Goal: Communication & Community: Answer question/provide support

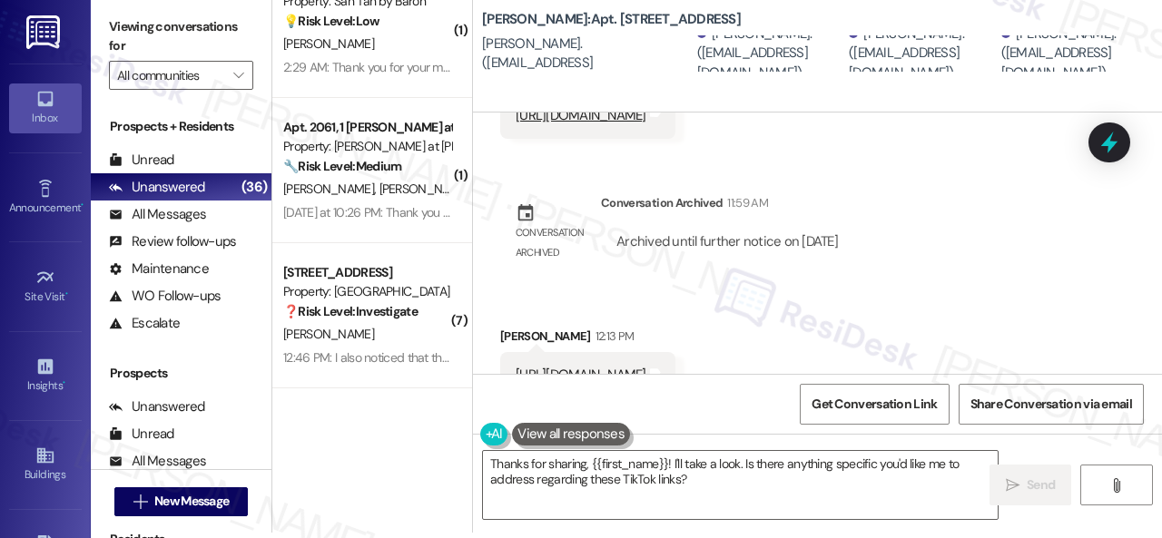
scroll to position [6852, 0]
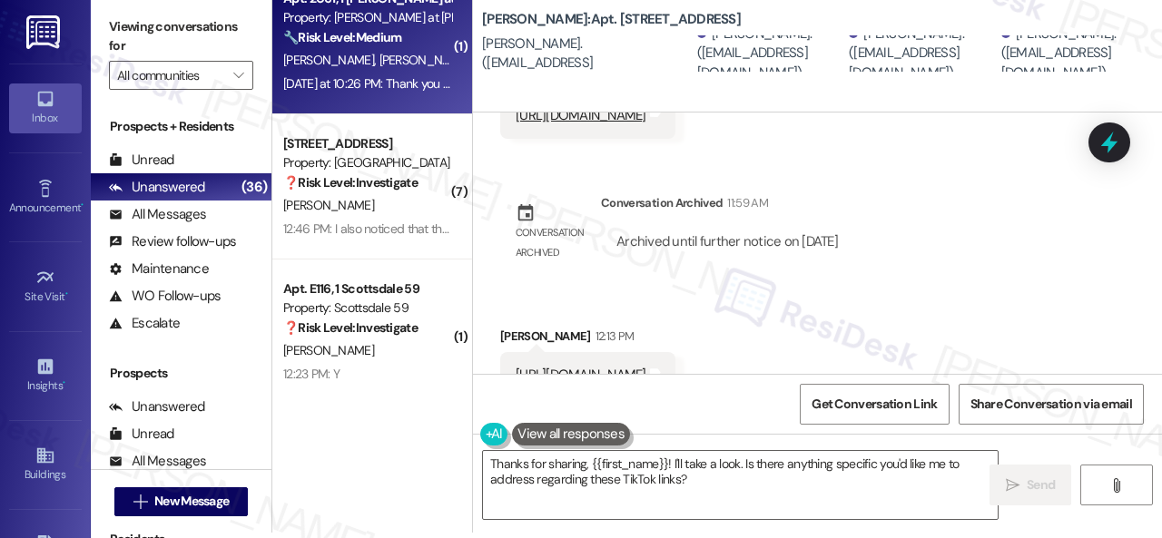
click at [408, 94] on div "[DATE] at 10:26 PM: Thank you for your message. Our offices are currently close…" at bounding box center [367, 84] width 172 height 23
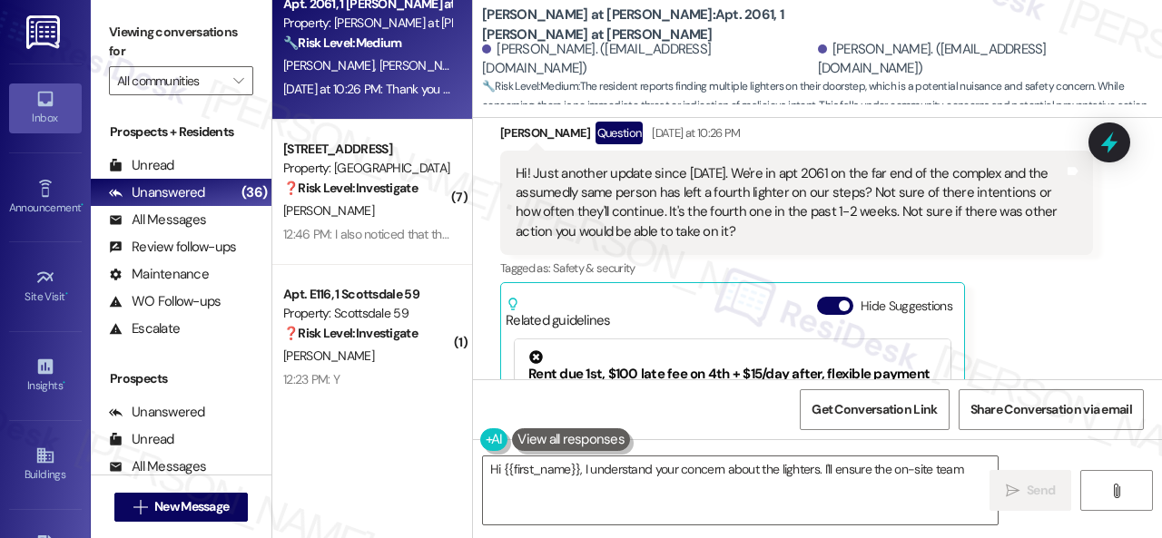
scroll to position [803, 0]
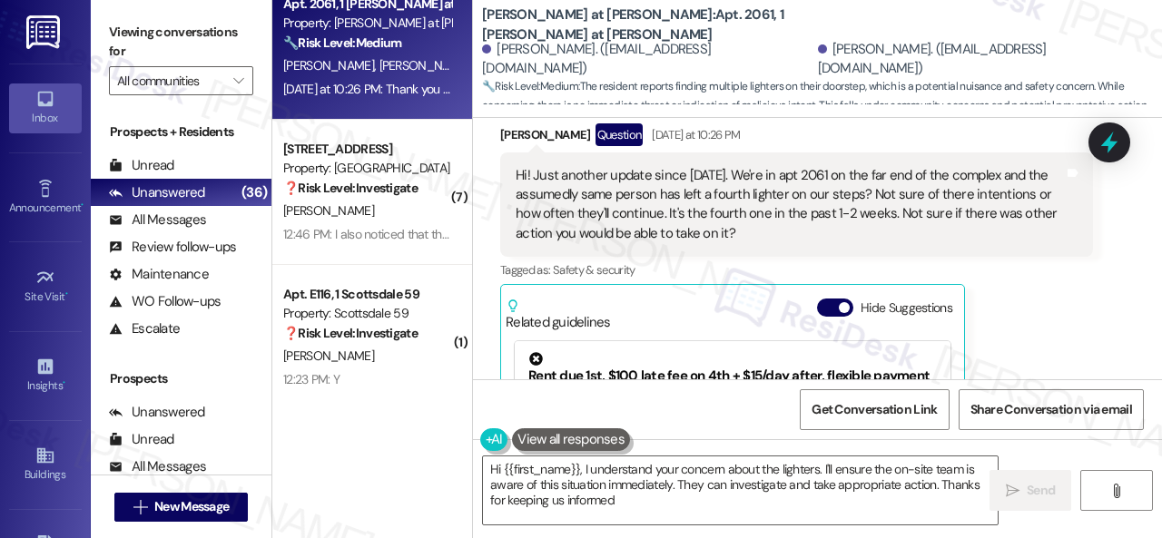
type textarea "Hi {{first_name}}, I understand your concern about the lighters. I'll ensure th…"
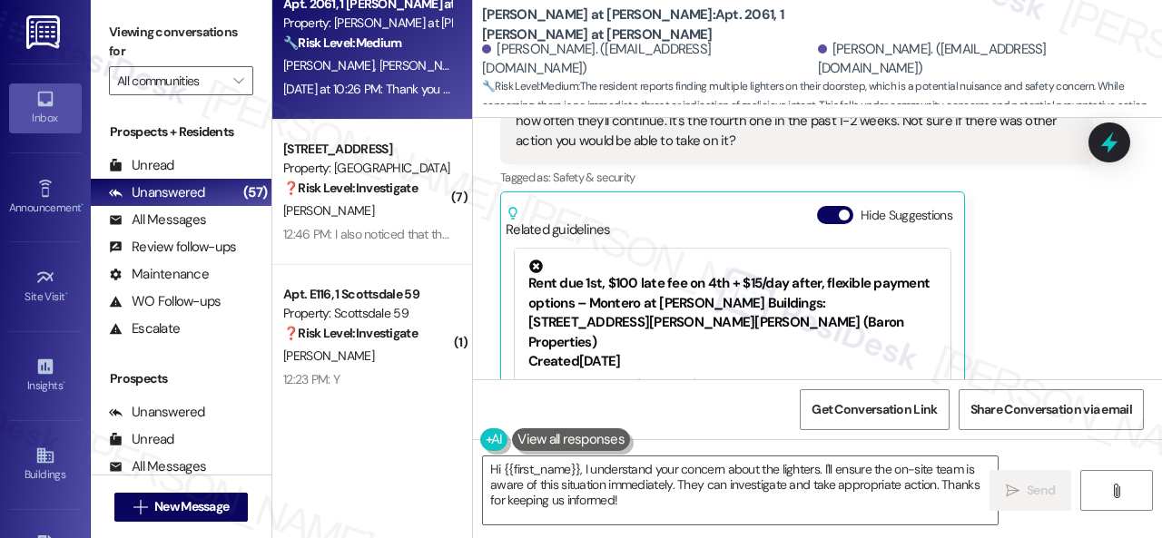
scroll to position [804, 0]
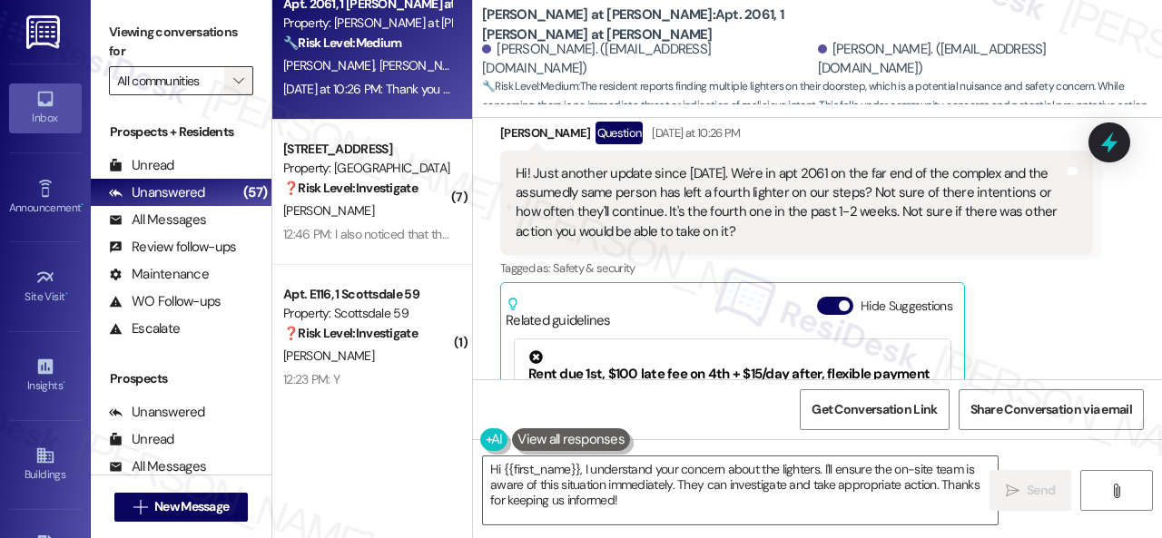
click at [248, 86] on button "" at bounding box center [238, 80] width 29 height 29
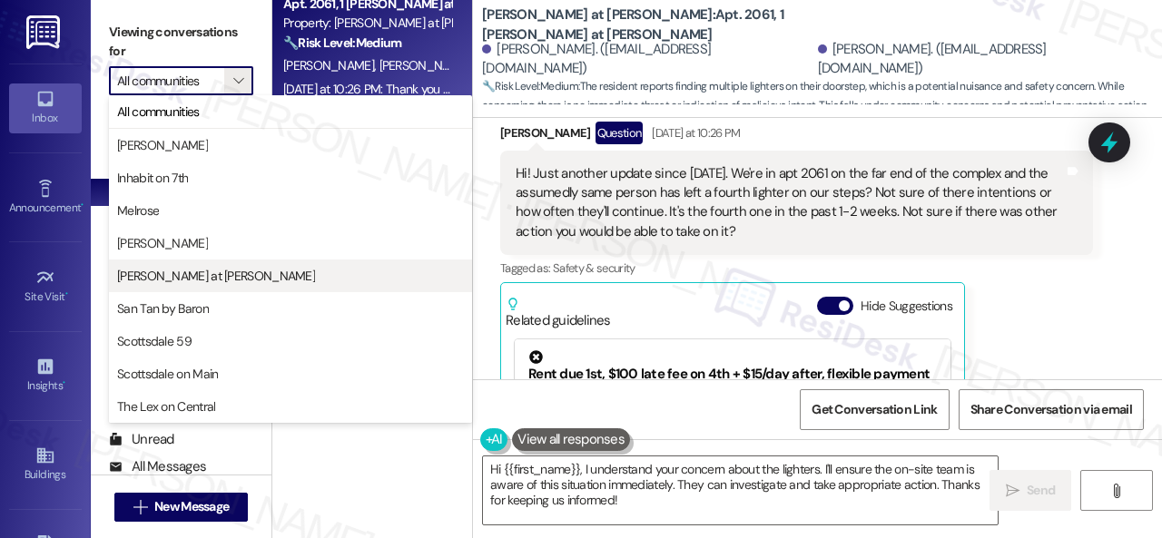
click at [120, 273] on span "[PERSON_NAME] at [PERSON_NAME]" at bounding box center [216, 276] width 198 height 18
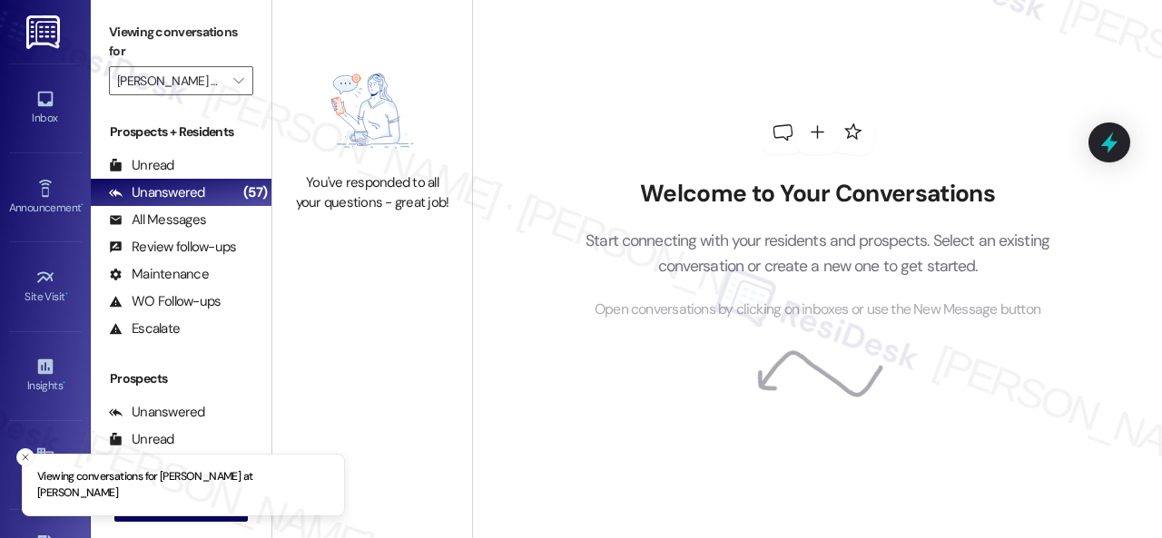
type input "[PERSON_NAME] at [PERSON_NAME]"
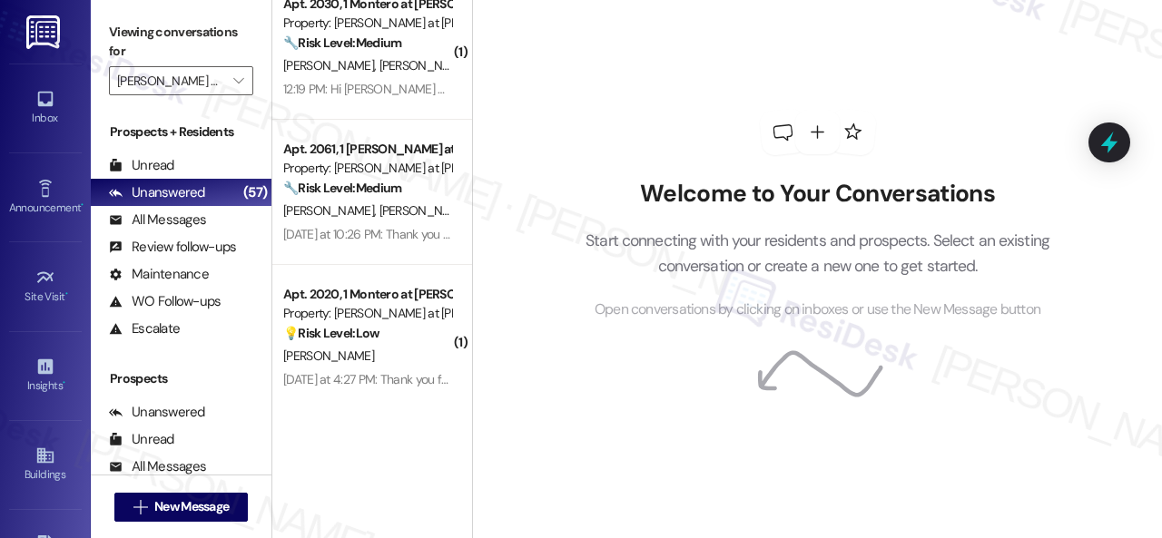
scroll to position [1187, 0]
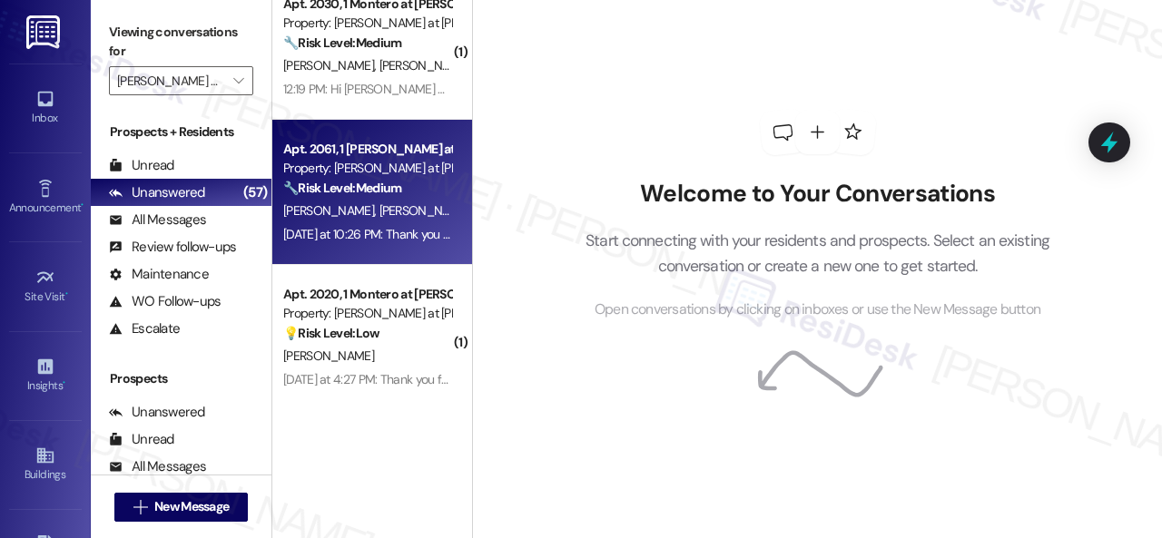
click at [409, 195] on div "🔧 Risk Level: Medium The resident reports finding multiple lighters on their do…" at bounding box center [367, 188] width 168 height 19
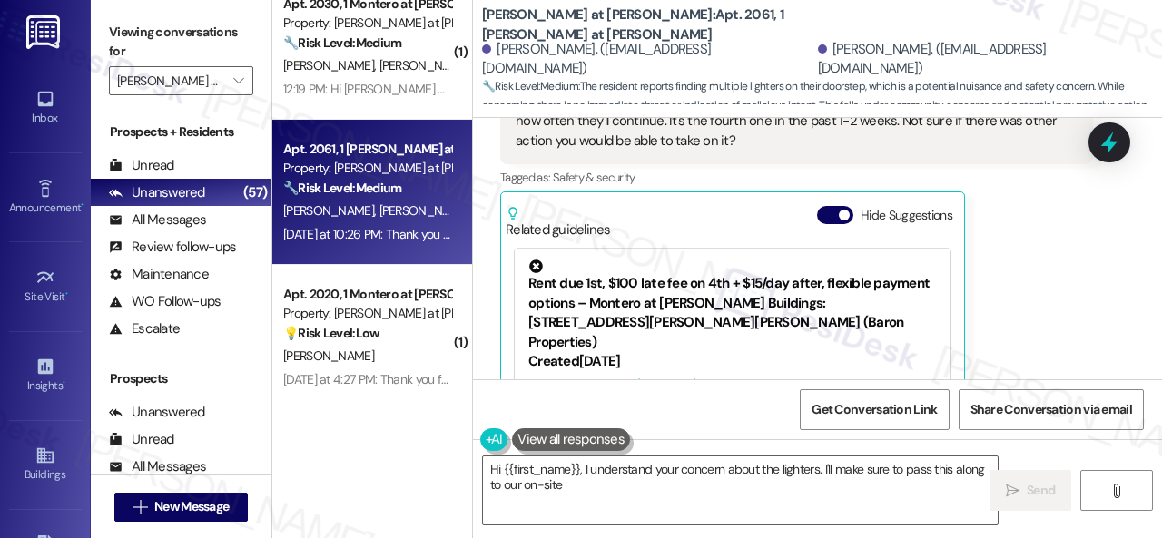
scroll to position [804, 0]
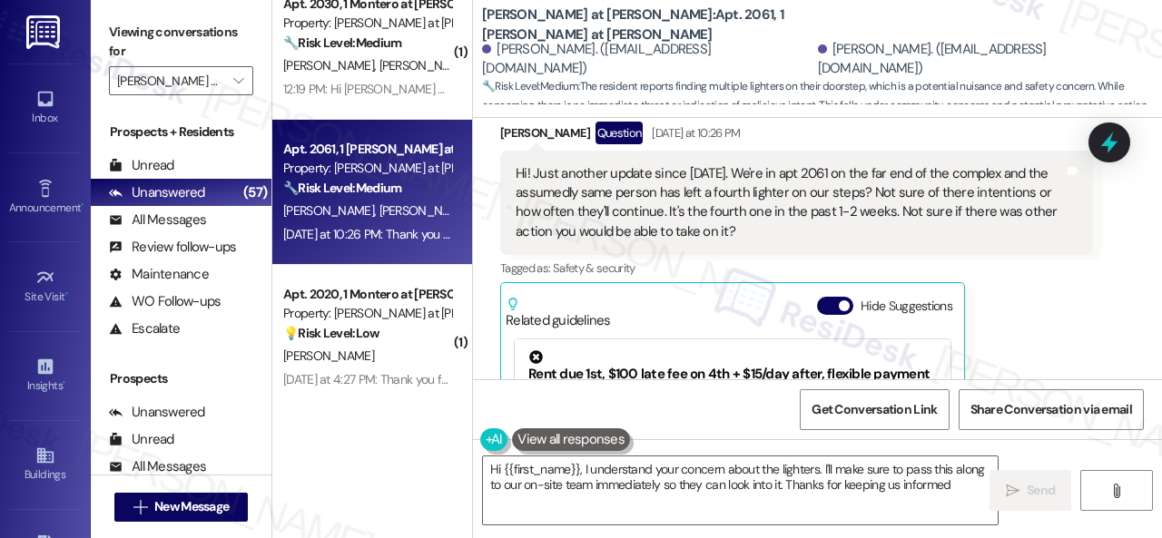
type textarea "Hi {{first_name}}, I understand your concern about the lighters. I'll make sure…"
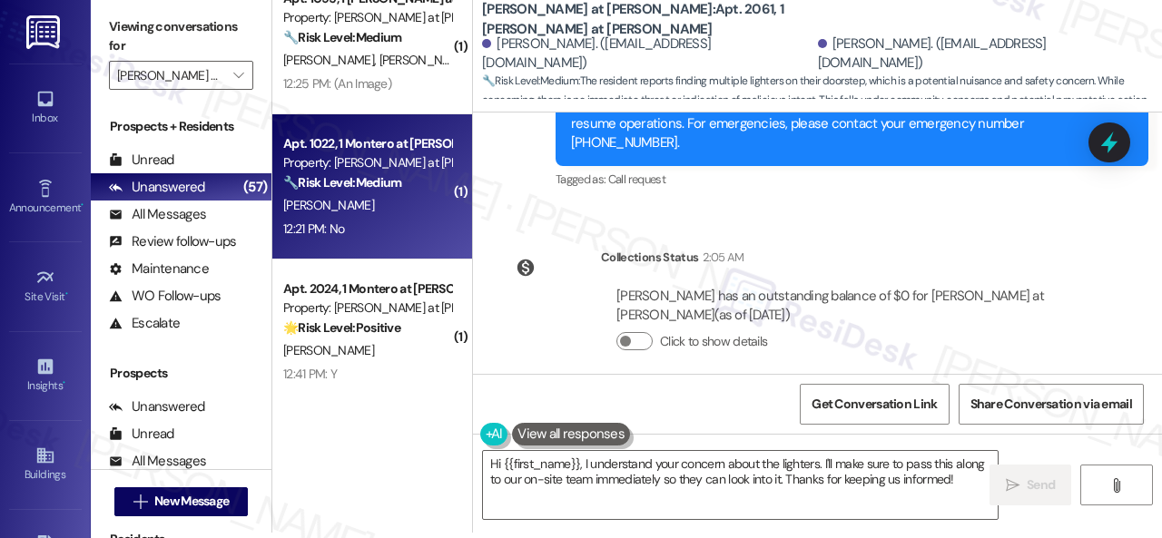
scroll to position [280, 0]
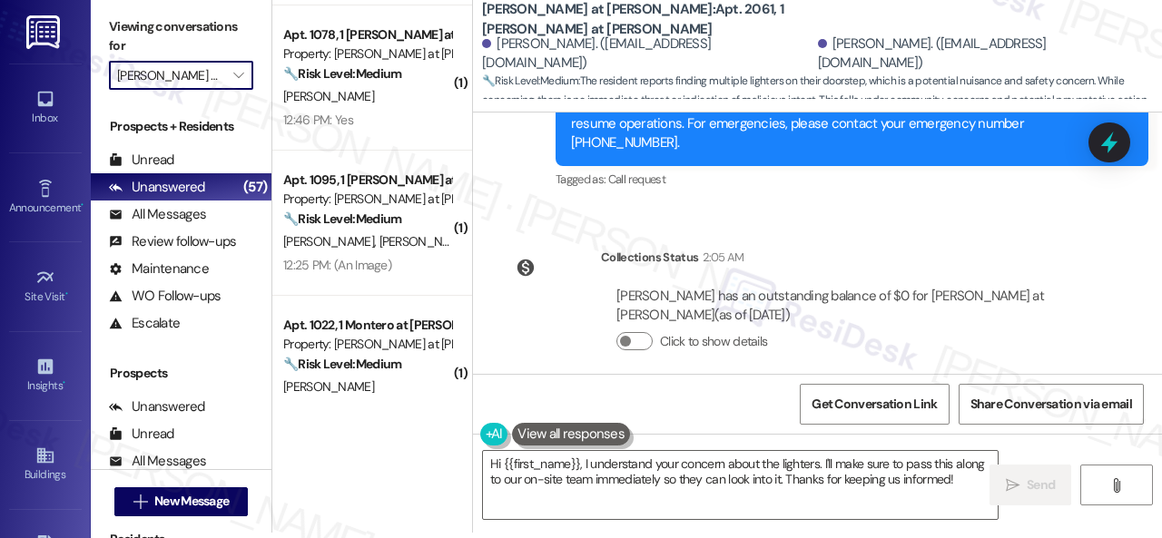
click at [163, 69] on input "[PERSON_NAME] at [PERSON_NAME]" at bounding box center [170, 75] width 107 height 29
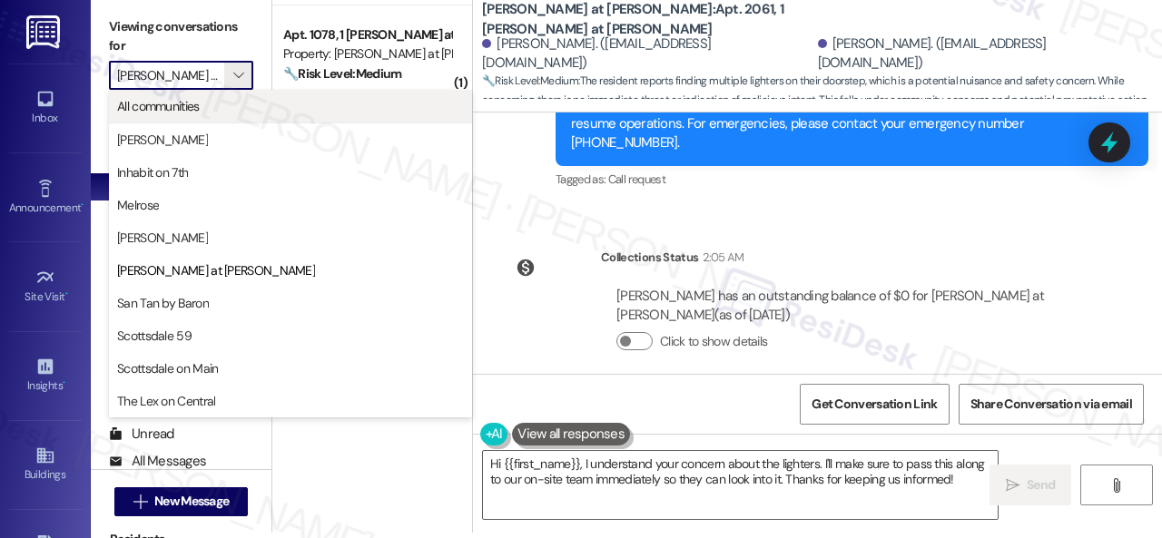
click at [238, 110] on span "All communities" at bounding box center [290, 106] width 347 height 18
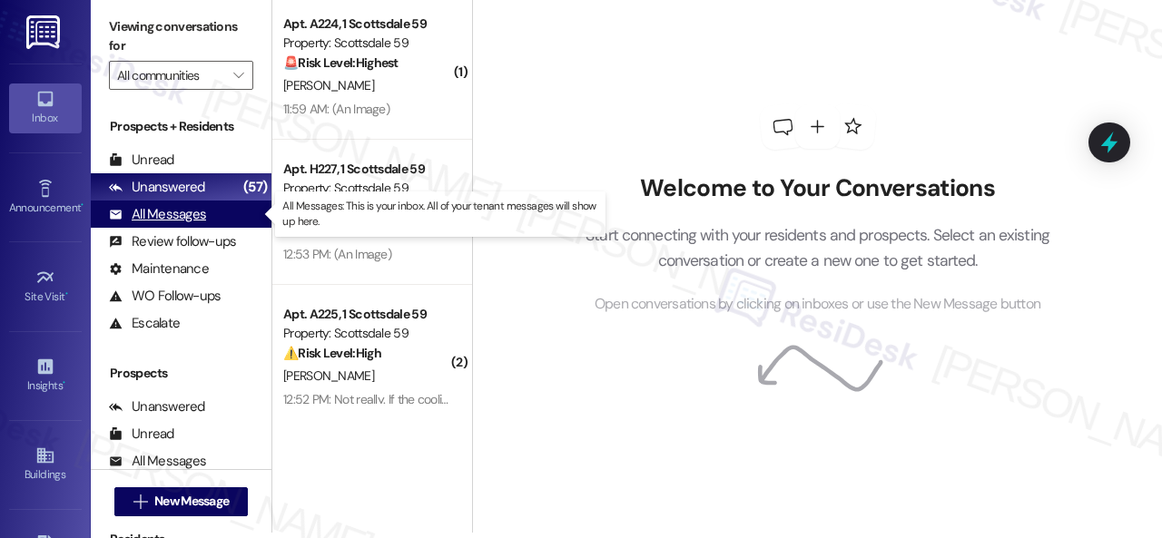
click at [188, 216] on div "All Messages" at bounding box center [157, 214] width 97 height 19
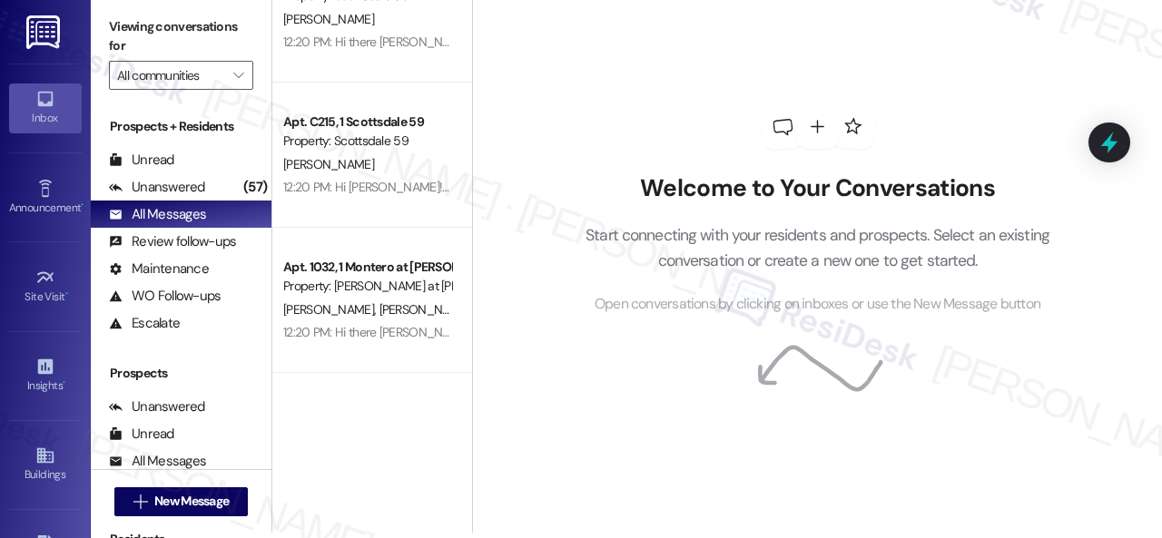
scroll to position [6035, 0]
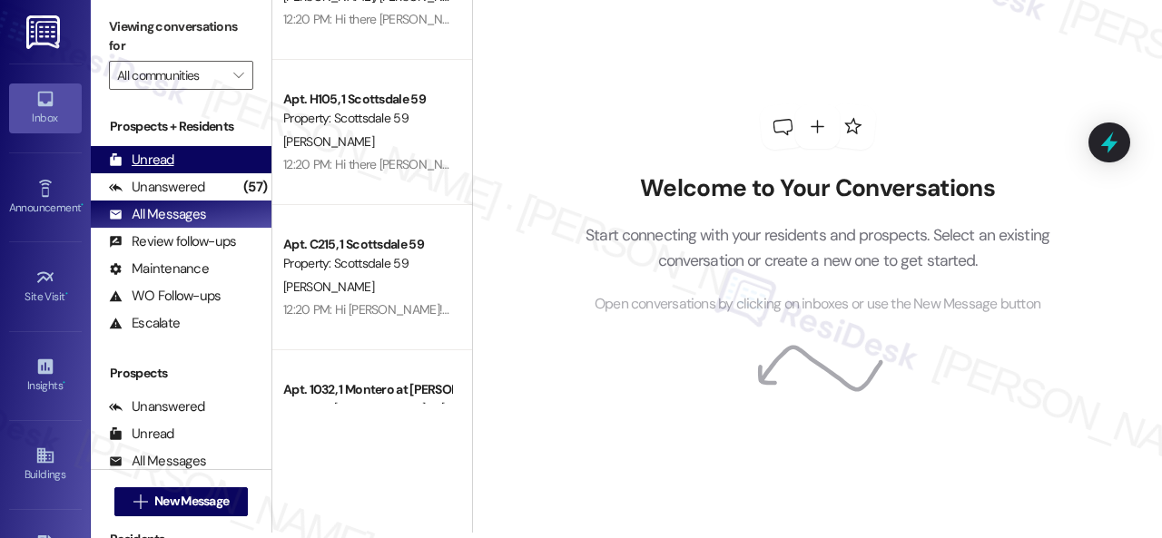
click at [165, 172] on div "Unread (0)" at bounding box center [181, 159] width 181 height 27
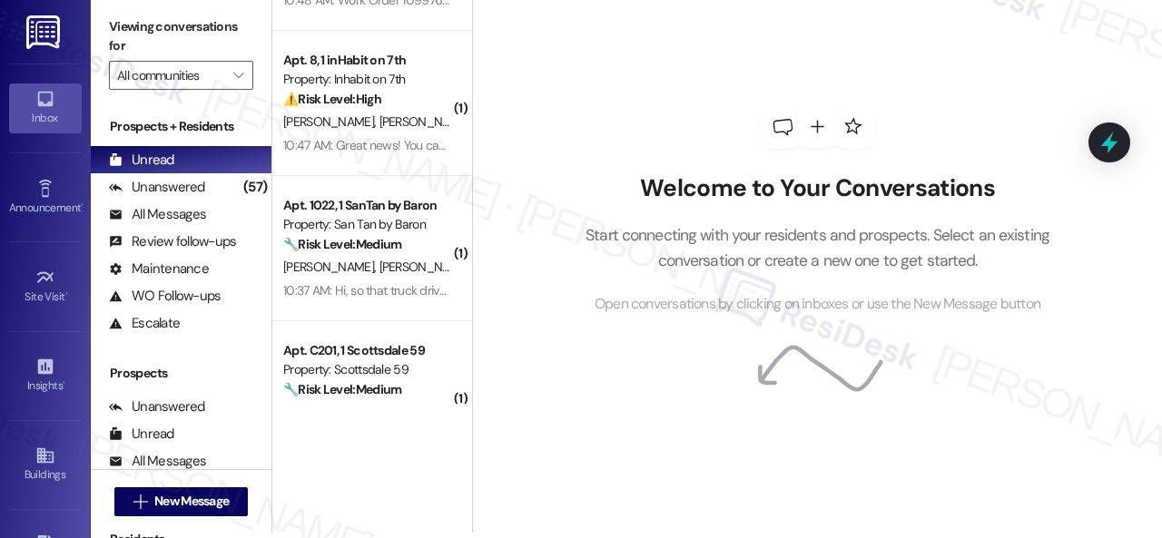
scroll to position [6852, 0]
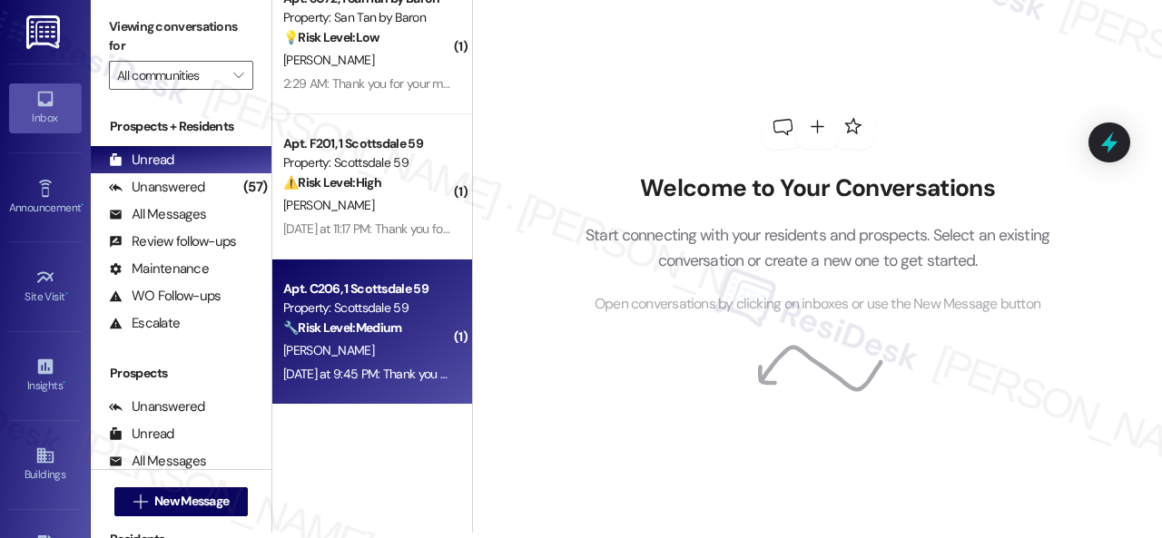
click at [394, 341] on div "[PERSON_NAME]" at bounding box center [367, 351] width 172 height 23
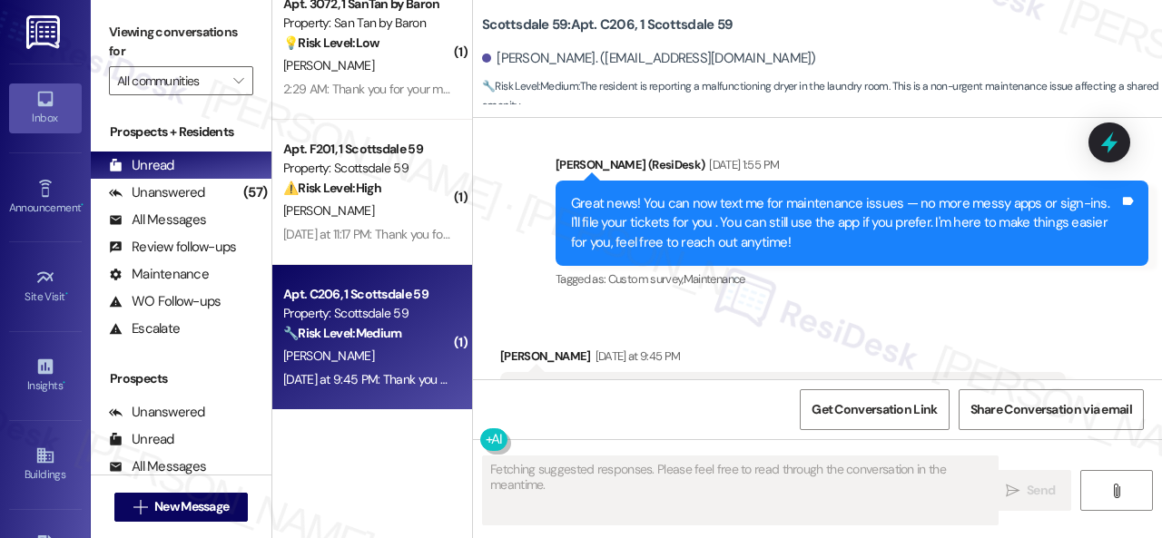
scroll to position [472, 0]
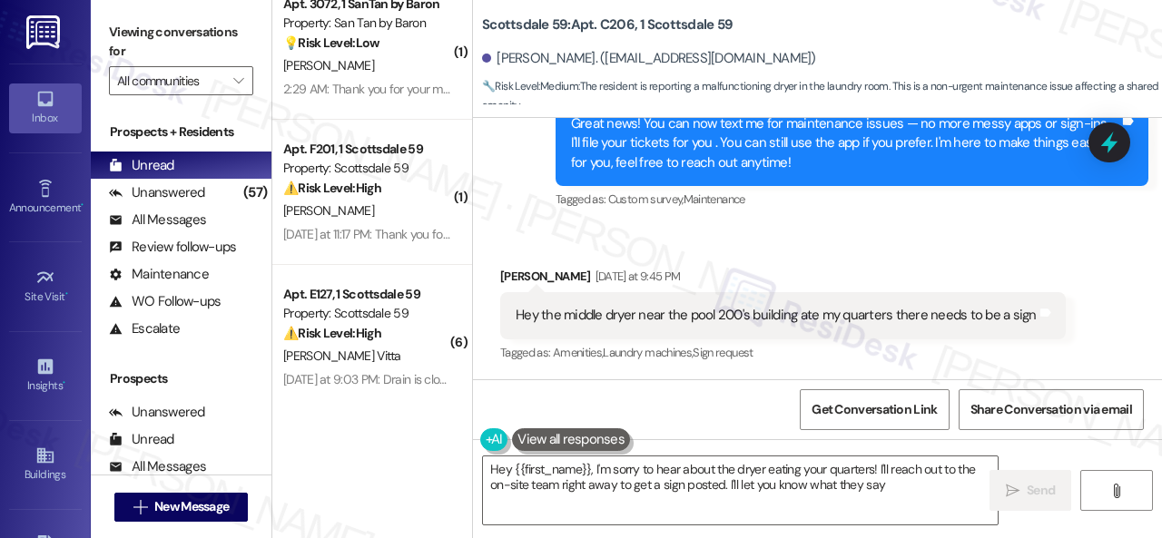
type textarea "Hey {{first_name}}, I'm sorry to hear about the dryer eating your quarters! I'l…"
click at [906, 474] on textarea "Hey {{first_name}}, I'm sorry to hear about the dryer eating your quarters! I'l…" at bounding box center [740, 491] width 515 height 68
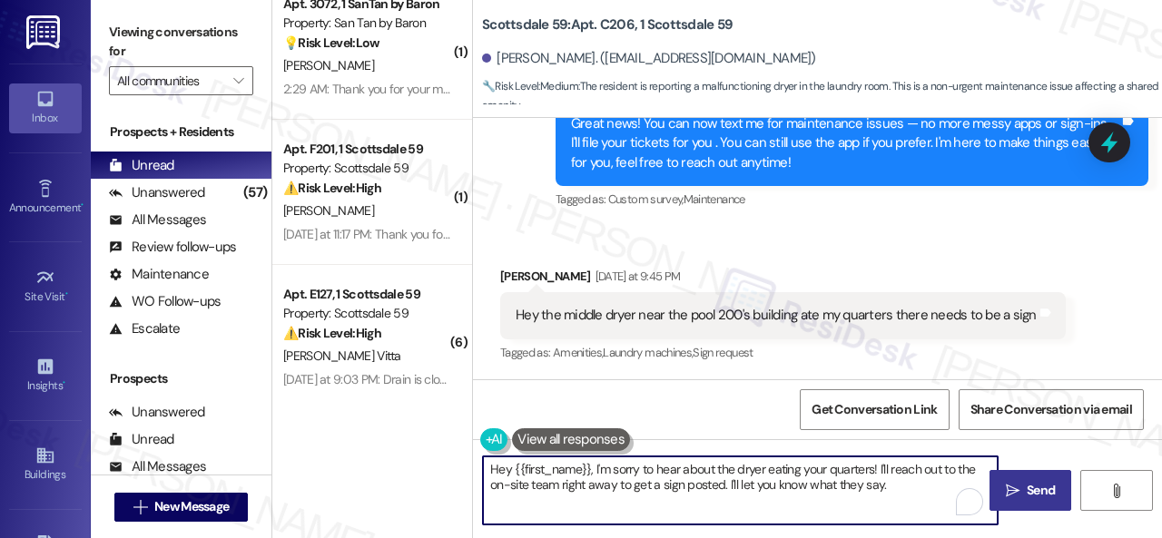
click at [1040, 478] on button " Send" at bounding box center [1031, 490] width 82 height 41
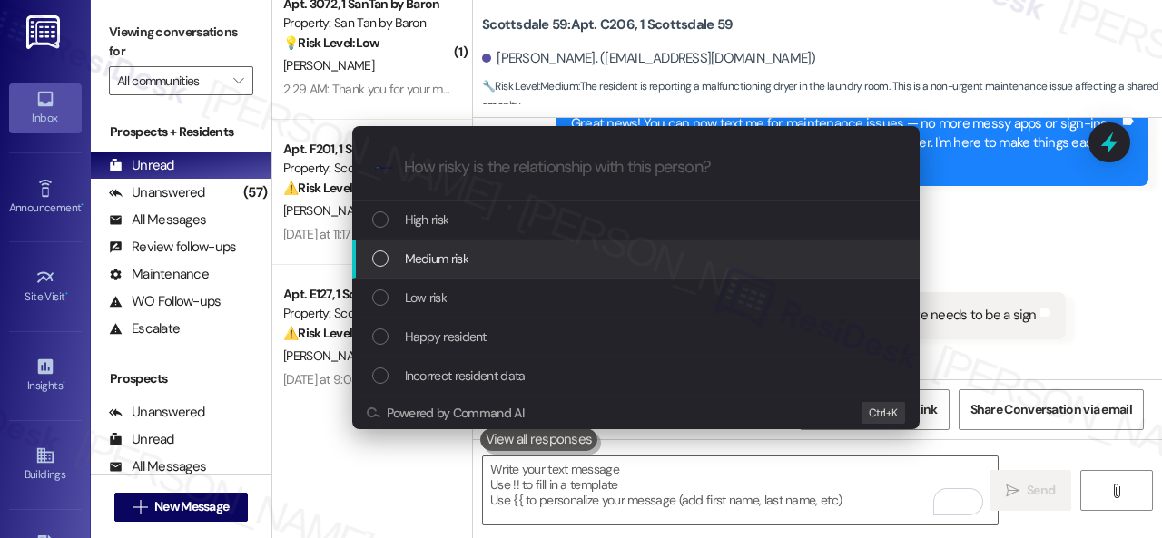
click at [971, 243] on div "Escalate Conversation How risky is the relationship with this person? Topics (e…" at bounding box center [581, 269] width 1162 height 538
click at [977, 256] on div "Escalate Conversation How risky is the relationship with this person? Topics (e…" at bounding box center [581, 269] width 1162 height 538
click at [443, 254] on span "Medium risk" at bounding box center [437, 259] width 64 height 20
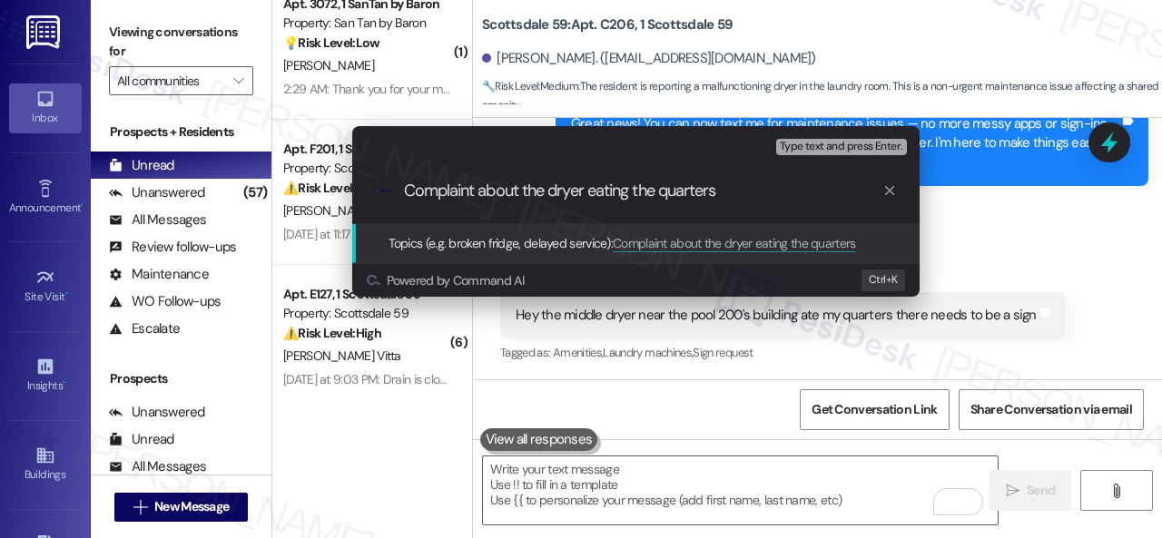
type input "Complaint about the dryer eating the quarters."
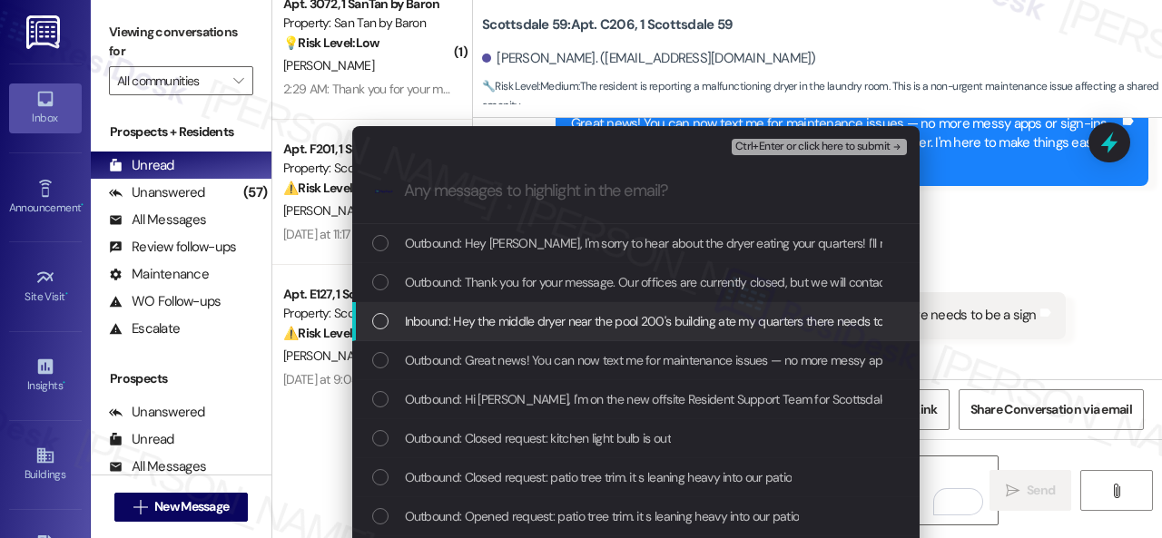
click at [552, 315] on span "Inbound: Hey the middle dryer near the pool 200's building ate my quarters ther…" at bounding box center [670, 321] width 530 height 20
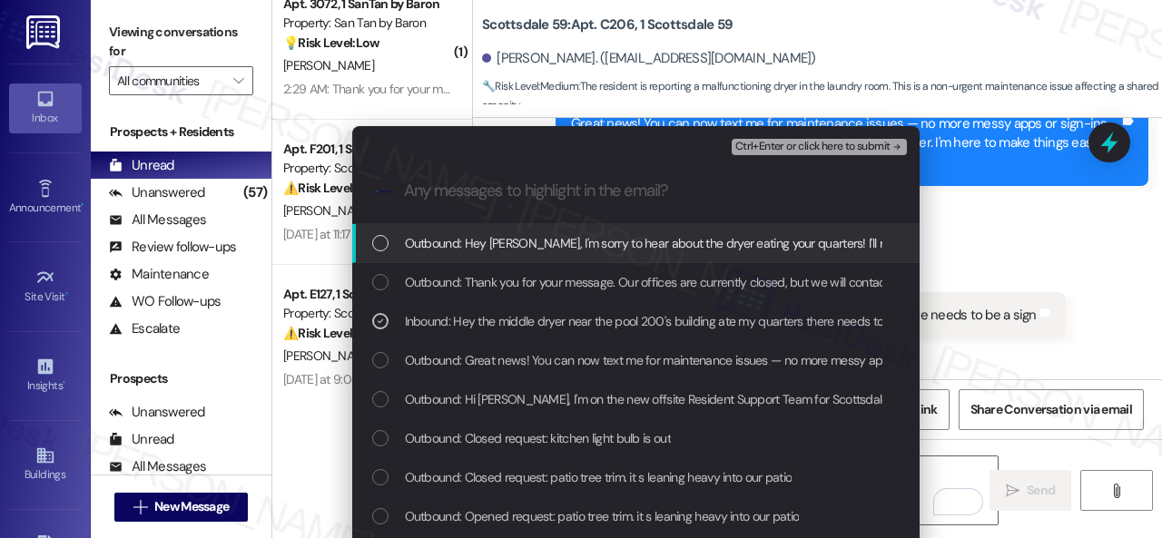
click at [757, 141] on span "Ctrl+Enter or click here to submit" at bounding box center [812, 147] width 155 height 13
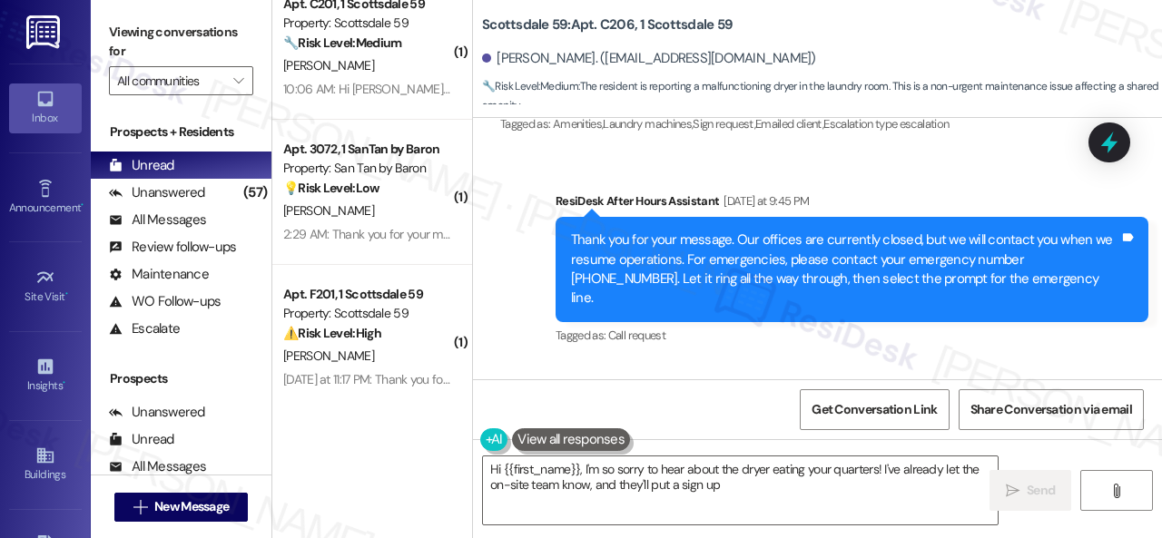
scroll to position [744, 0]
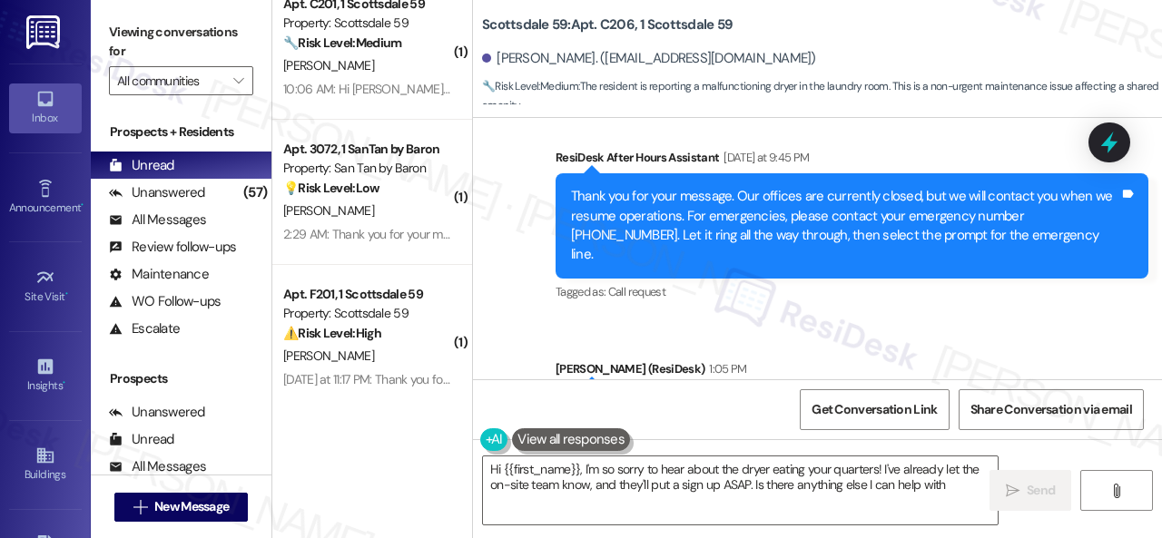
type textarea "Hi {{first_name}}, I'm so sorry to hear about the dryer eating your quarters! I…"
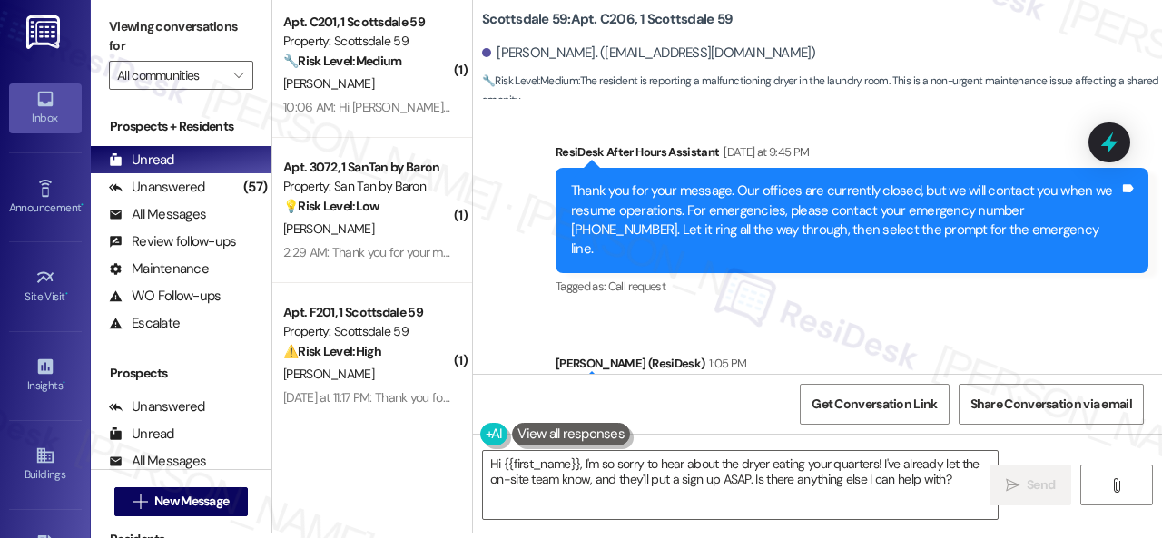
scroll to position [6852, 0]
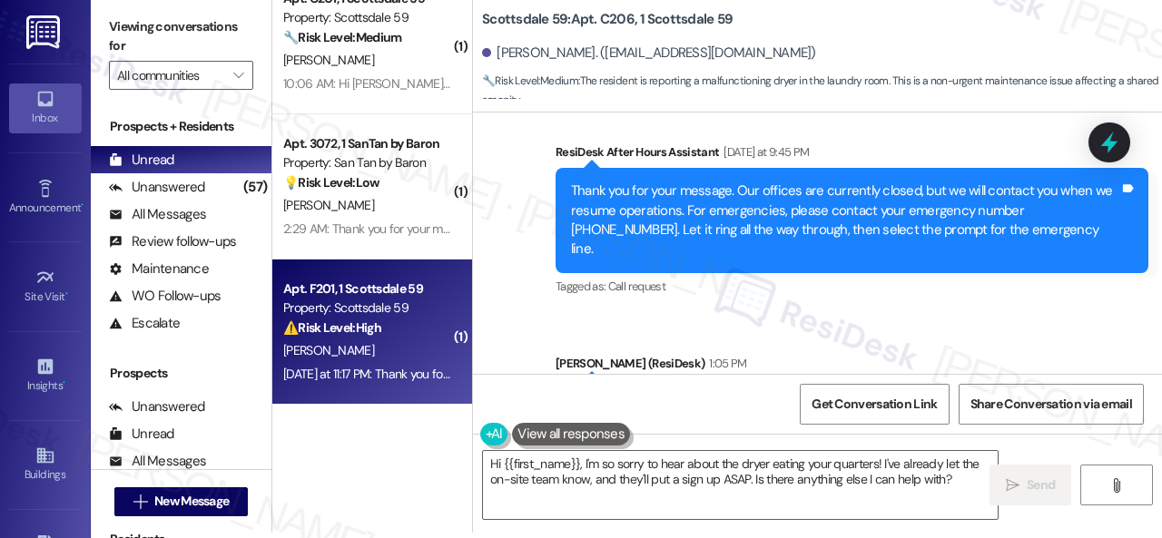
click at [379, 350] on div "[PERSON_NAME]" at bounding box center [367, 351] width 172 height 23
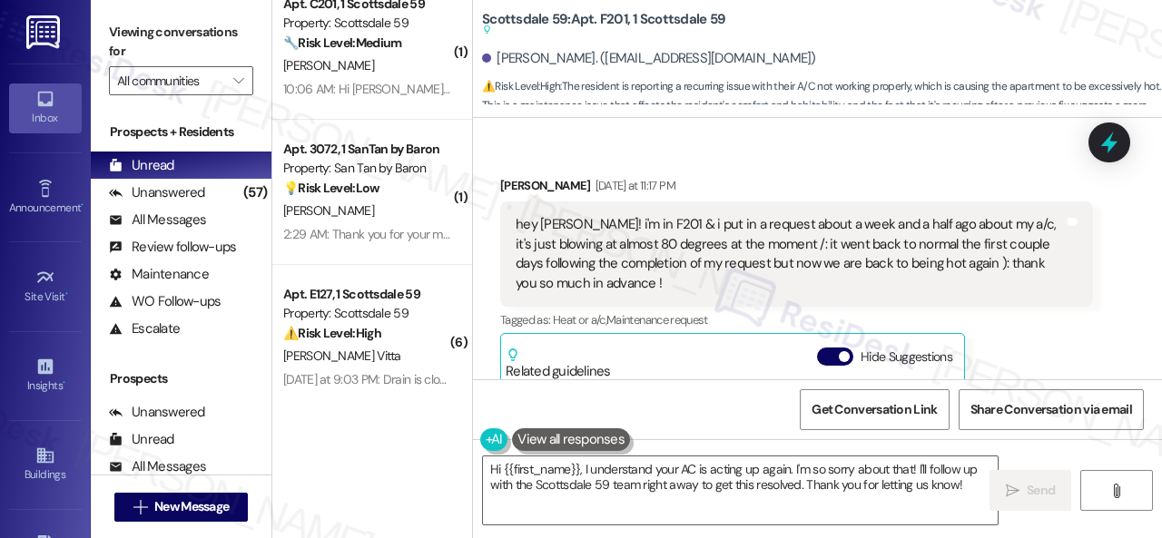
scroll to position [545, 0]
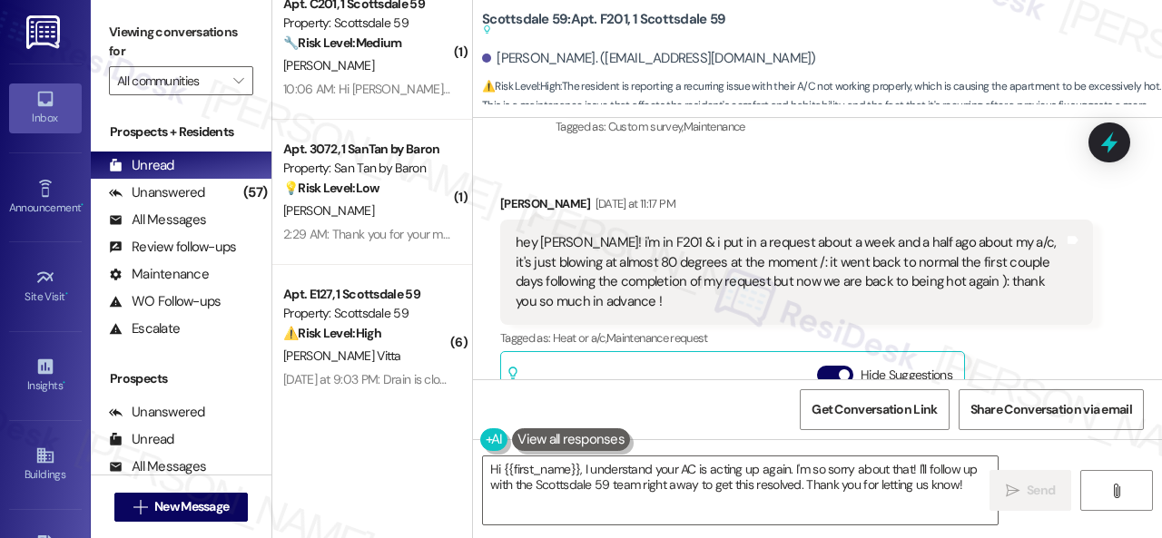
click at [522, 404] on div "Get Conversation Link Share Conversation via email" at bounding box center [817, 409] width 689 height 60
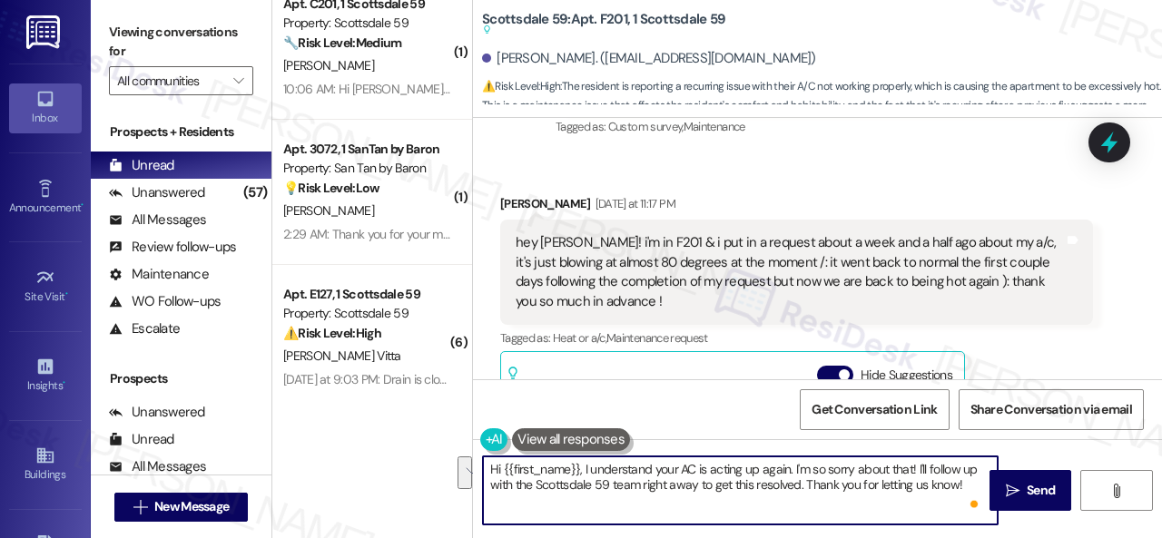
drag, startPoint x: 583, startPoint y: 466, endPoint x: 960, endPoint y: 482, distance: 378.0
click at [960, 482] on textarea "Hi {{first_name}}, I understand your AC is acting up again. I'm so sorry about …" at bounding box center [740, 491] width 515 height 68
click at [712, 489] on textarea "Hi {{first_name}}, I understand your AC is acting up again. I'm so sorry about …" at bounding box center [740, 491] width 515 height 68
click at [598, 492] on textarea "Hi {{first_name}}, I understand your AC is acting up again. I'm so sorry about …" at bounding box center [740, 491] width 515 height 68
drag, startPoint x: 917, startPoint y: 468, endPoint x: 966, endPoint y: 493, distance: 54.8
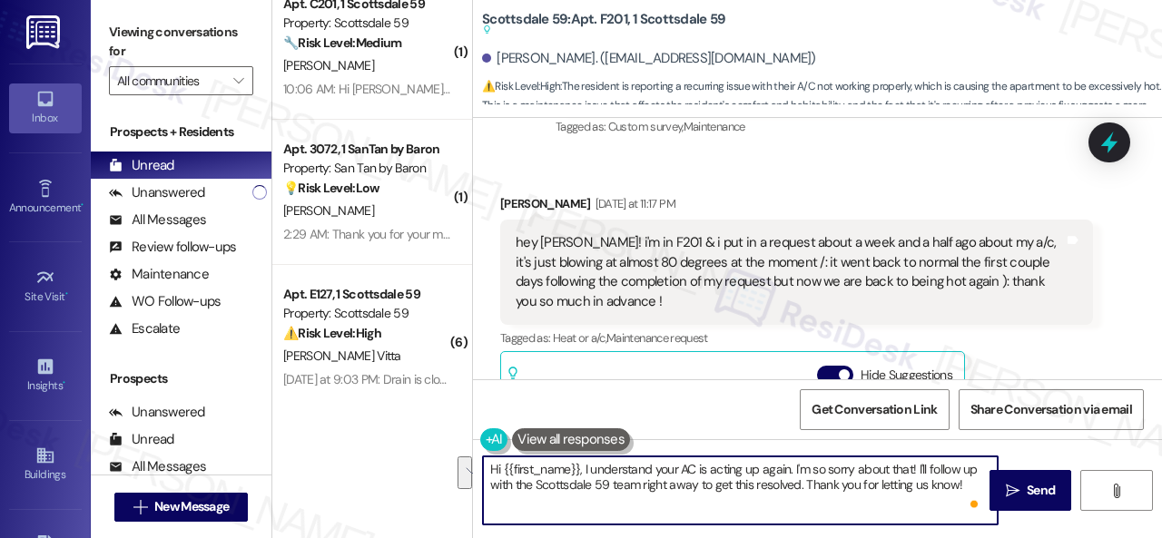
click at [966, 493] on div "Hi {{first_name}}, I understand your AC is acting up again. I'm so sorry about …" at bounding box center [740, 491] width 517 height 70
paste textarea "Have you already submitted a new work order? If so, may I have the work order n…"
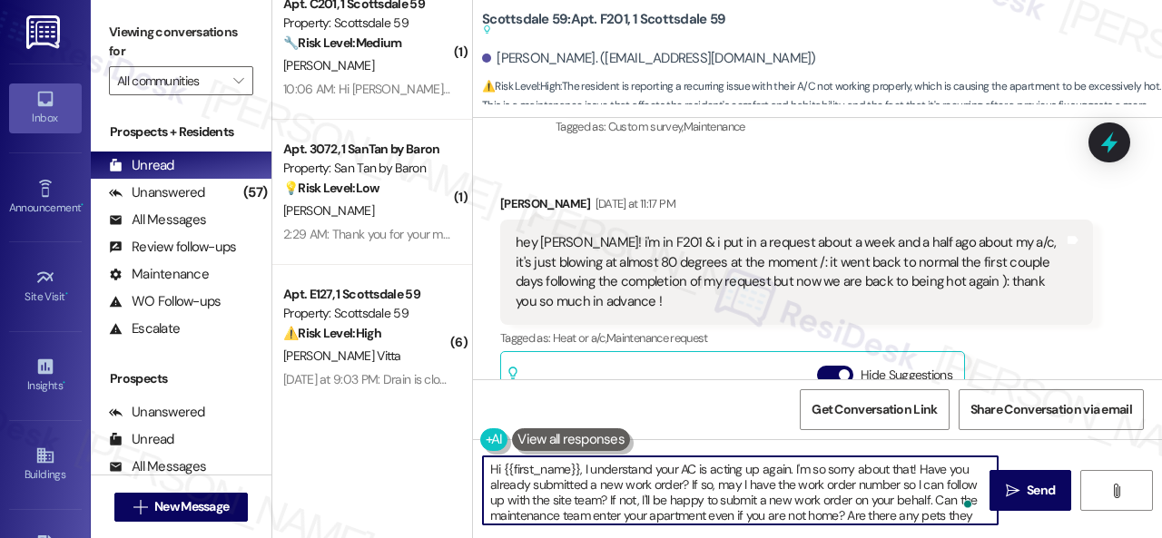
scroll to position [0, 0]
click at [817, 473] on textarea "Hi {{first_name}}, I understand your AC is acting up again. I'm so sorry about …" at bounding box center [740, 491] width 515 height 68
click at [817, 475] on textarea "Hi {{first_name}}, I understand your AC is acting up again. I'm so sorry about …" at bounding box center [740, 491] width 515 height 68
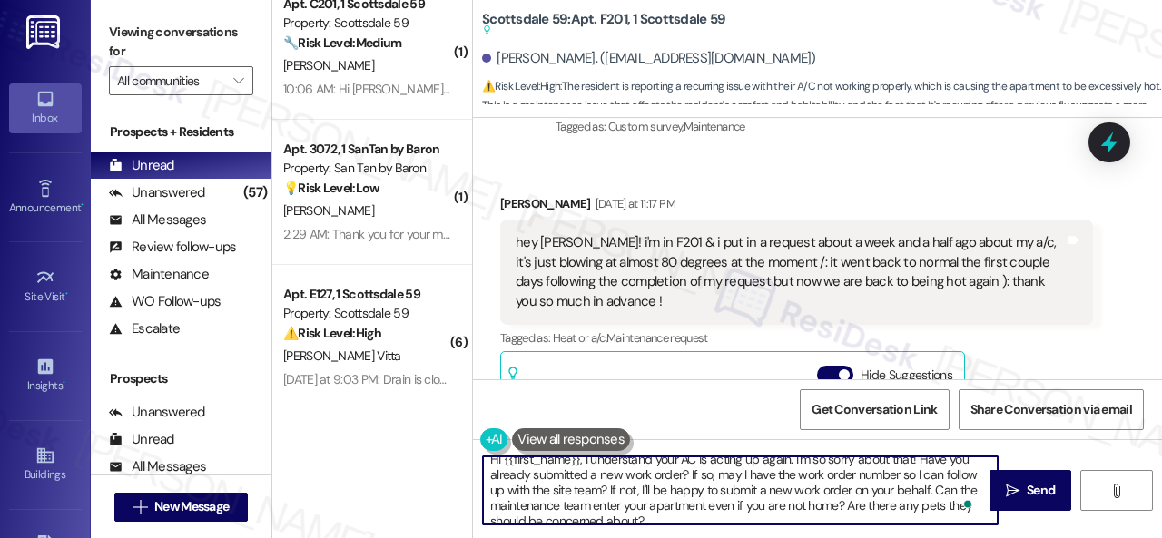
scroll to position [20, 0]
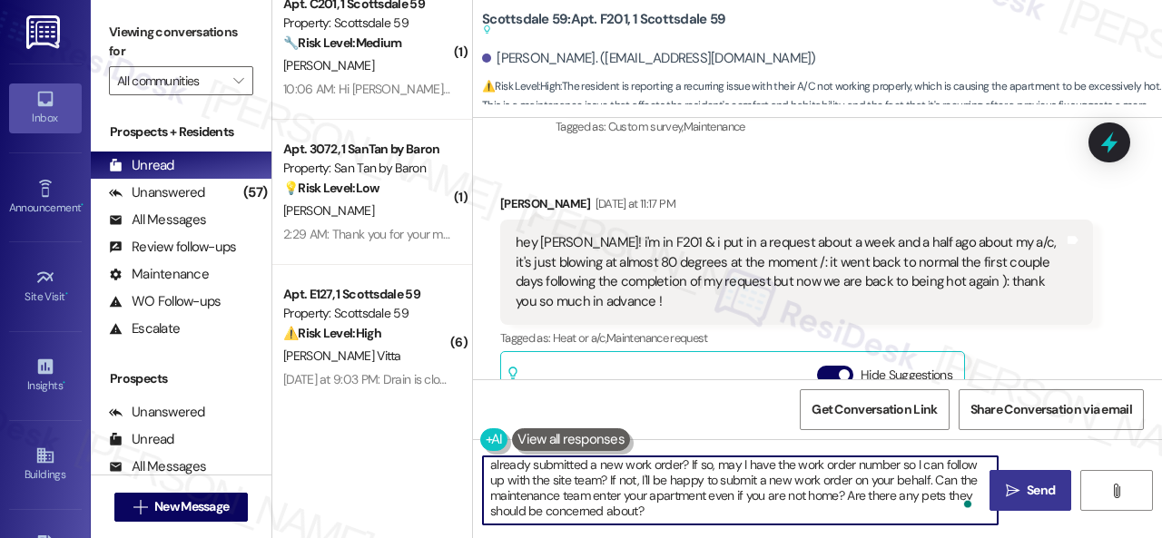
type textarea "Hi {{first_name}}, I understand your AC is acting up again. I'm so sorry about …"
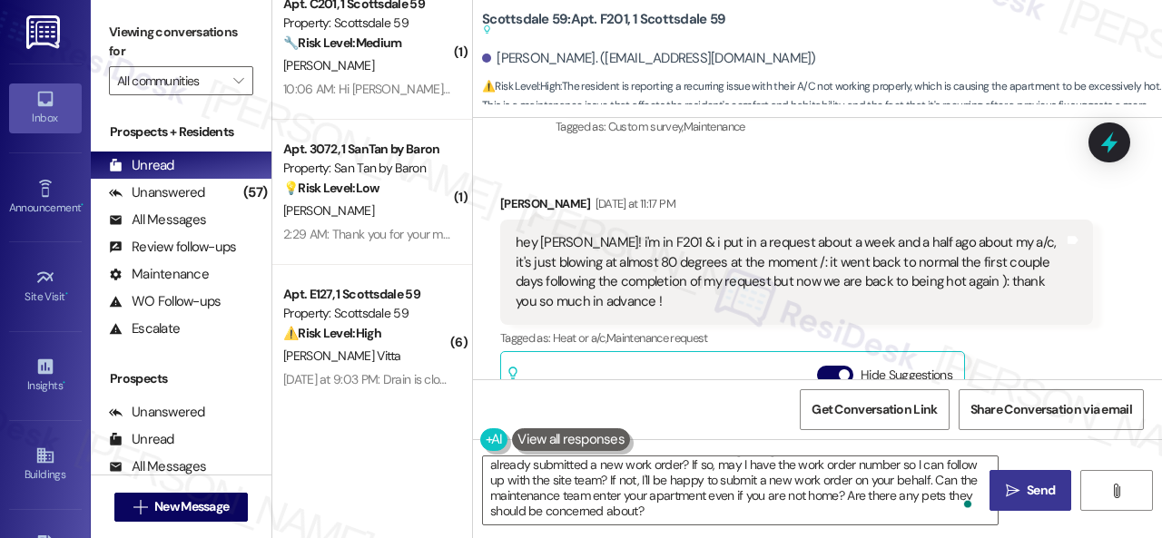
click at [1010, 486] on icon "" at bounding box center [1013, 491] width 14 height 15
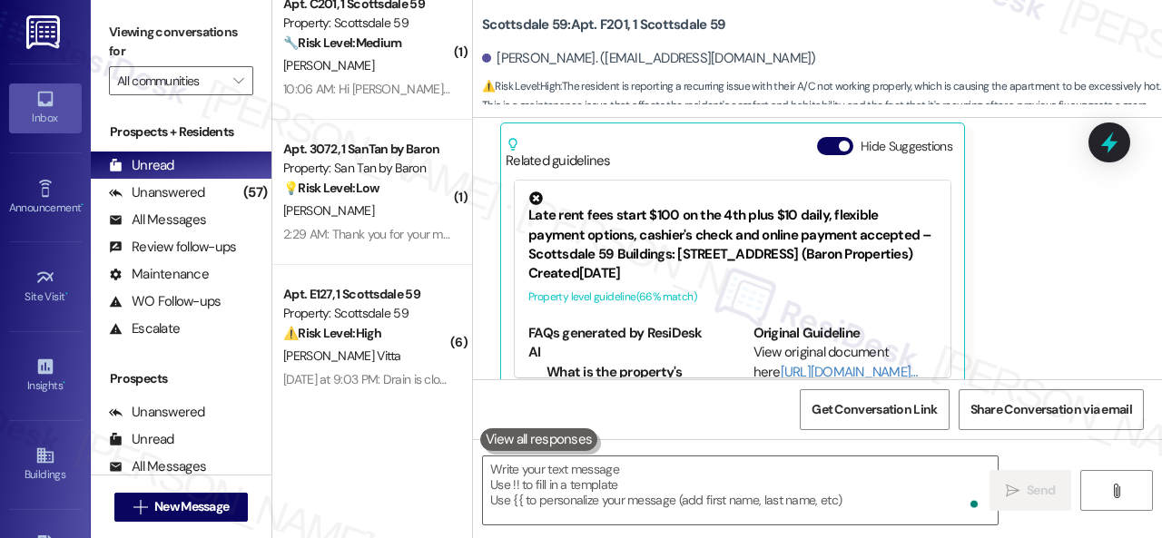
scroll to position [799, 0]
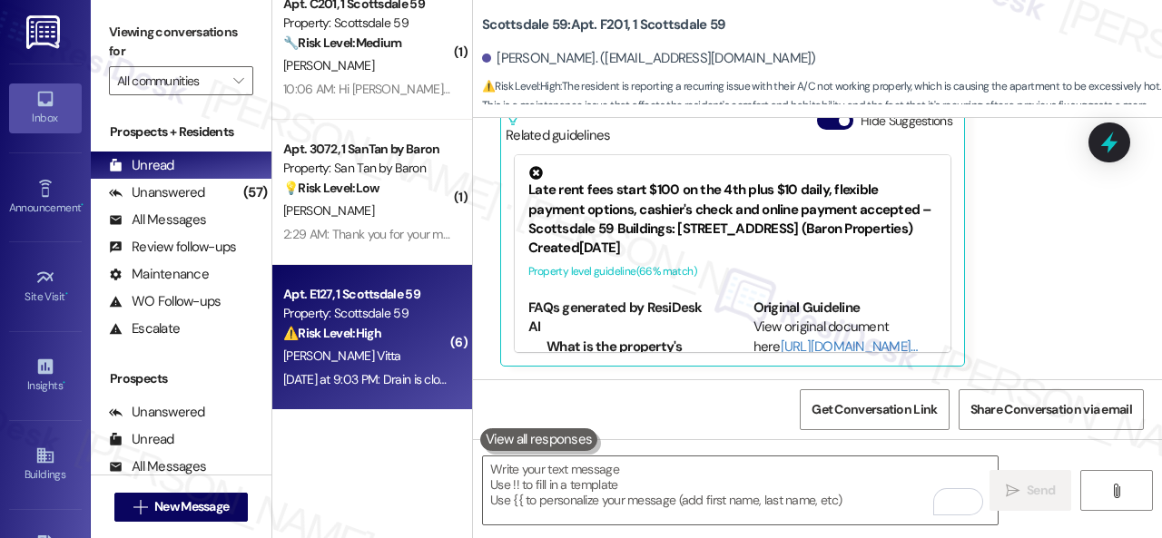
click at [390, 358] on div "[PERSON_NAME] Vitta" at bounding box center [367, 356] width 172 height 23
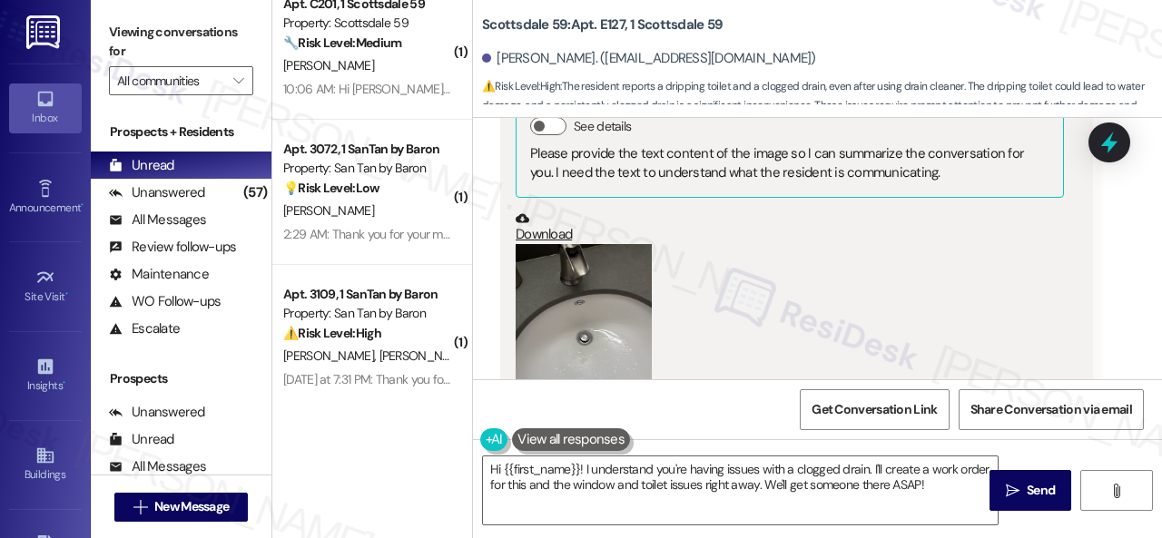
scroll to position [2921, 0]
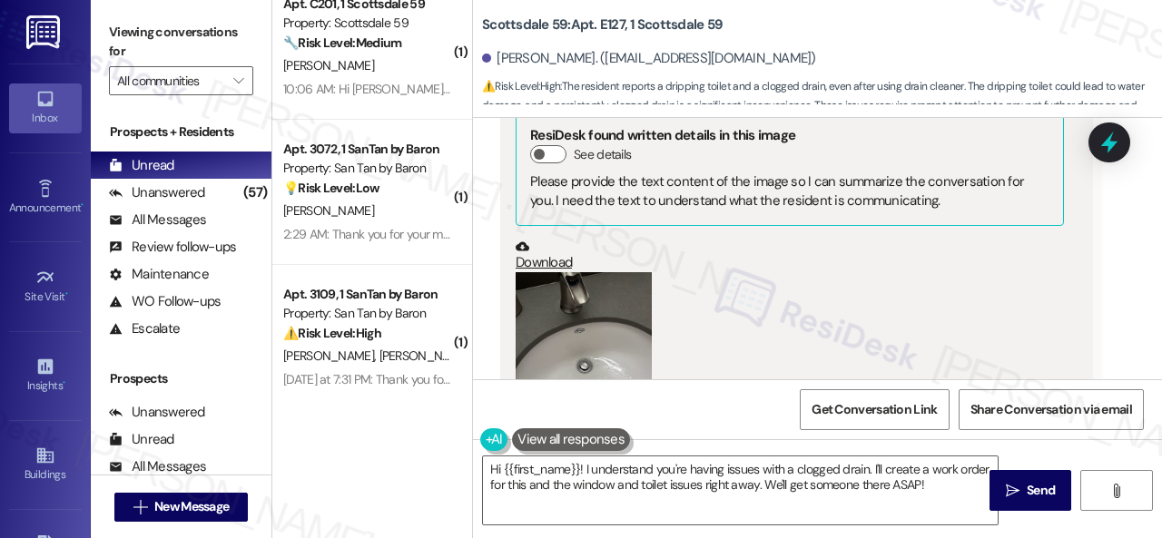
click at [582, 355] on button "Zoom image" at bounding box center [584, 363] width 136 height 182
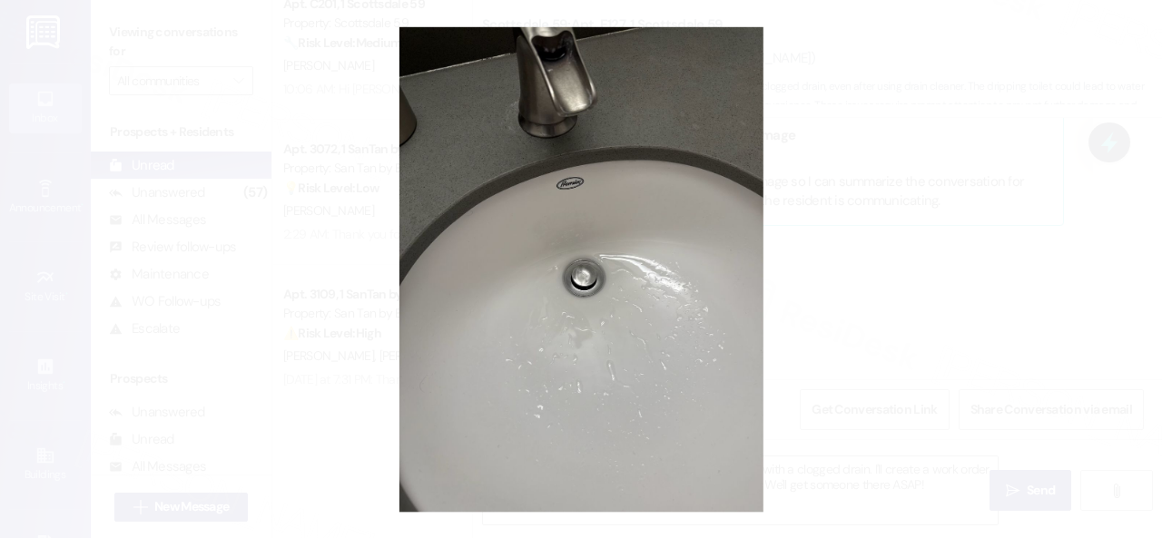
click at [634, 319] on button "Unzoom image" at bounding box center [581, 269] width 1162 height 538
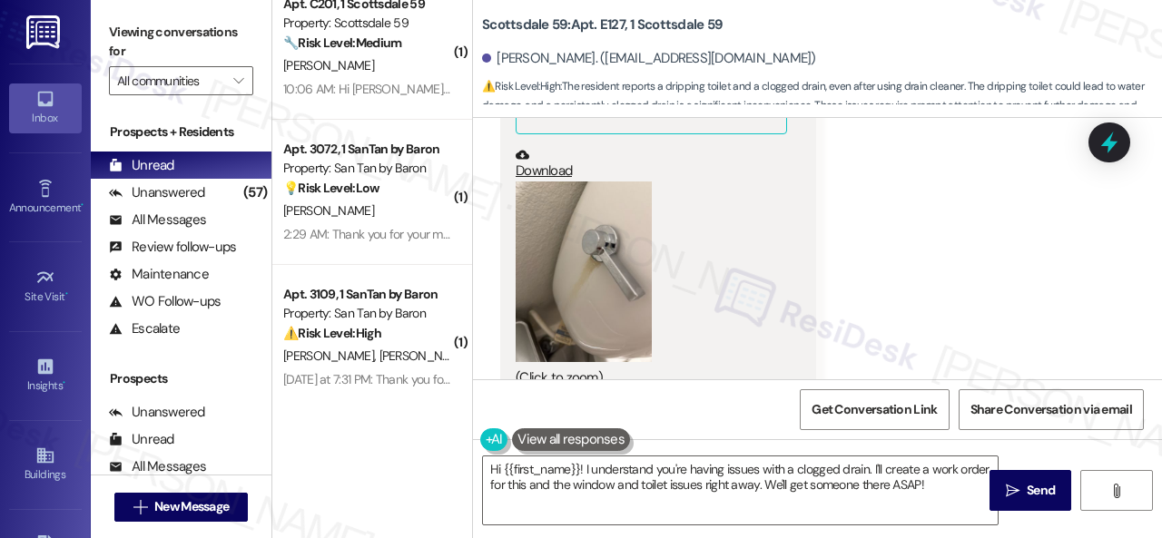
scroll to position [2376, 0]
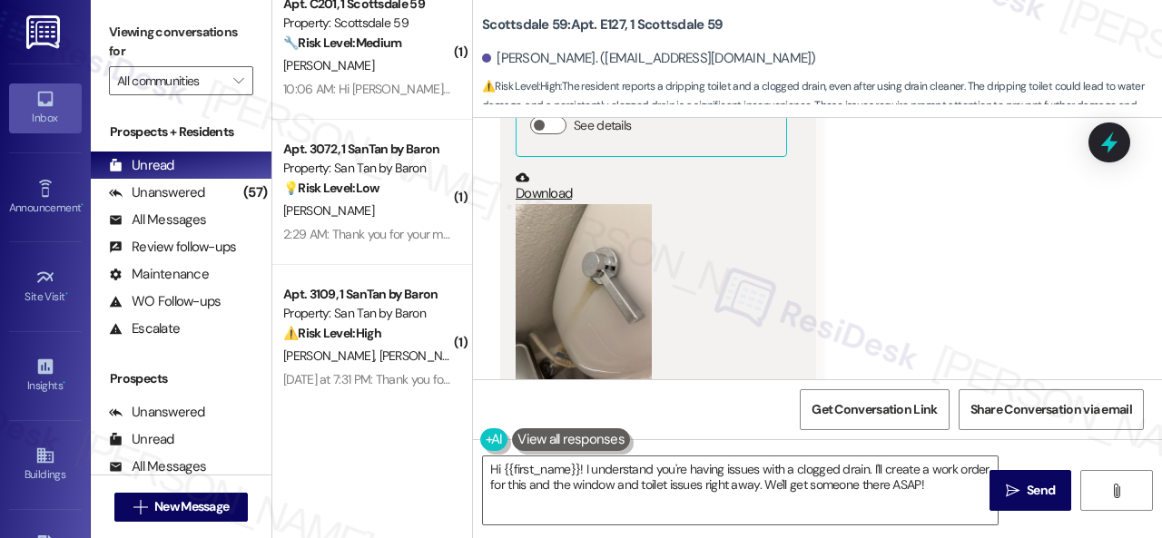
click at [619, 276] on button "Zoom image" at bounding box center [584, 295] width 136 height 182
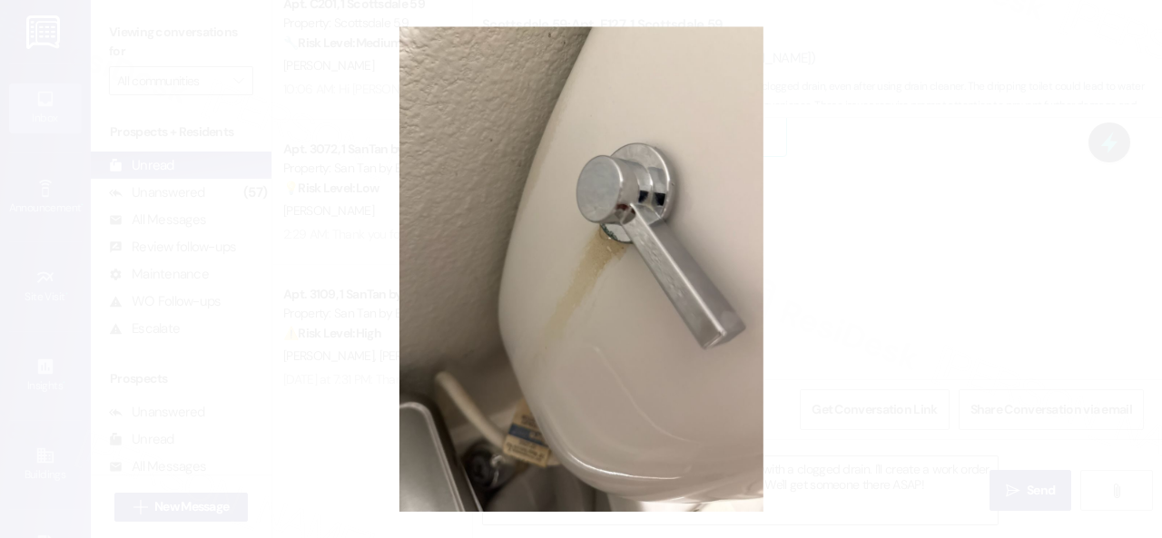
click at [700, 285] on button "Unzoom image" at bounding box center [581, 269] width 1162 height 538
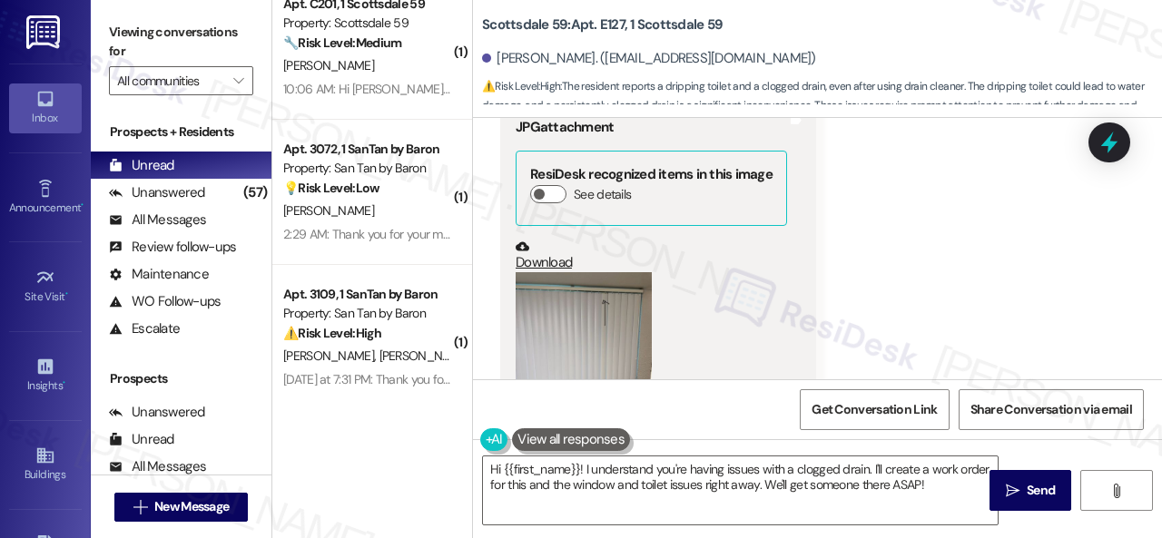
scroll to position [1468, 0]
click at [578, 311] on button "Zoom image" at bounding box center [584, 364] width 136 height 182
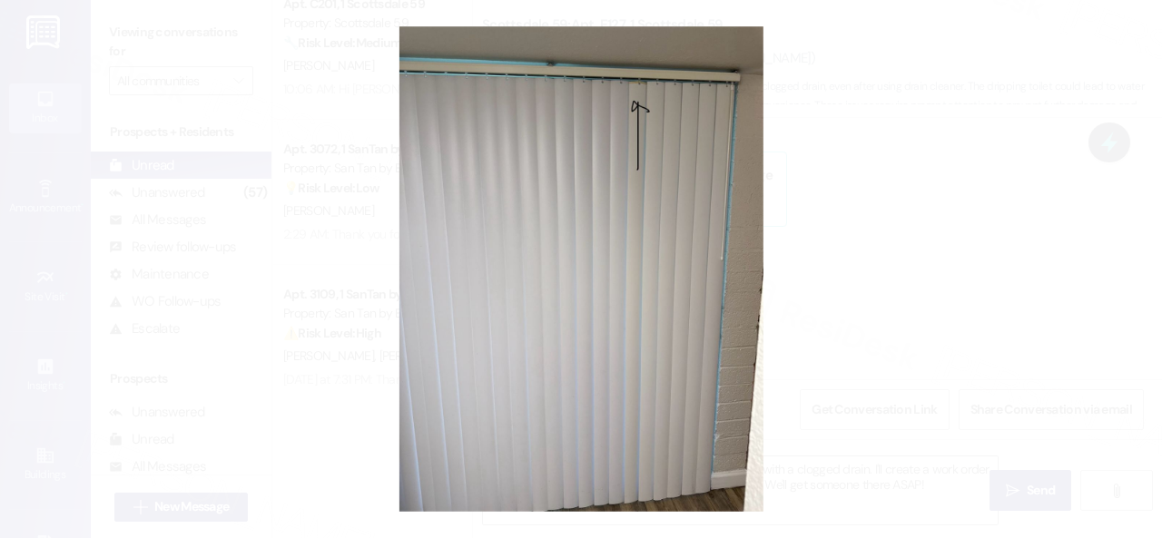
click at [690, 121] on button "Unzoom image" at bounding box center [581, 269] width 1162 height 538
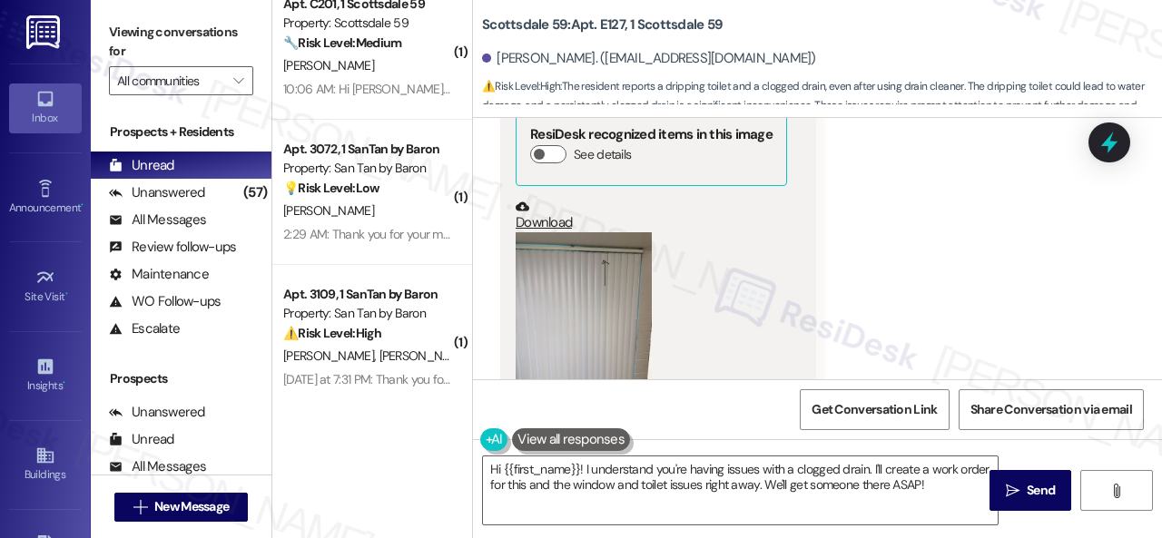
scroll to position [1559, 0]
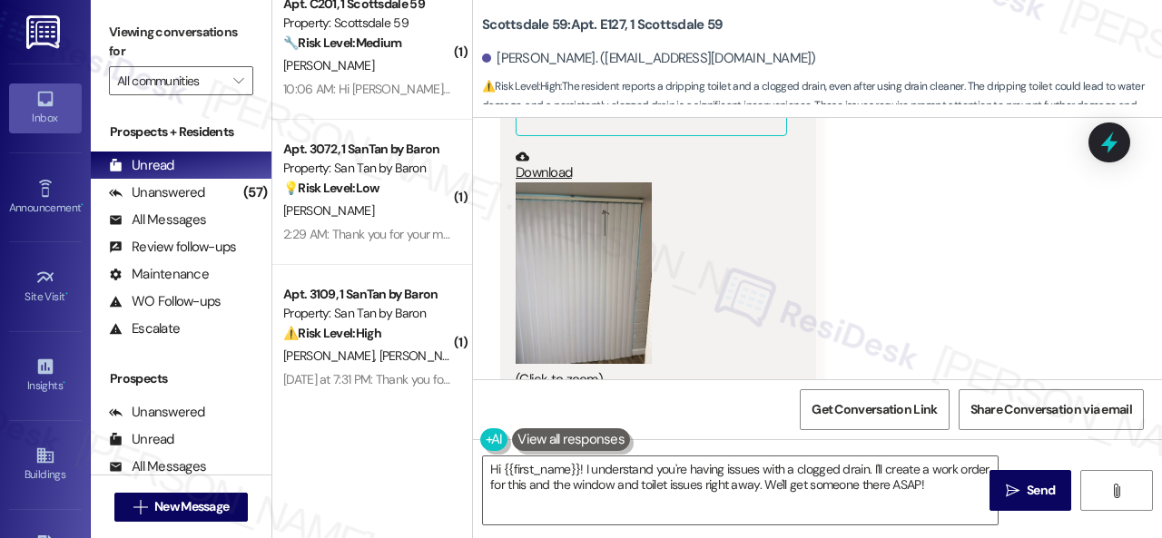
click at [622, 261] on button "Zoom image" at bounding box center [584, 273] width 136 height 182
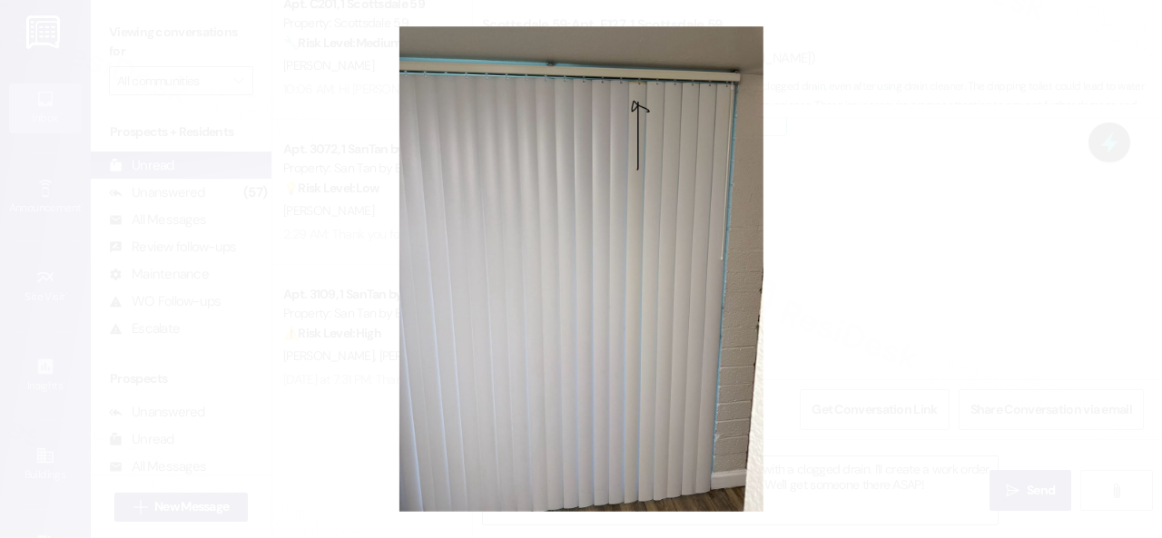
click at [738, 111] on button "Unzoom image" at bounding box center [581, 269] width 1162 height 538
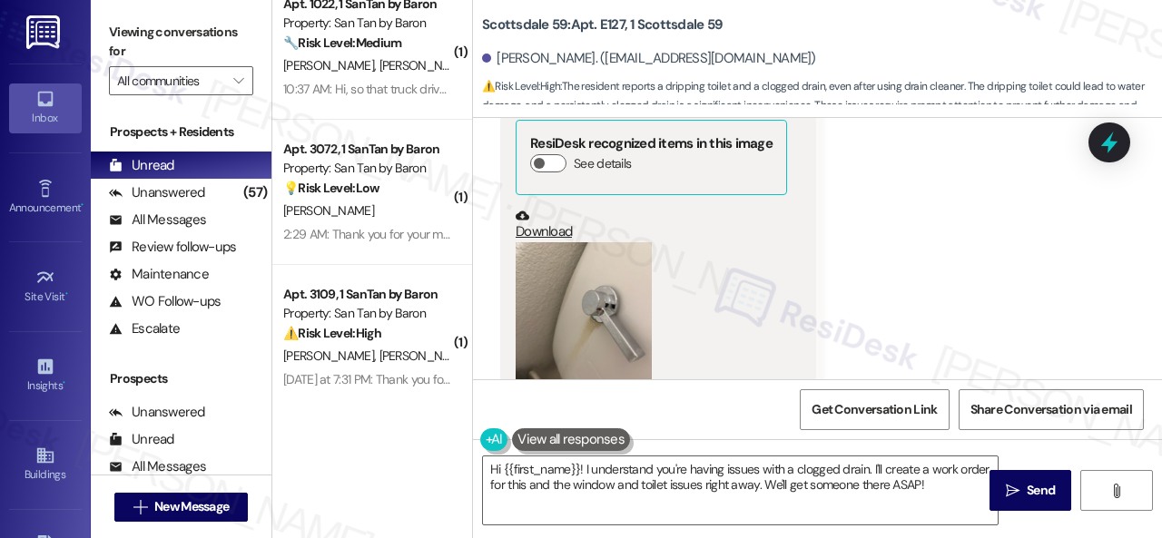
scroll to position [2467, 0]
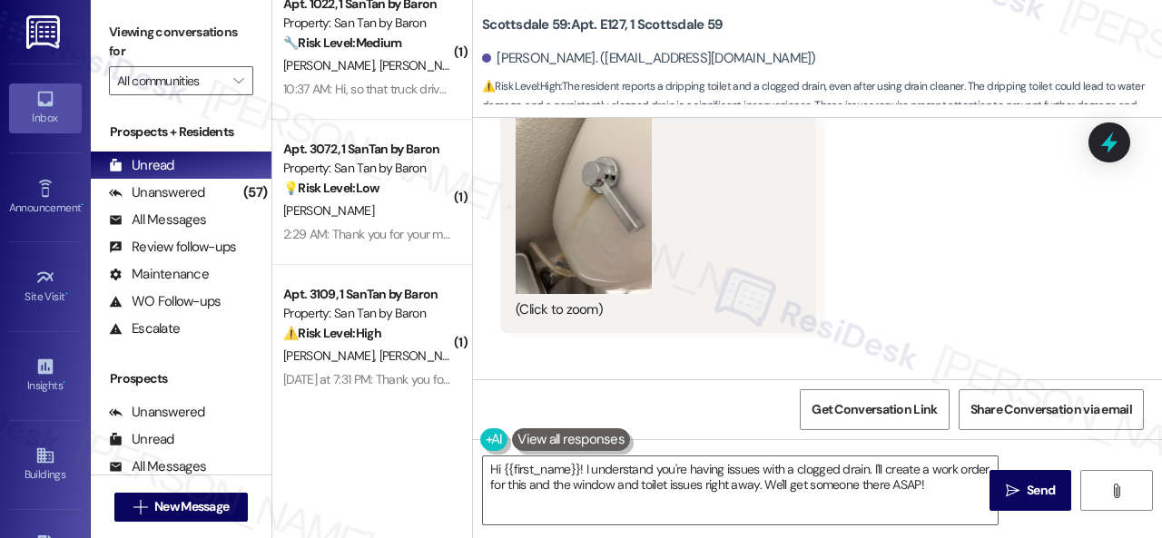
click at [565, 143] on button "Zoom image" at bounding box center [584, 204] width 136 height 182
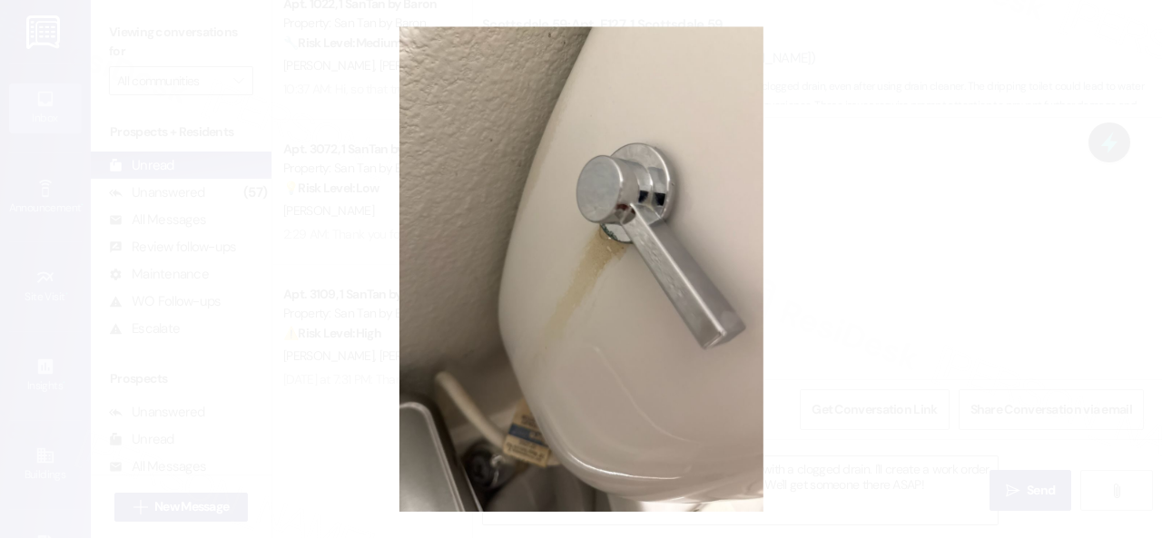
click at [635, 170] on button "Unzoom image" at bounding box center [581, 269] width 1162 height 538
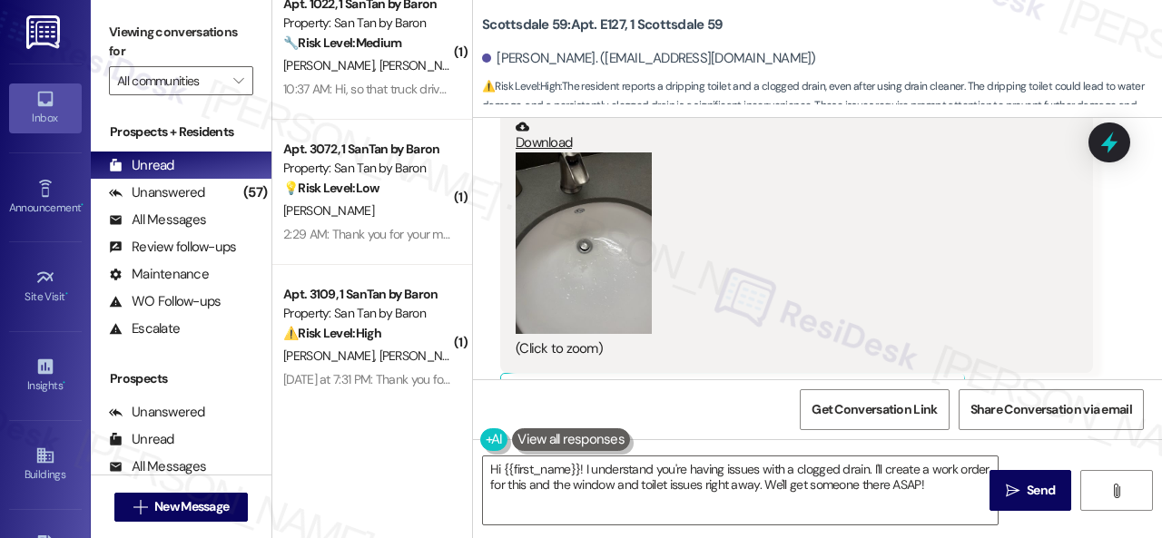
scroll to position [3011, 0]
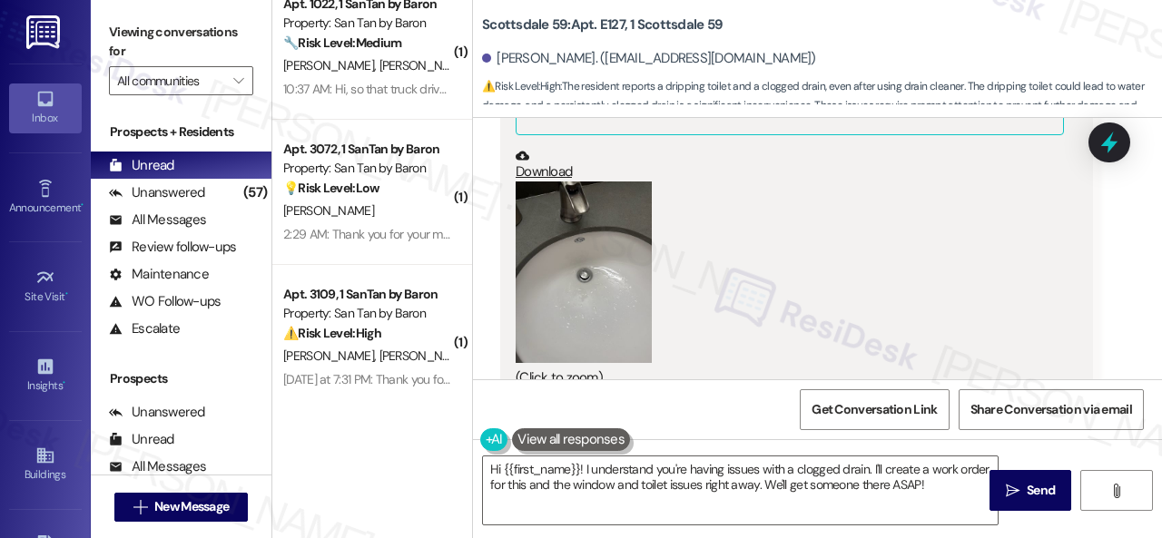
click at [543, 221] on button "Zoom image" at bounding box center [584, 273] width 136 height 182
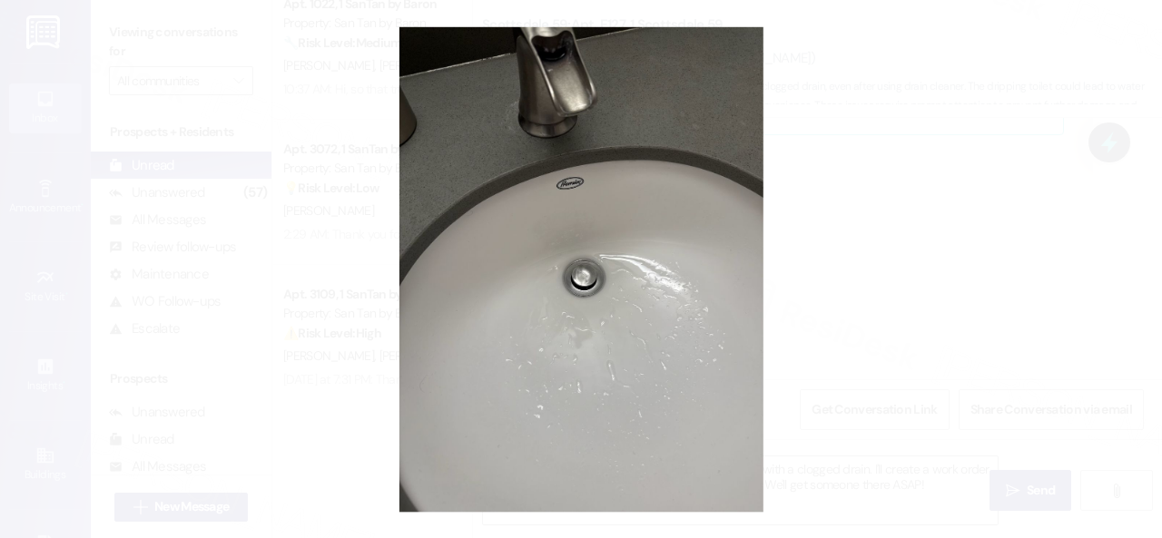
click at [685, 212] on button "Unzoom image" at bounding box center [581, 269] width 1162 height 538
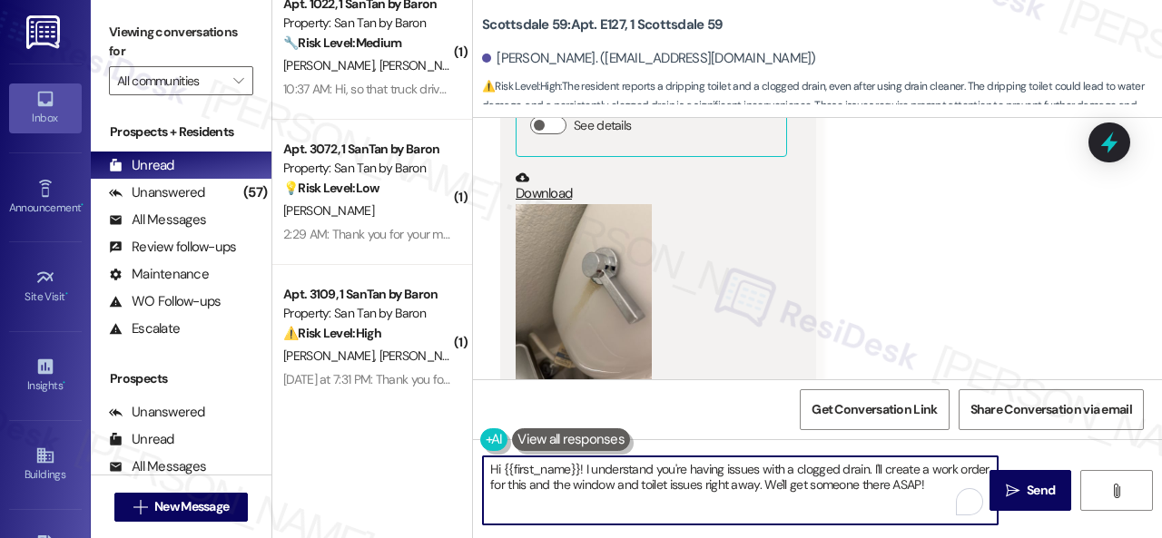
scroll to position [5, 0]
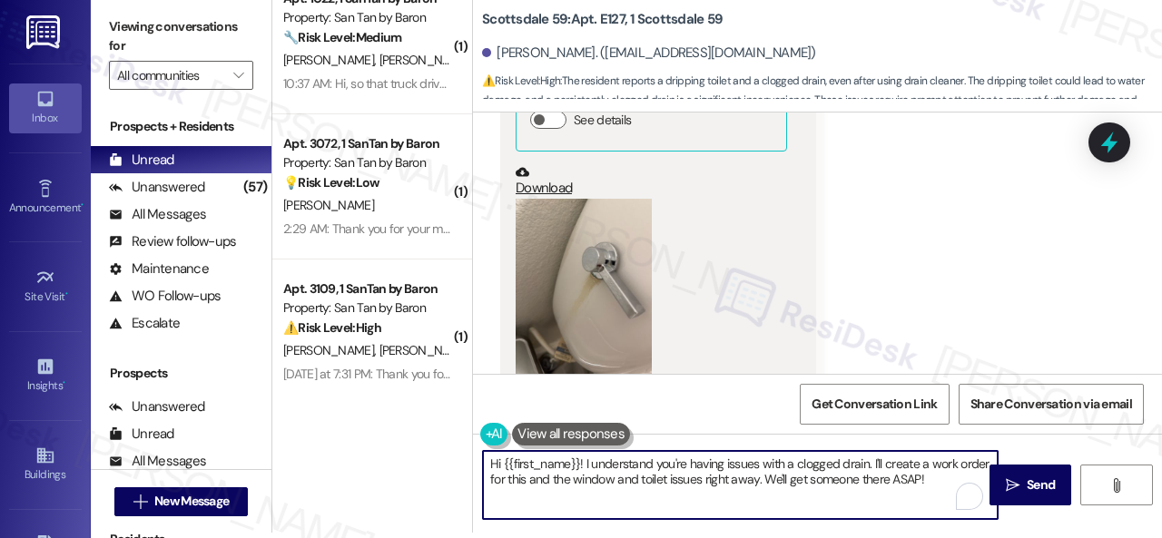
drag, startPoint x: 590, startPoint y: 468, endPoint x: 1055, endPoint y: 574, distance: 476.8
click at [1055, 537] on html "Inbox Go to Inbox Announcement • Send A Text Announcement Site Visit • Go to Si…" at bounding box center [581, 269] width 1162 height 538
click at [500, 479] on textarea "Hi {{first_name}}! I'm still waiting for your photo of the white window cover. …" at bounding box center [740, 485] width 515 height 68
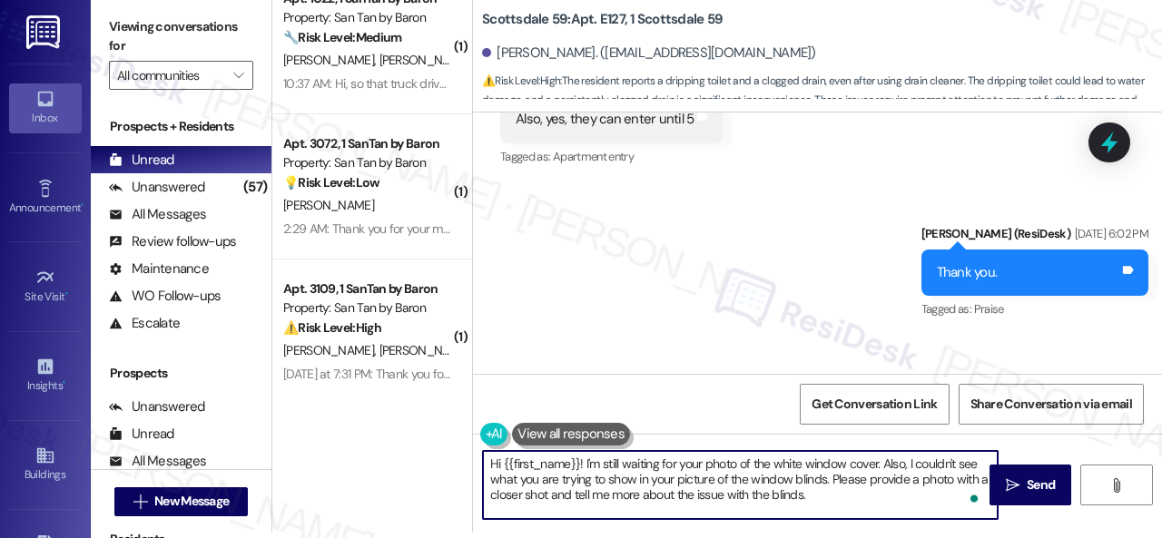
scroll to position [1105, 0]
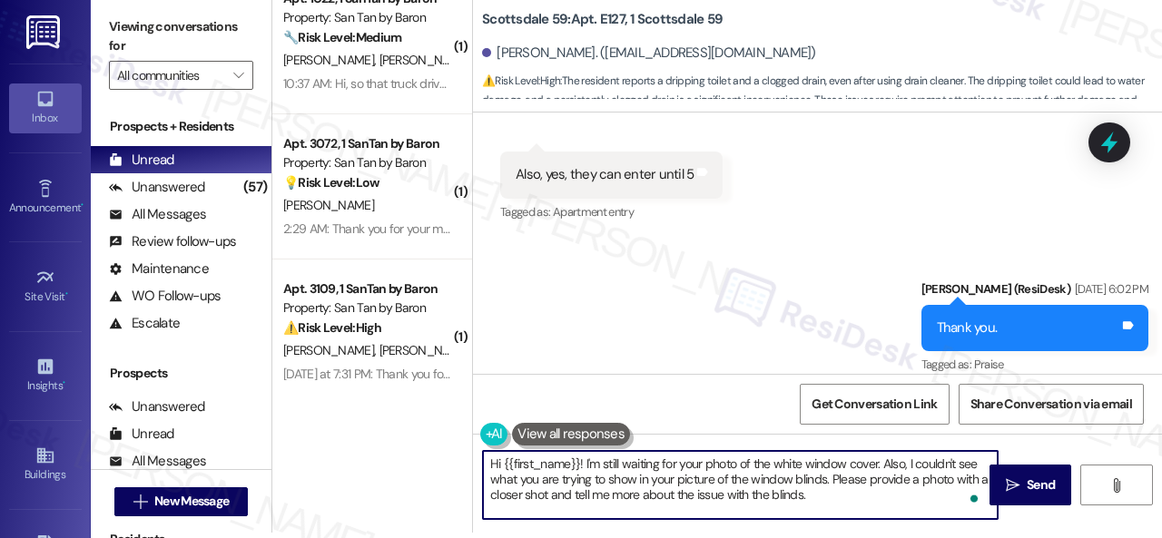
click at [862, 488] on textarea "Hi {{first_name}}! I'm still waiting for your photo of the white window cover. …" at bounding box center [740, 485] width 515 height 68
click at [563, 512] on textarea "Hi {{first_name}}! I'm still waiting for your photo of the white window cover. …" at bounding box center [740, 485] width 515 height 68
click at [715, 503] on textarea "Hi {{first_name}}! I'm still waiting for your photo of the white window cover. …" at bounding box center [740, 485] width 515 height 68
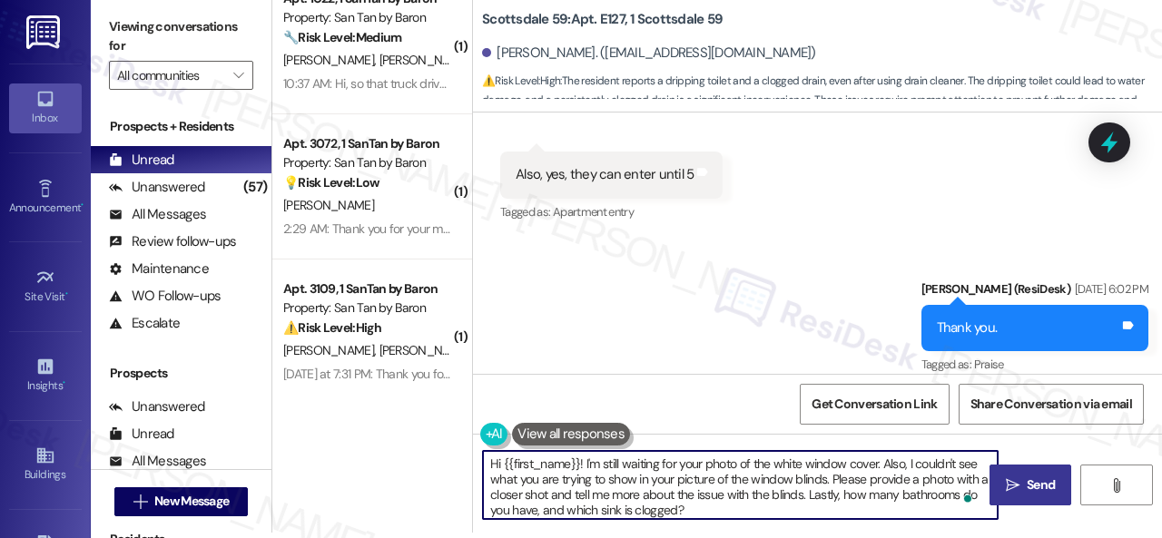
type textarea "Hi {{first_name}}! I'm still waiting for your photo of the white window cover. …"
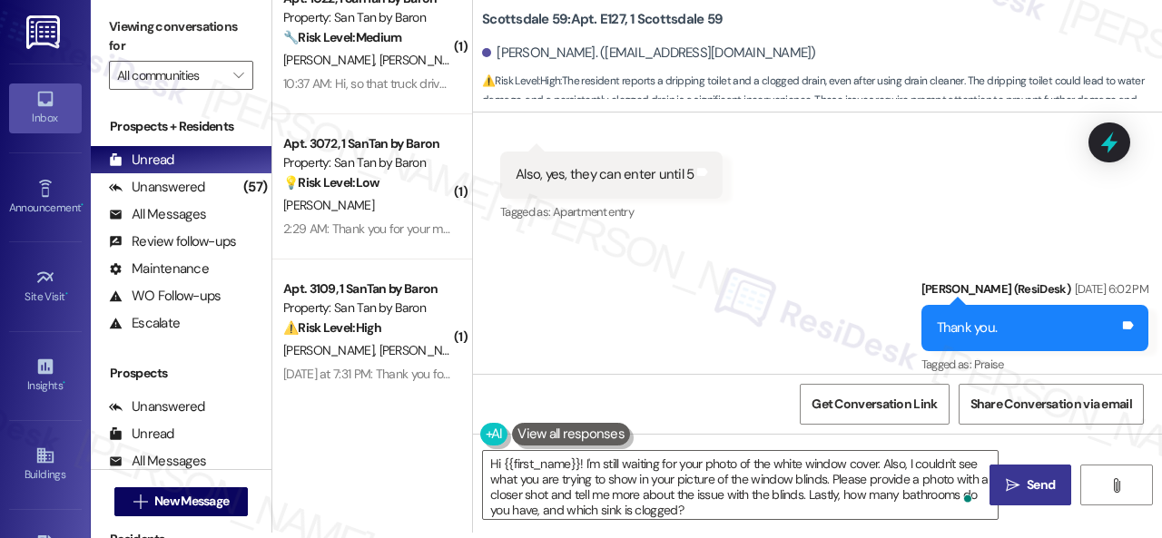
click at [1028, 478] on span "Send" at bounding box center [1041, 485] width 28 height 19
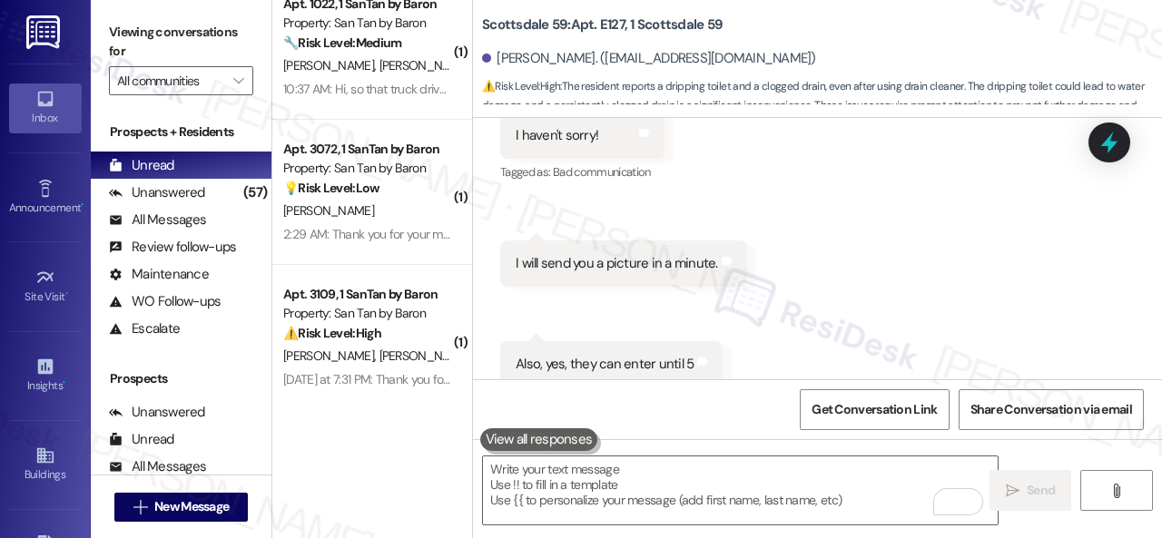
scroll to position [917, 0]
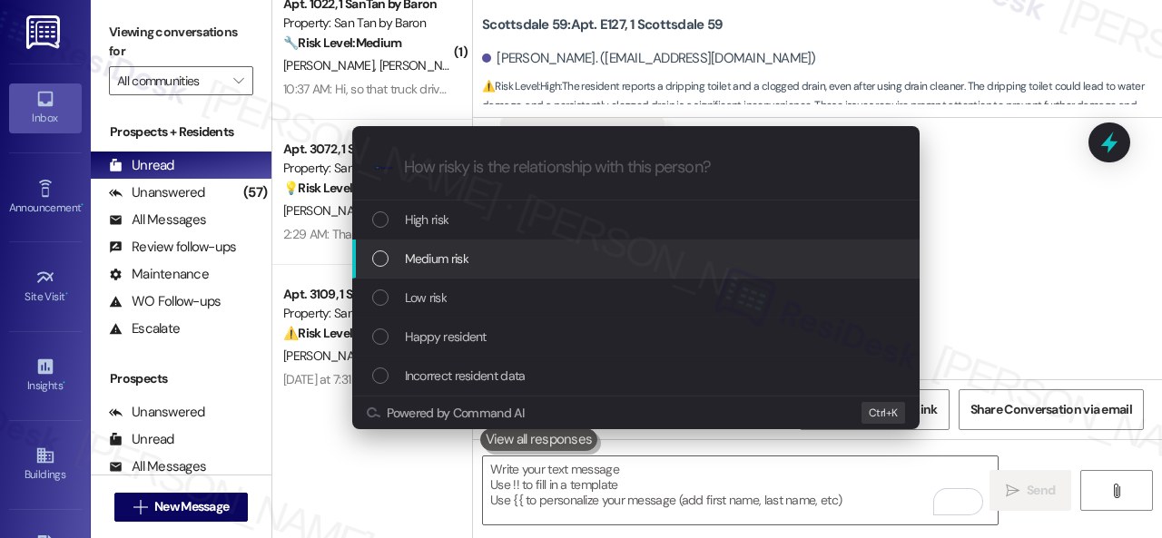
click at [1028, 300] on div "Escalate Conversation How risky is the relationship with this person? Topics (e…" at bounding box center [581, 269] width 1162 height 538
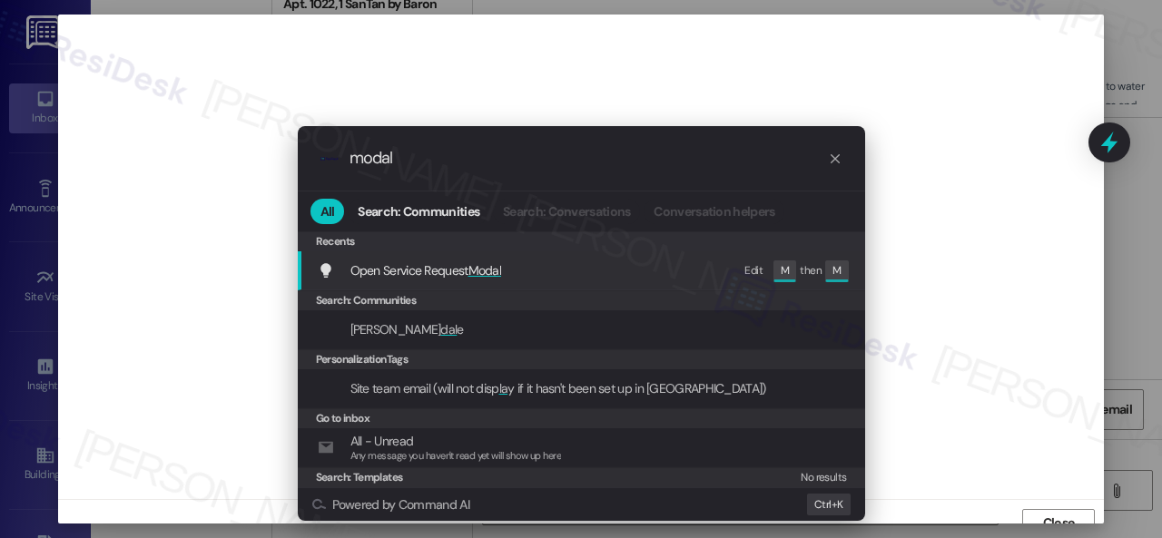
type input "modal"
click at [465, 264] on span "Open Service Request Modal" at bounding box center [426, 270] width 152 height 16
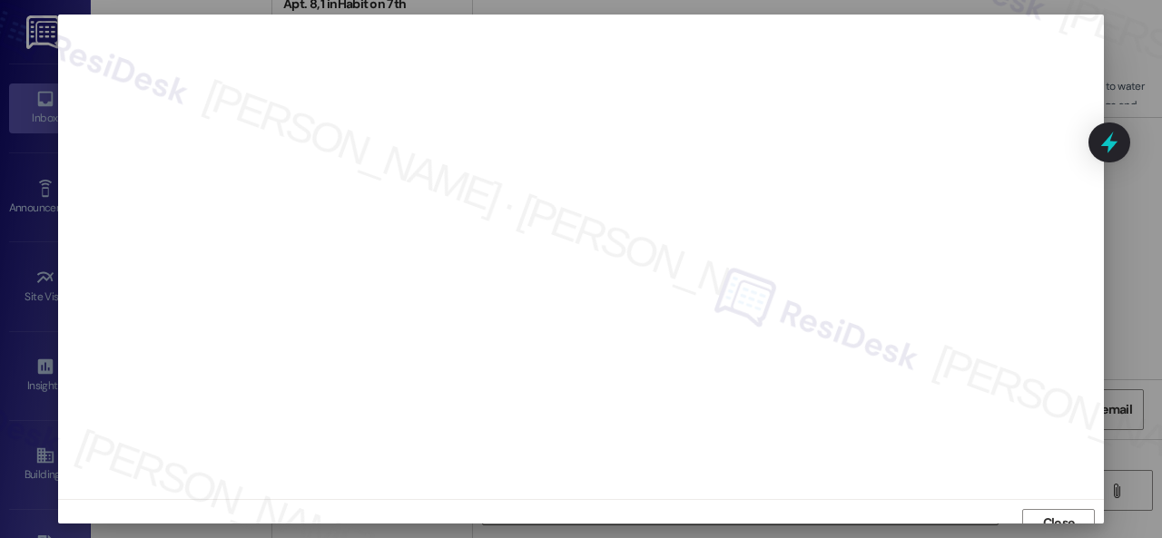
scroll to position [4316, 0]
click at [1072, 506] on div "Close" at bounding box center [581, 523] width 1046 height 48
click at [1065, 515] on span "Close" at bounding box center [1059, 509] width 32 height 19
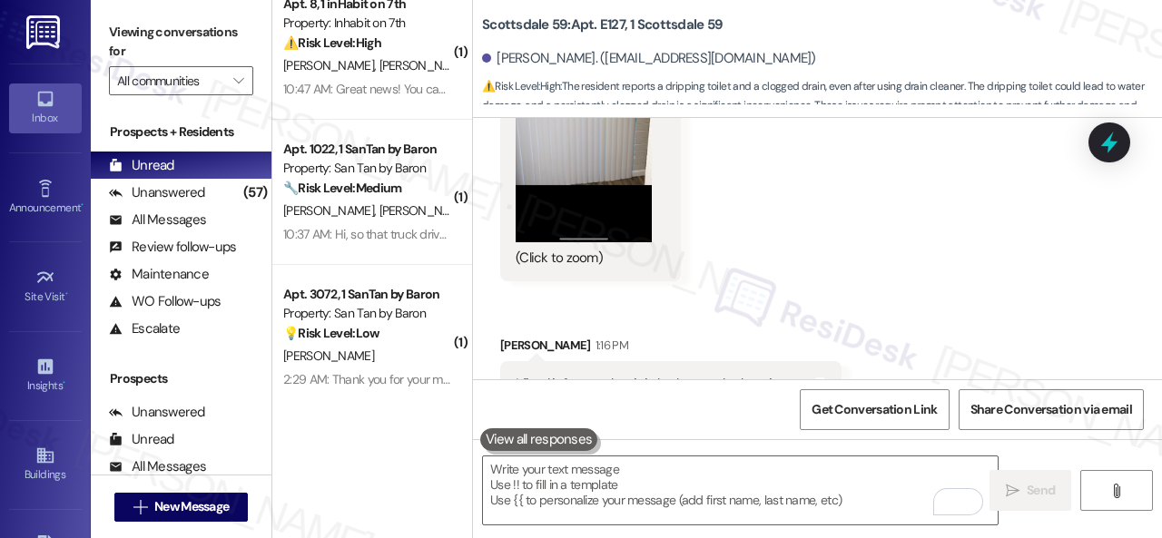
click at [1065, 515] on div " Send " at bounding box center [817, 507] width 689 height 136
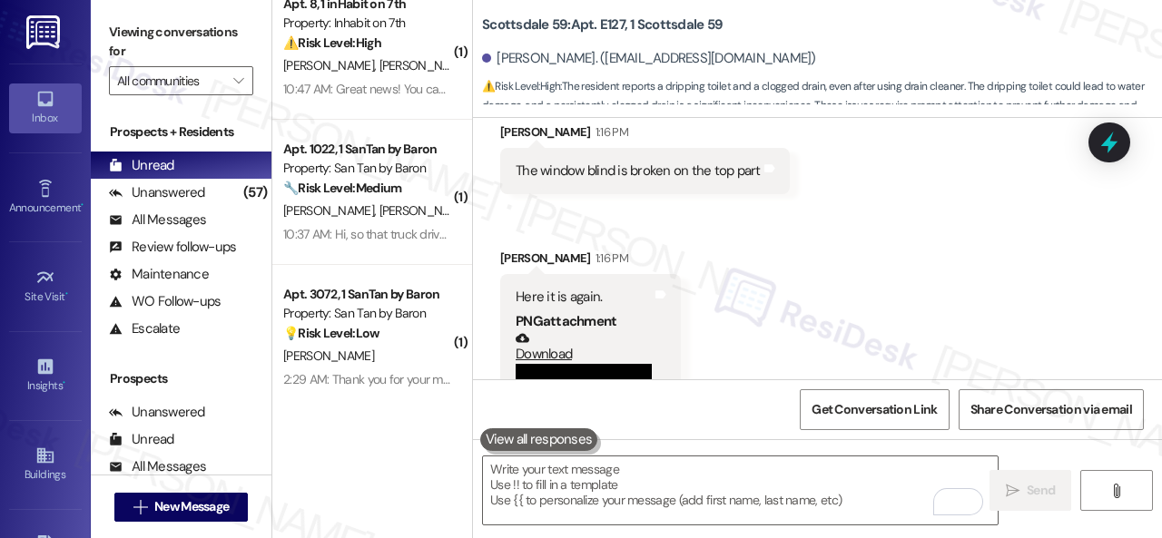
scroll to position [3989, 0]
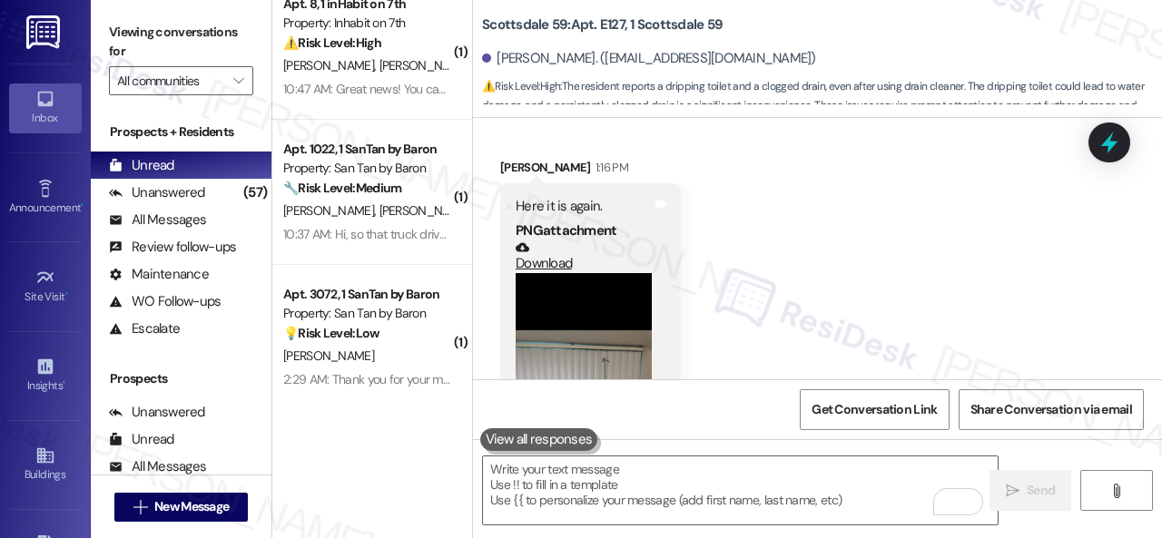
click at [600, 314] on button "Zoom image" at bounding box center [584, 421] width 136 height 296
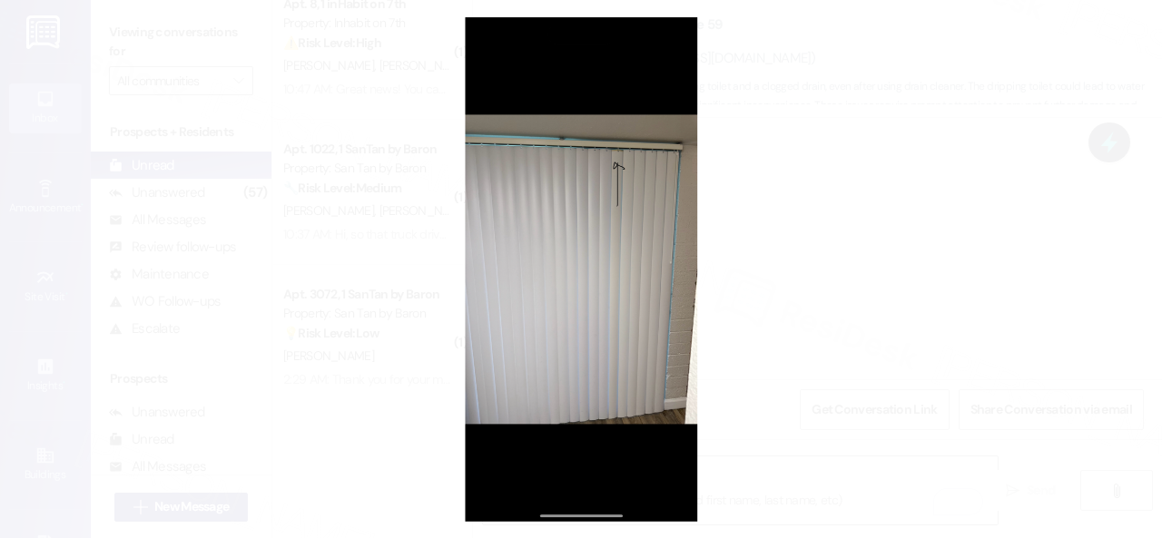
click at [609, 290] on button "Unzoom image" at bounding box center [581, 269] width 1162 height 538
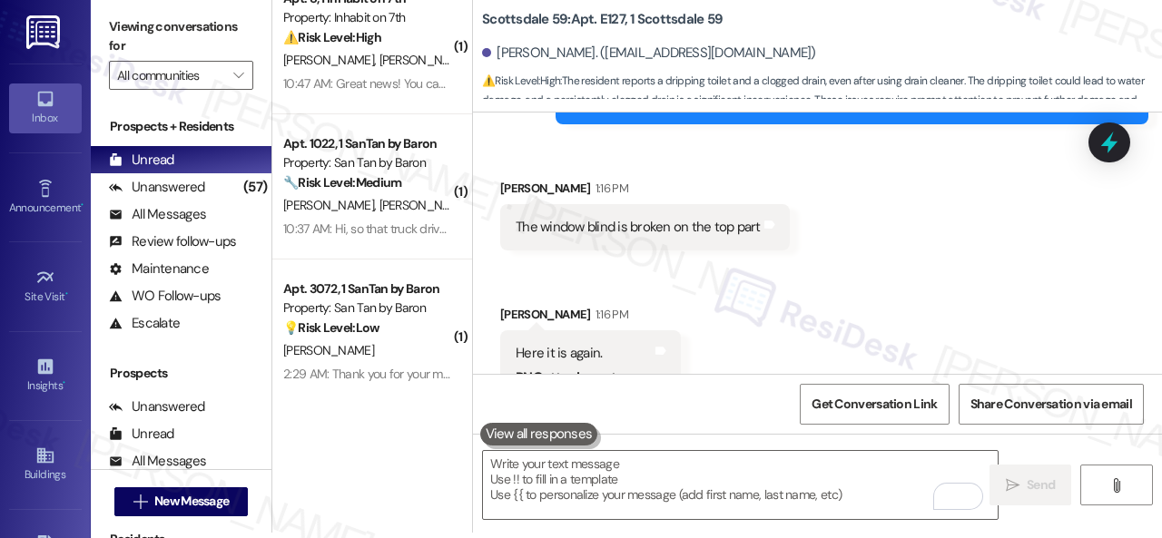
scroll to position [3807, 0]
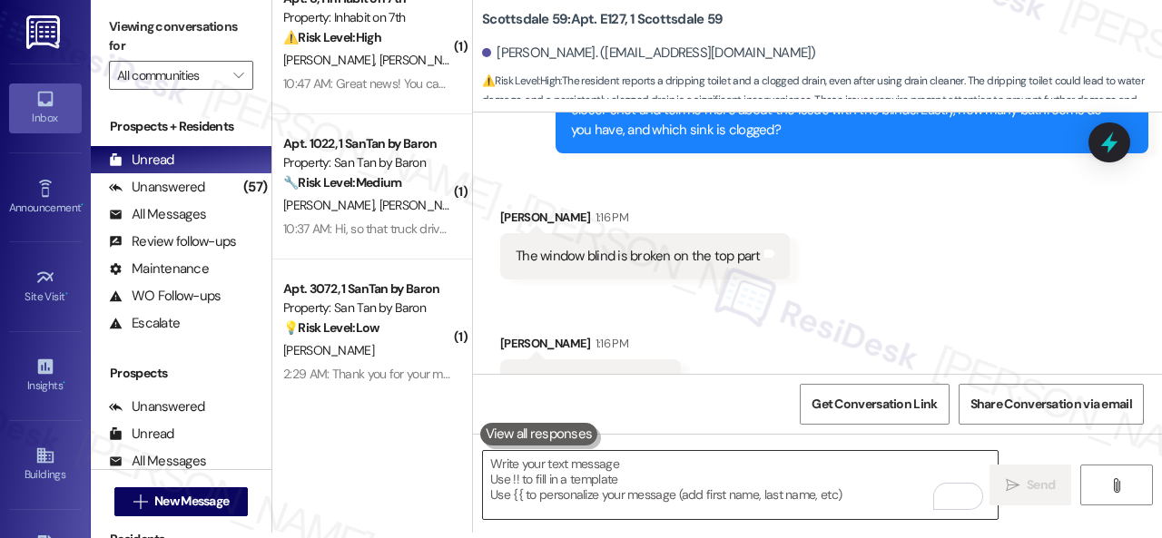
click at [642, 481] on textarea "To enrich screen reader interactions, please activate Accessibility in Grammarl…" at bounding box center [740, 485] width 515 height 68
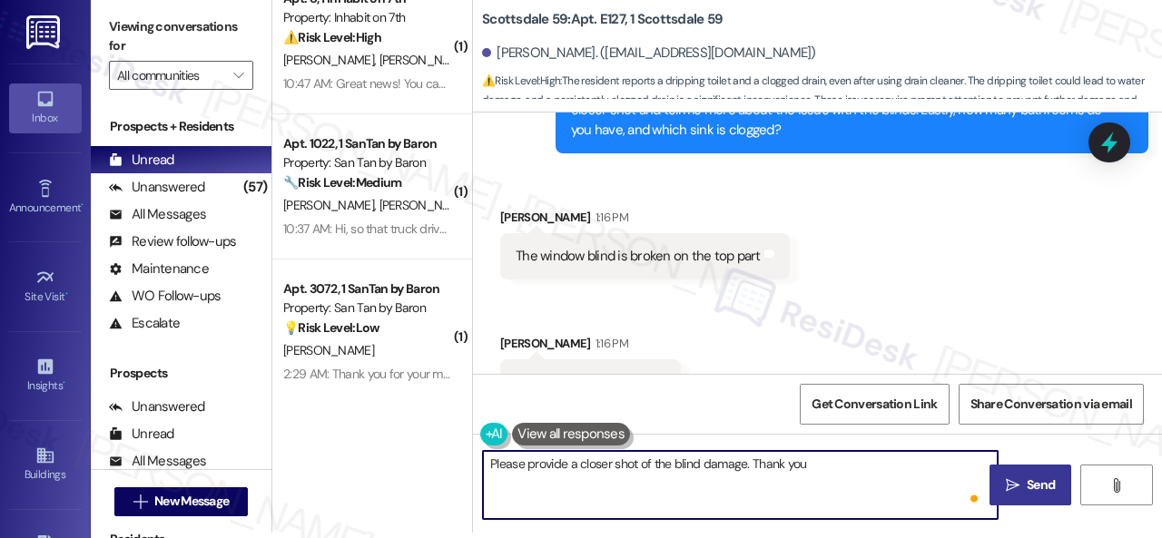
type textarea "Please provide a closer shot of the blind damage. Thank you."
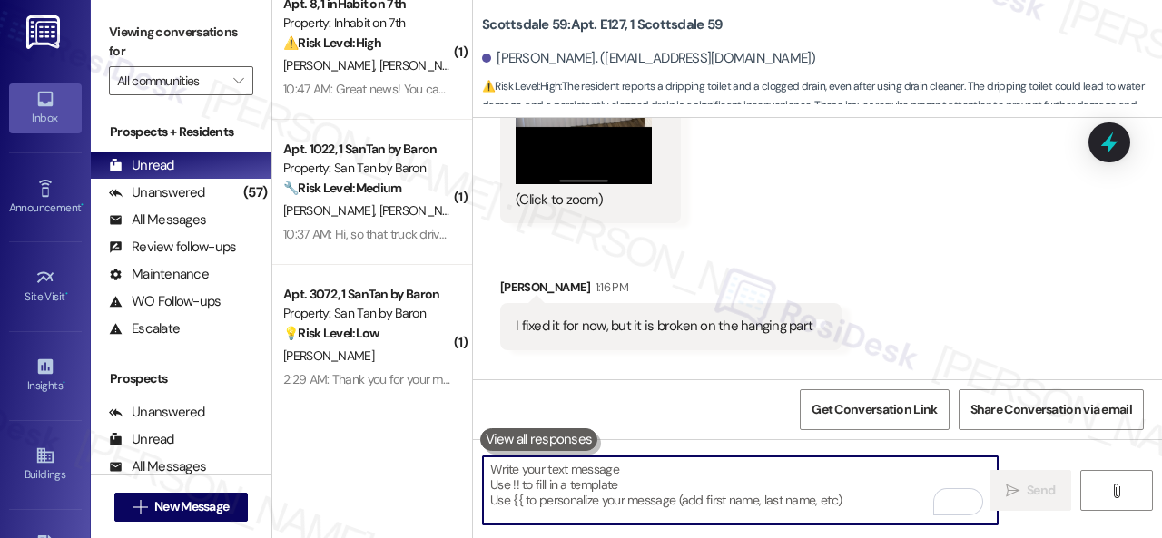
scroll to position [4442, 0]
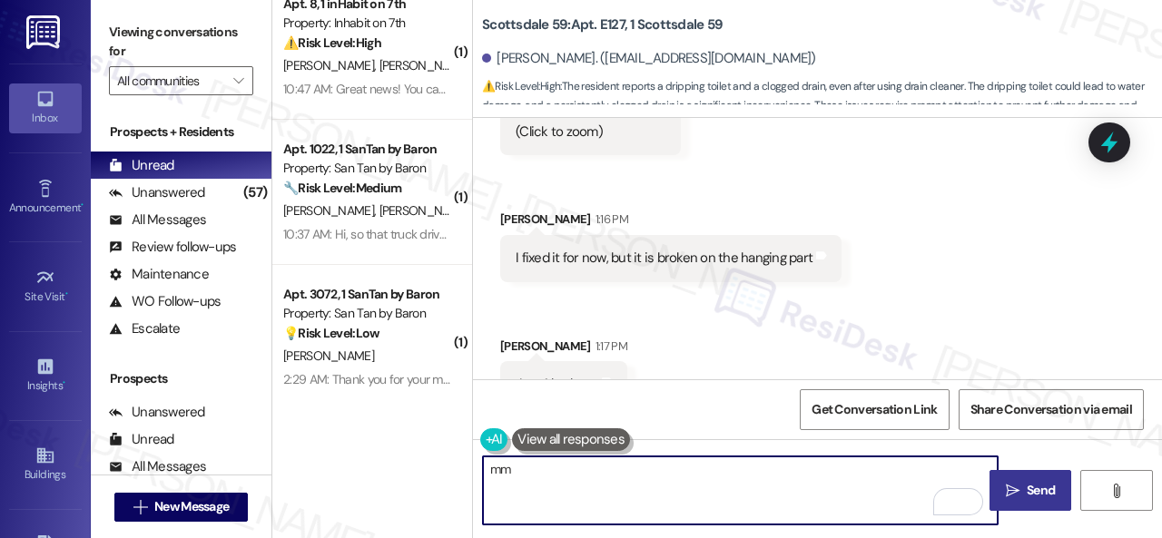
type textarea "mm"
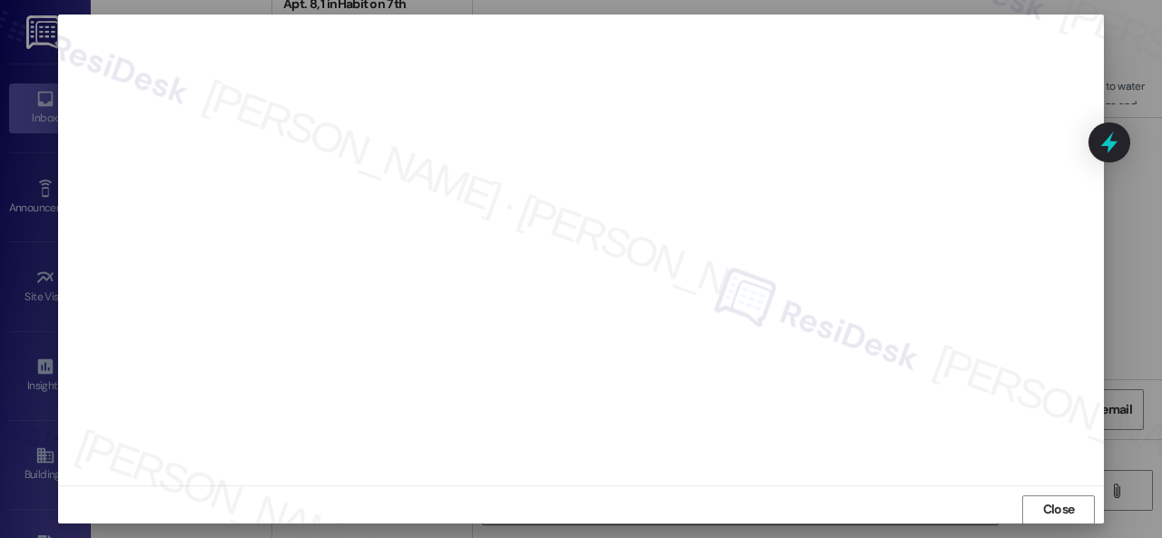
scroll to position [23, 0]
click at [1055, 502] on span "Close" at bounding box center [1059, 500] width 32 height 19
click at [1046, 521] on span "Close" at bounding box center [1059, 523] width 32 height 19
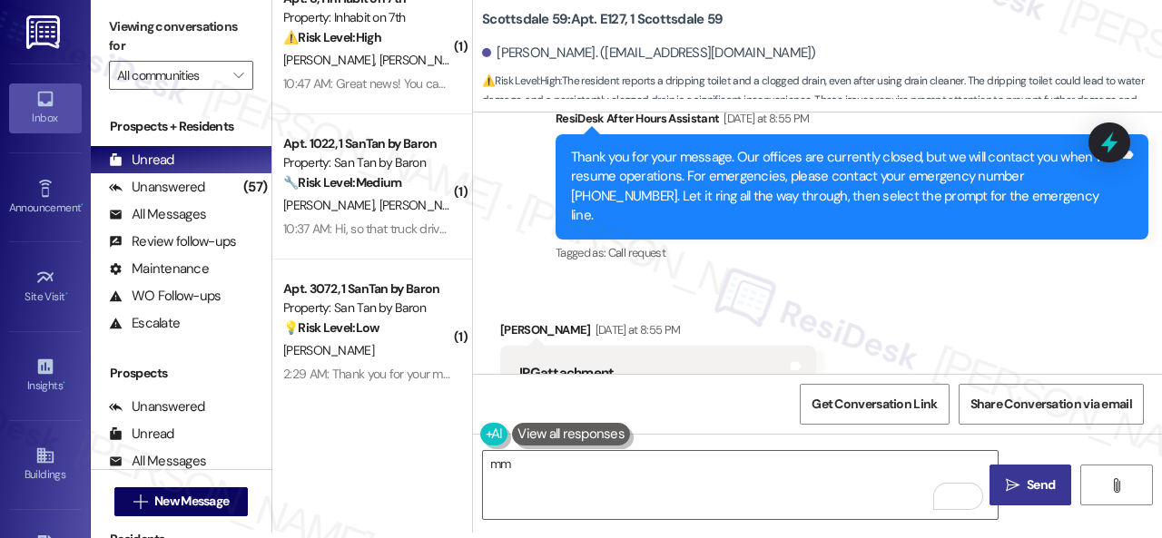
scroll to position [2028, 0]
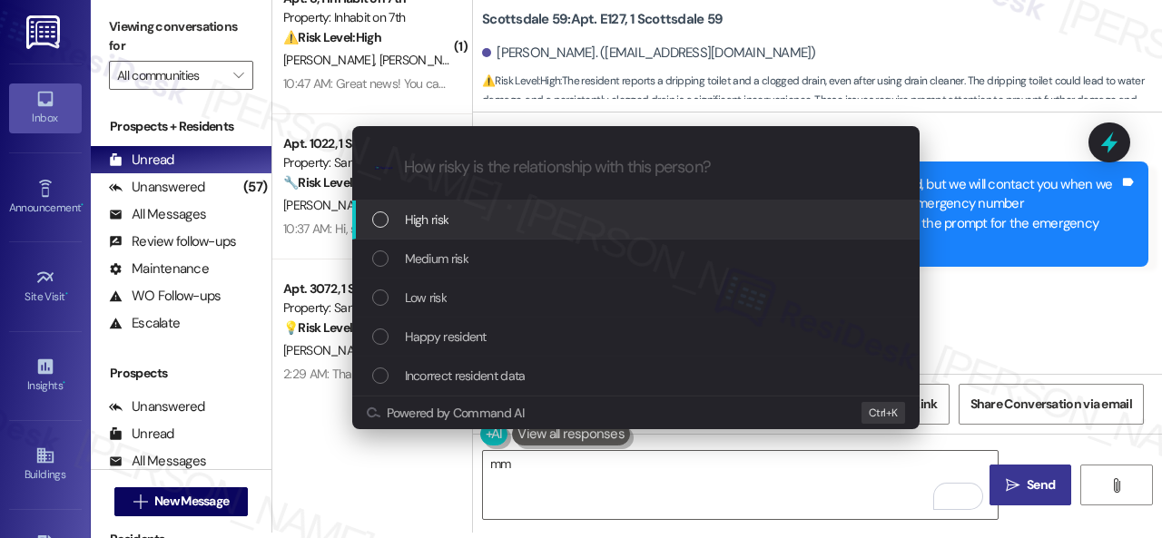
click at [428, 215] on span "High risk" at bounding box center [427, 220] width 44 height 20
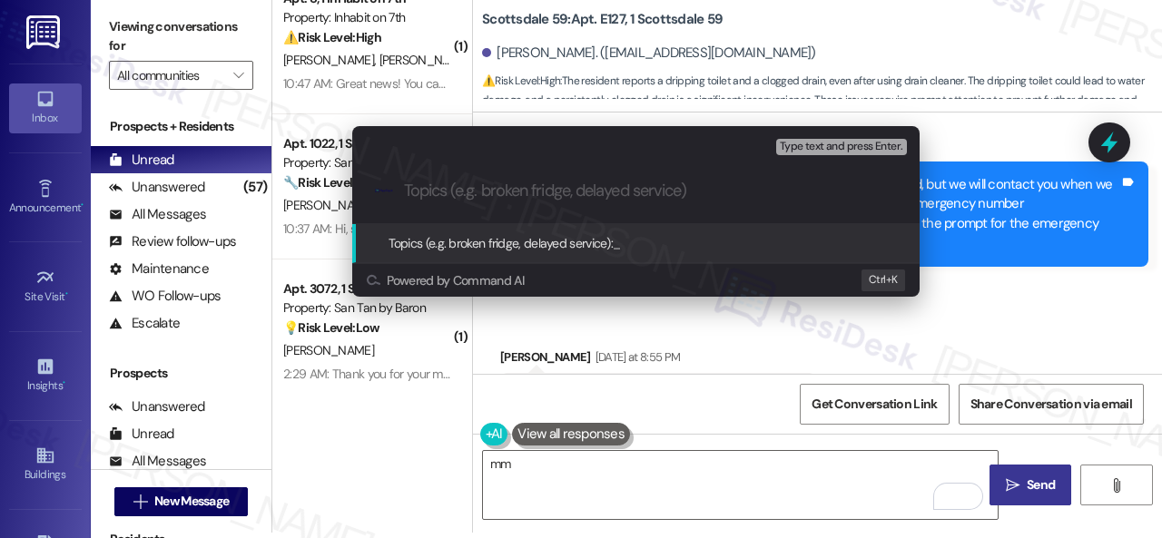
paste input "New work order/s submitted - Toilet leak and clogged bathroom sink"
type input "New work order/s submitted - Toilet leak and clogged bathroom sink"
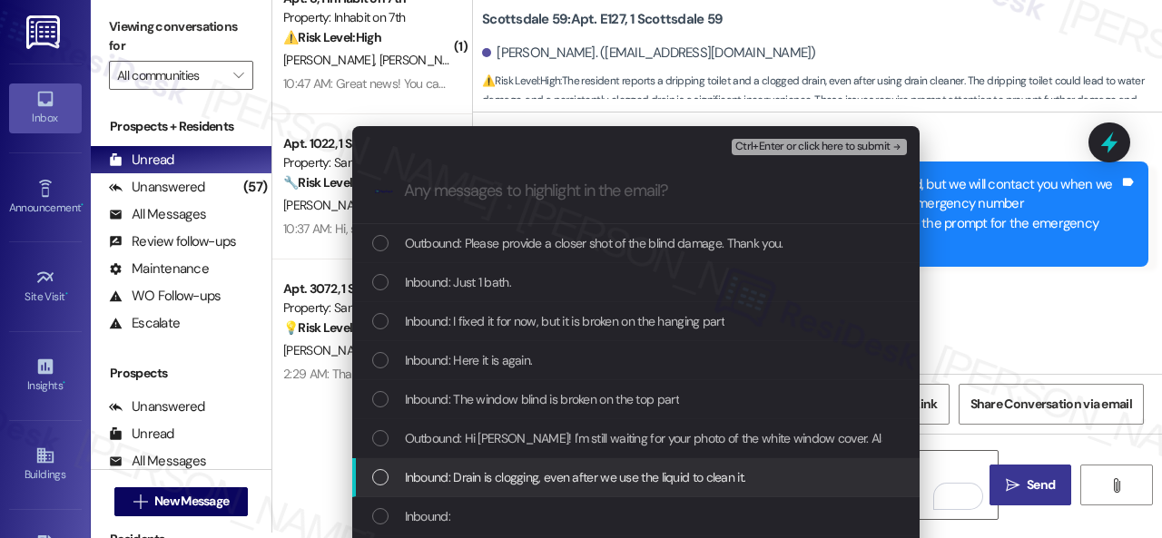
click at [470, 480] on span "Inbound: Drain is clogging, even after we use the liquid to clean it." at bounding box center [575, 478] width 341 height 20
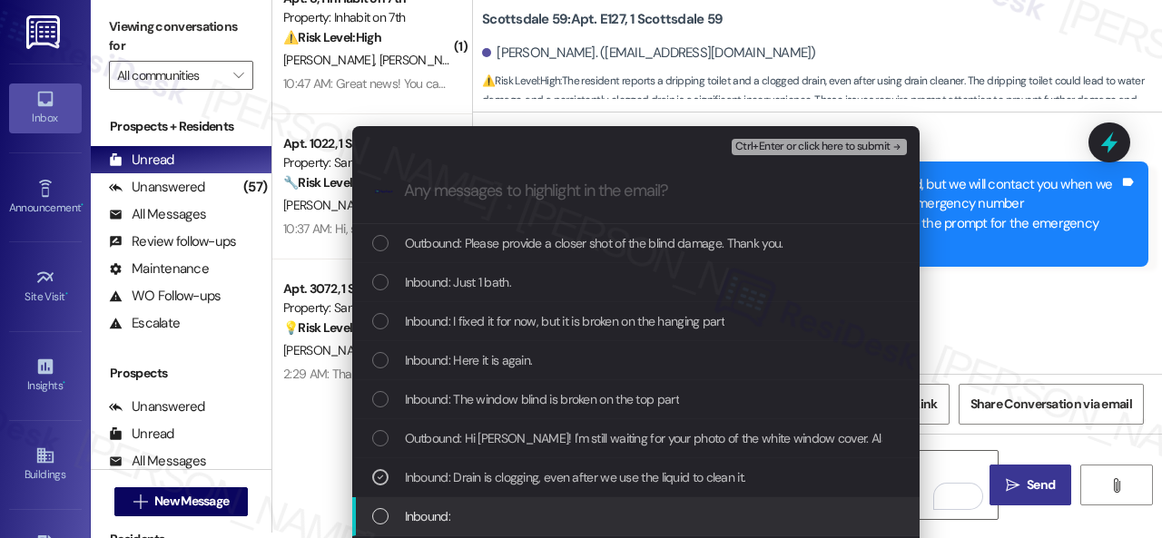
click at [423, 519] on span "Inbound:" at bounding box center [427, 517] width 45 height 20
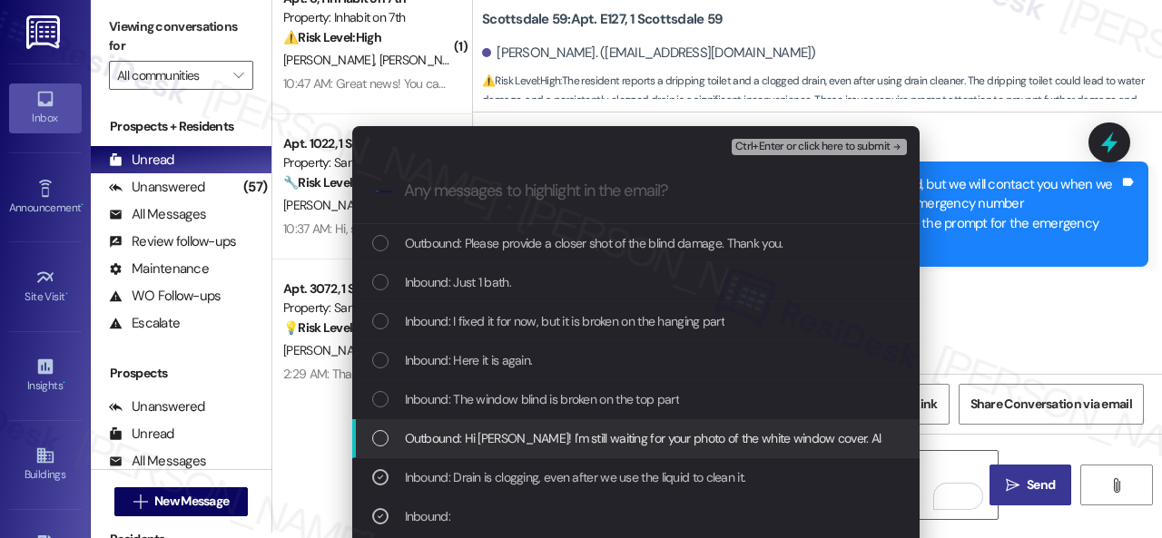
scroll to position [182, 0]
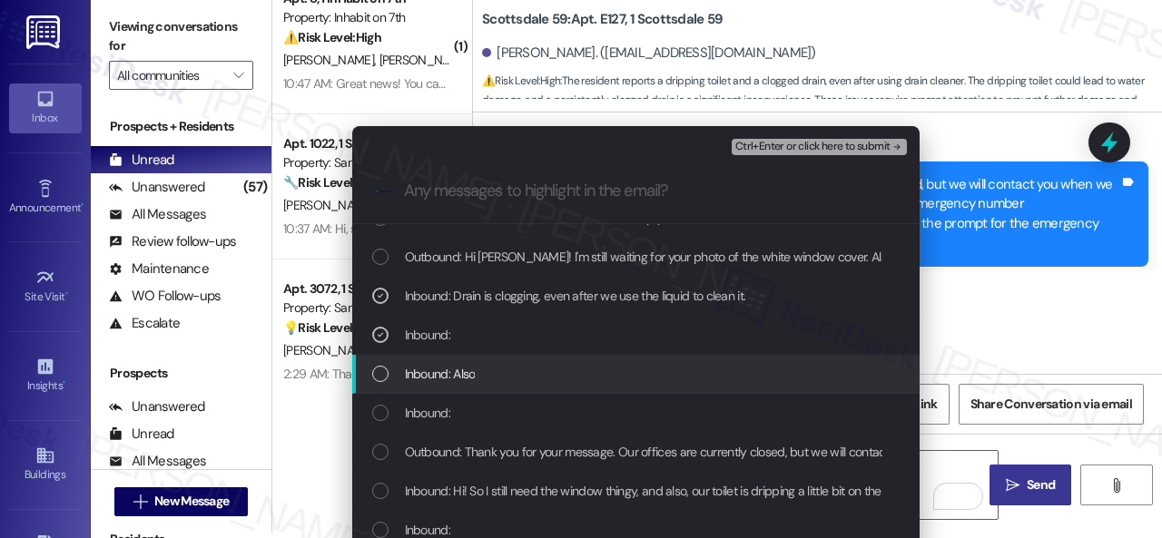
drag, startPoint x: 450, startPoint y: 378, endPoint x: 438, endPoint y: 419, distance: 42.8
click at [450, 380] on span "Inbound: Also" at bounding box center [440, 374] width 71 height 20
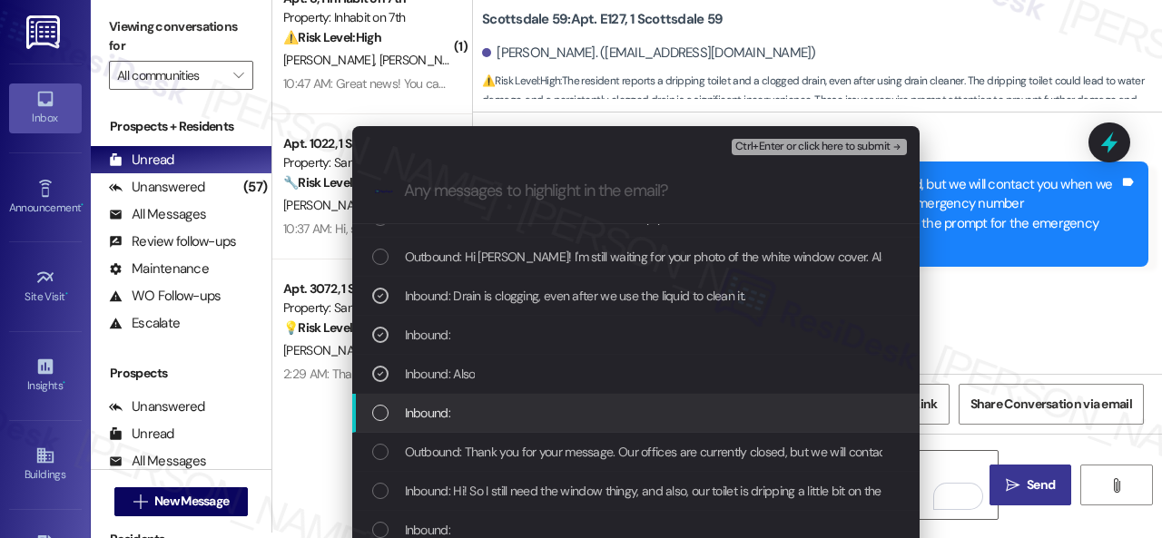
click at [438, 419] on span "Inbound:" at bounding box center [427, 413] width 45 height 20
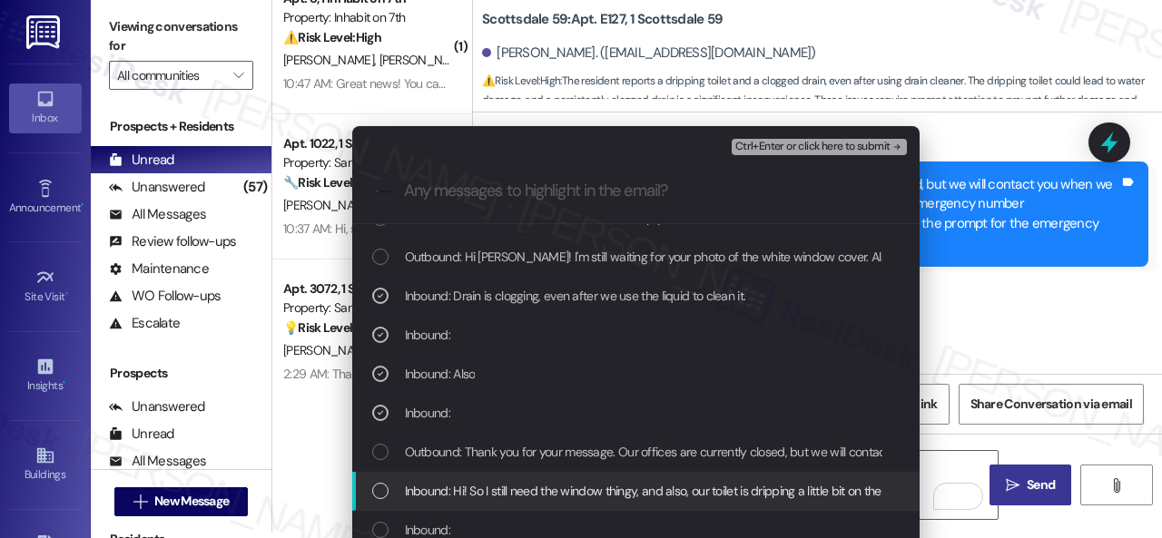
click at [458, 490] on span "Inbound: Hi! So I still need the window thingy, and also, our toilet is drippin…" at bounding box center [656, 491] width 502 height 20
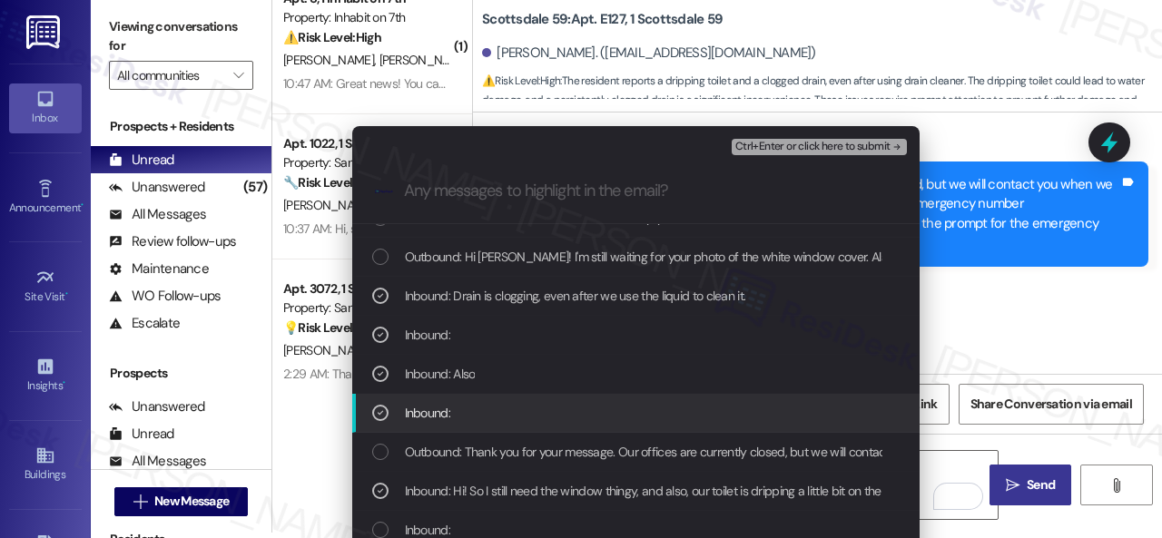
scroll to position [363, 0]
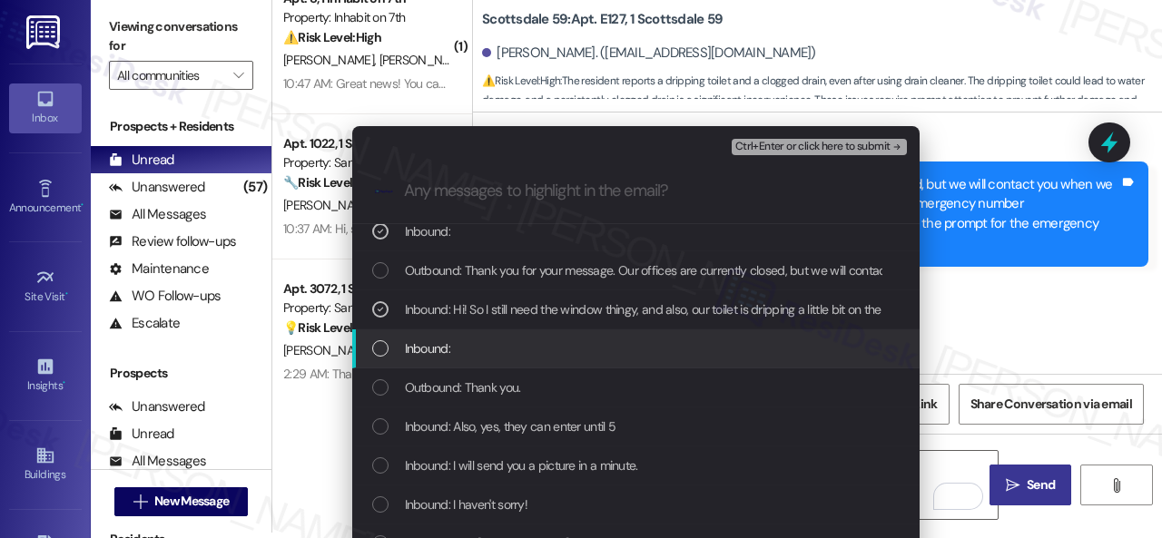
click at [435, 349] on span "Inbound:" at bounding box center [427, 349] width 45 height 20
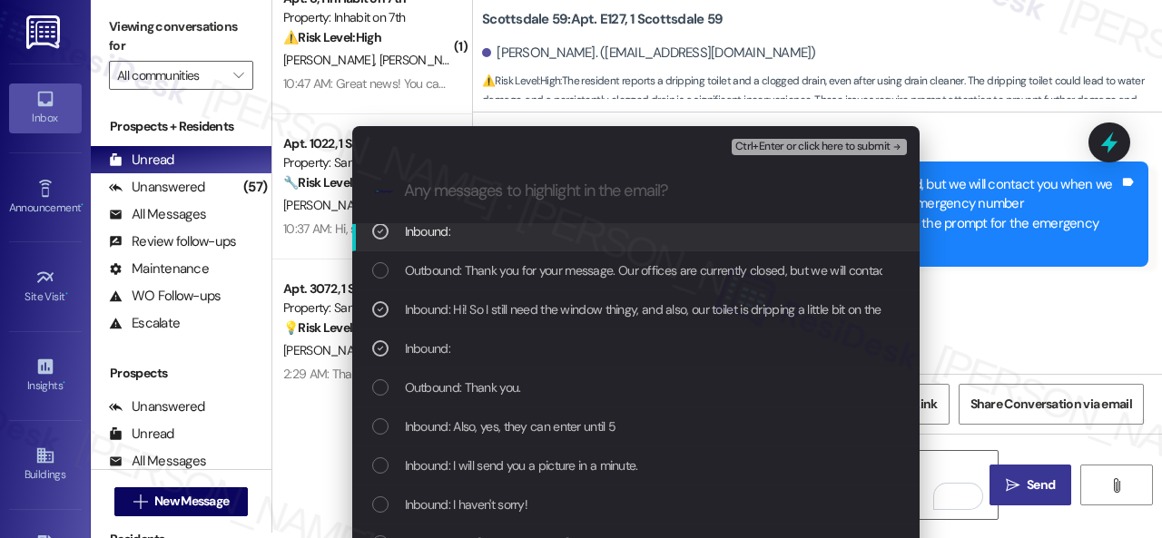
click at [777, 137] on div "Ctrl+Enter or click here to submit" at bounding box center [821, 147] width 179 height 24
click at [786, 144] on span "Ctrl+Enter or click here to submit" at bounding box center [812, 147] width 155 height 13
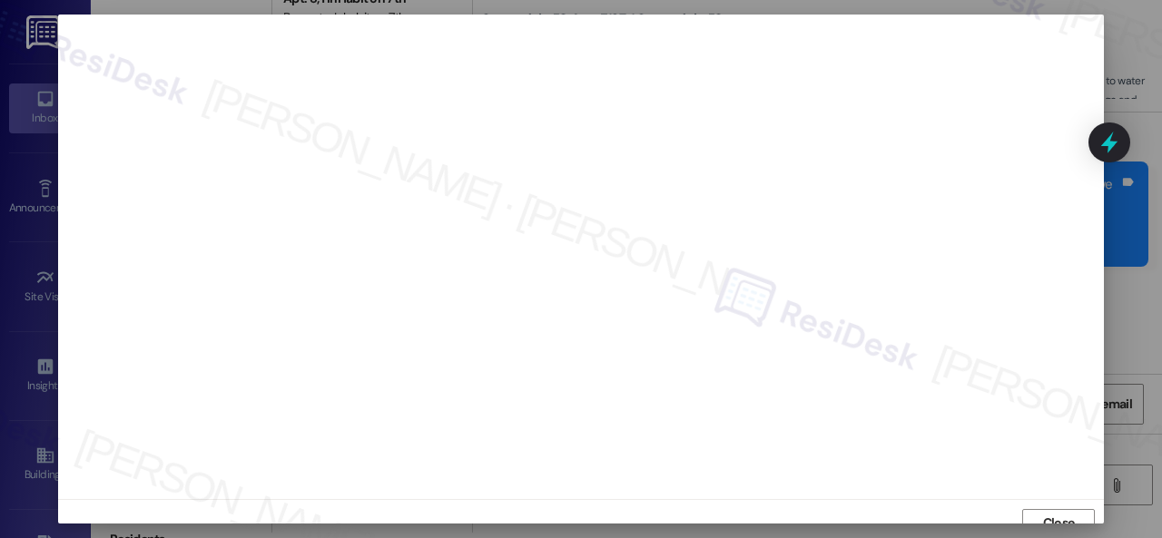
scroll to position [14, 0]
click at [1059, 505] on span "Close" at bounding box center [1059, 509] width 32 height 19
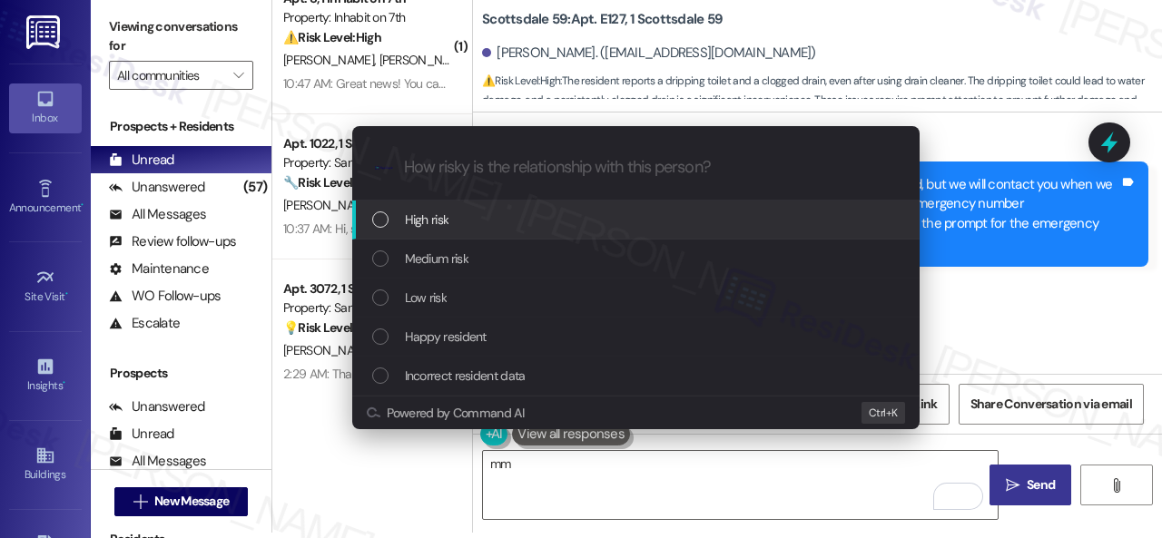
click at [435, 219] on span "High risk" at bounding box center [427, 220] width 44 height 20
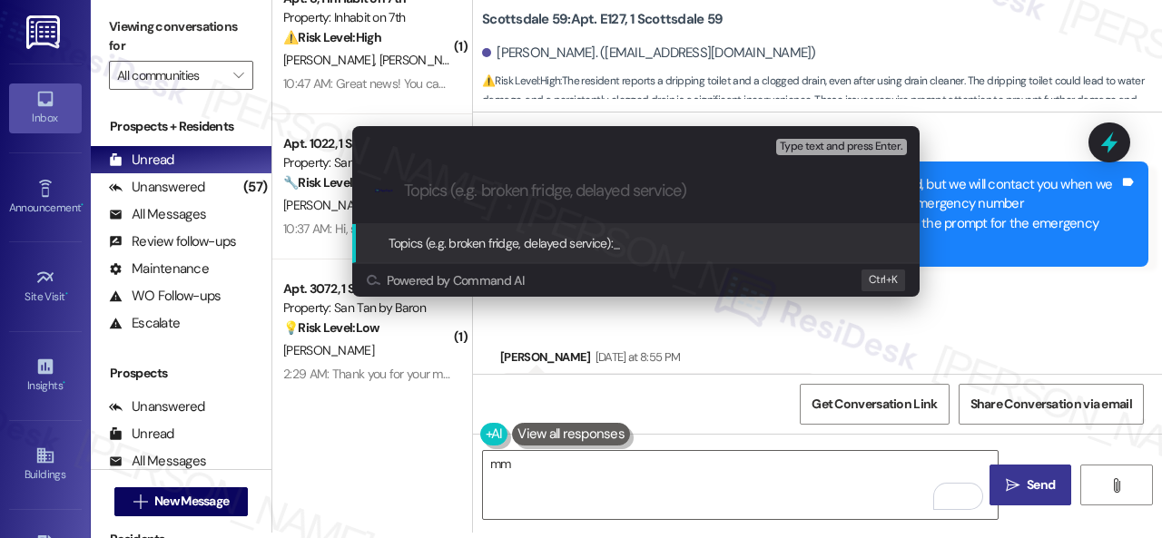
click at [1040, 279] on div "Escalate Conversation High risk Topics (e.g. broken fridge, delayed service) An…" at bounding box center [581, 269] width 1162 height 538
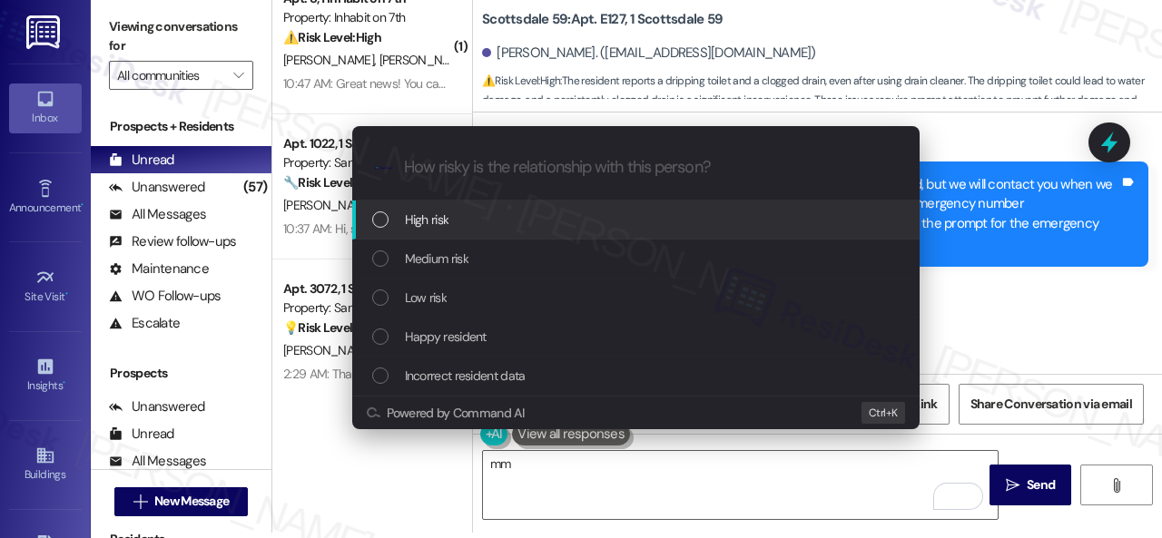
click at [412, 212] on span "High risk" at bounding box center [427, 220] width 44 height 20
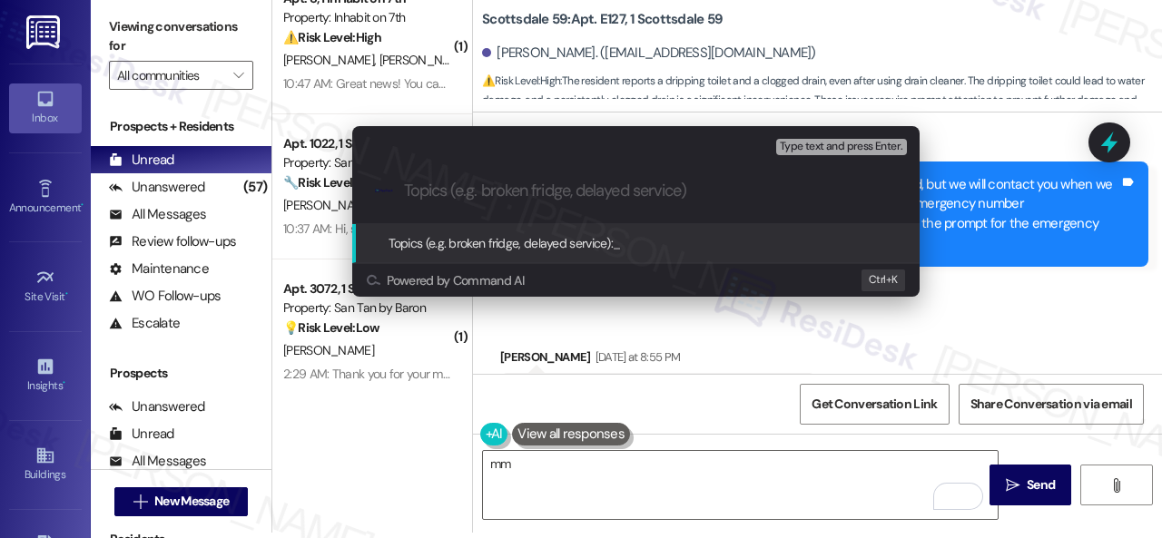
paste input "New work order/s submitted - Toilet leak and clogged bathroom sink"
type input "New work order/s submitted - Toilet leak and clogged bathroom sink"
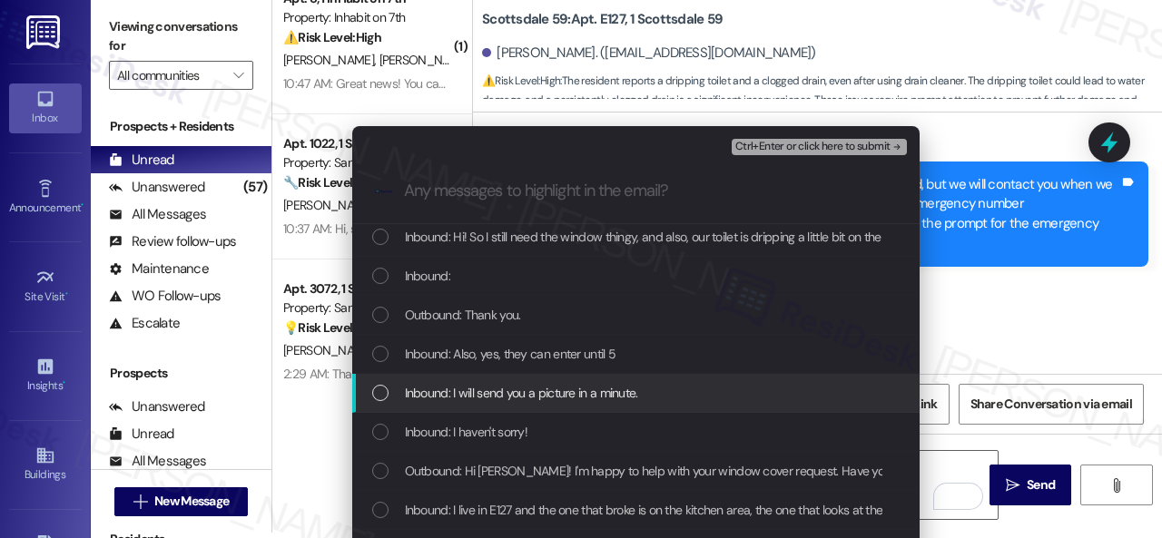
scroll to position [410, 0]
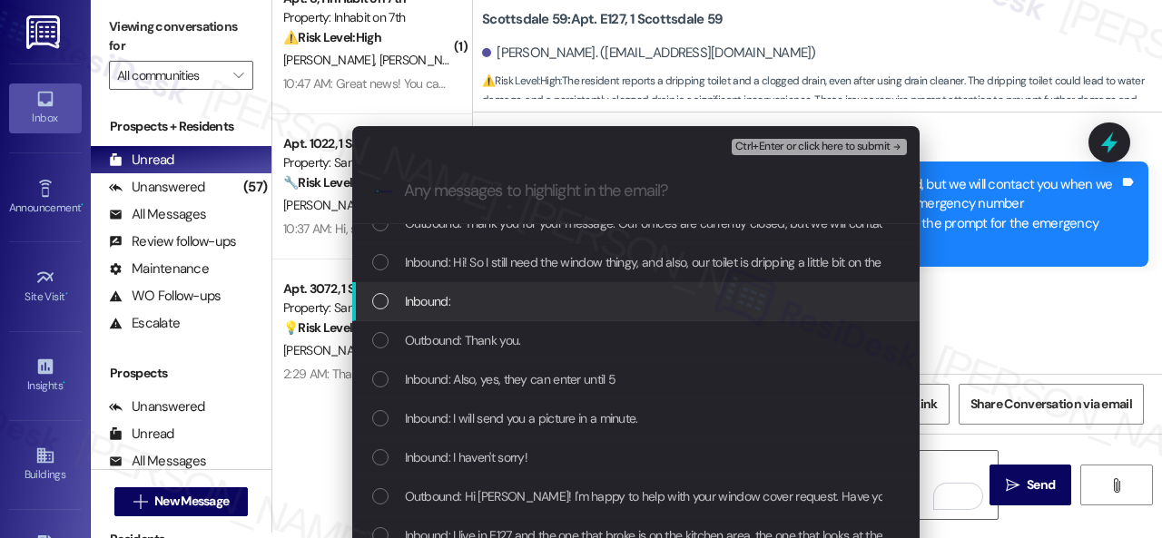
click at [435, 299] on span "Inbound:" at bounding box center [427, 301] width 45 height 20
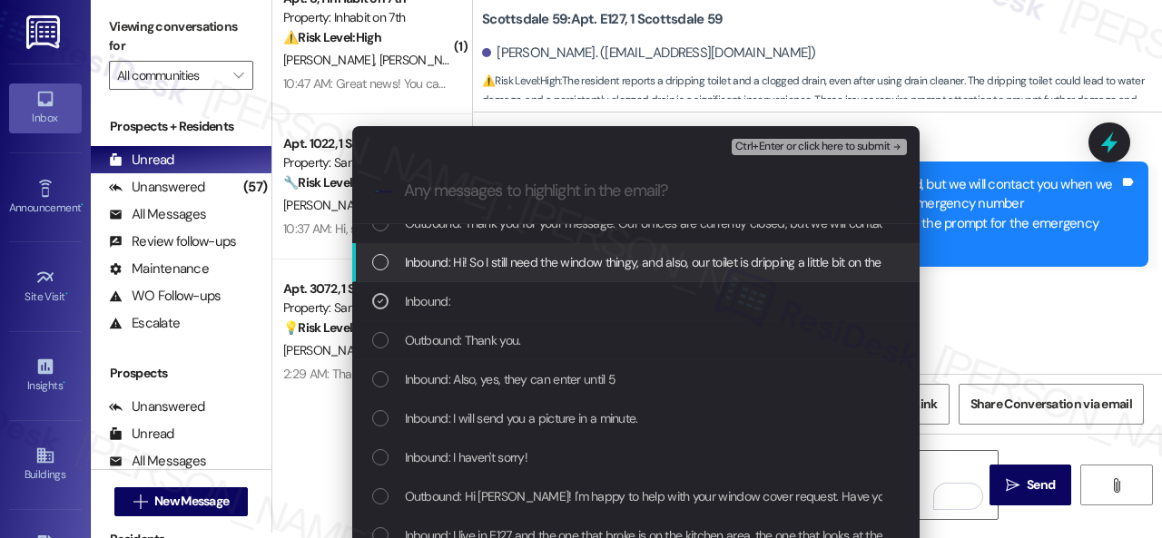
click at [487, 258] on span "Inbound: Hi! So I still need the window thingy, and also, our toilet is drippin…" at bounding box center [656, 262] width 502 height 20
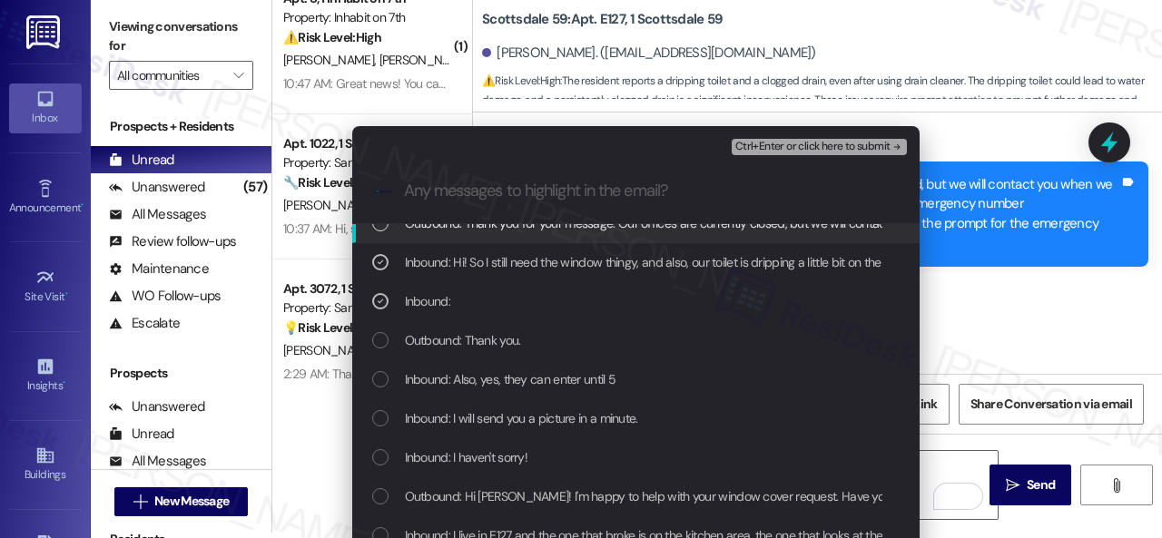
scroll to position [229, 0]
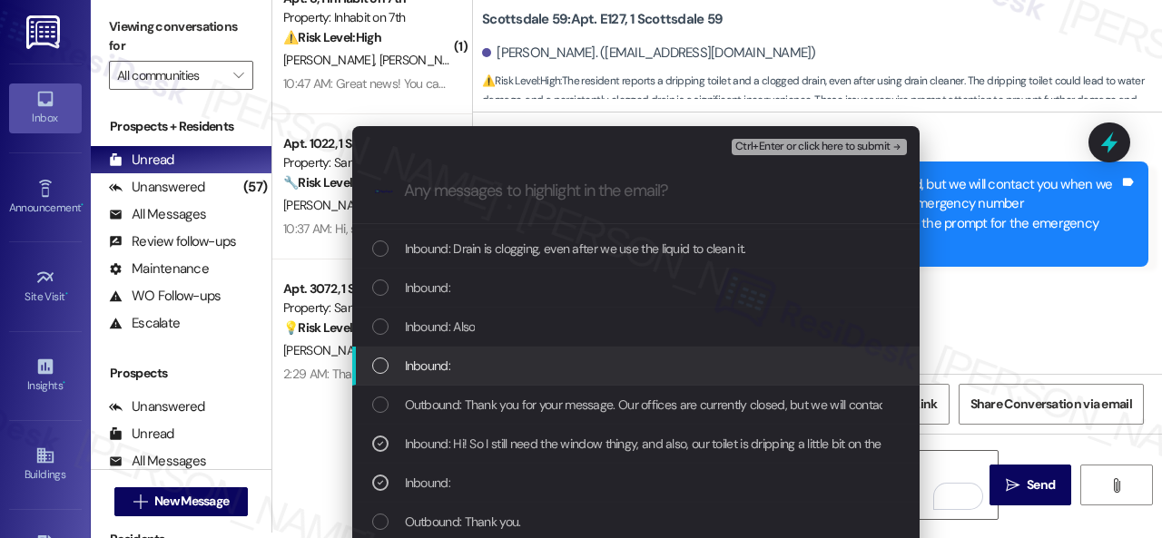
click at [424, 362] on span "Inbound:" at bounding box center [427, 366] width 45 height 20
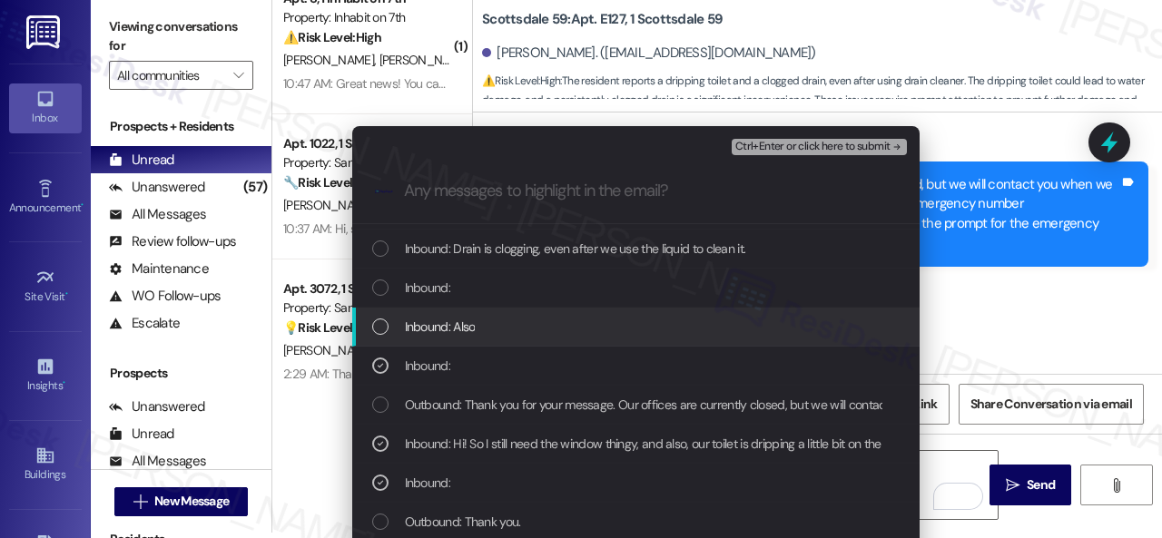
click at [428, 326] on span "Inbound: Also" at bounding box center [440, 327] width 71 height 20
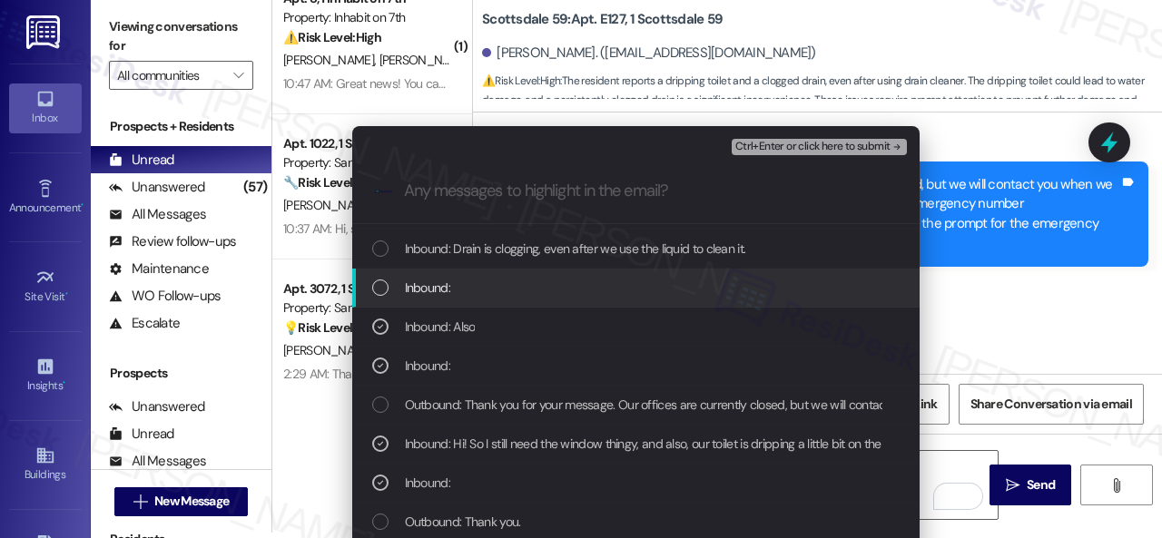
click at [439, 284] on span "Inbound:" at bounding box center [427, 288] width 45 height 20
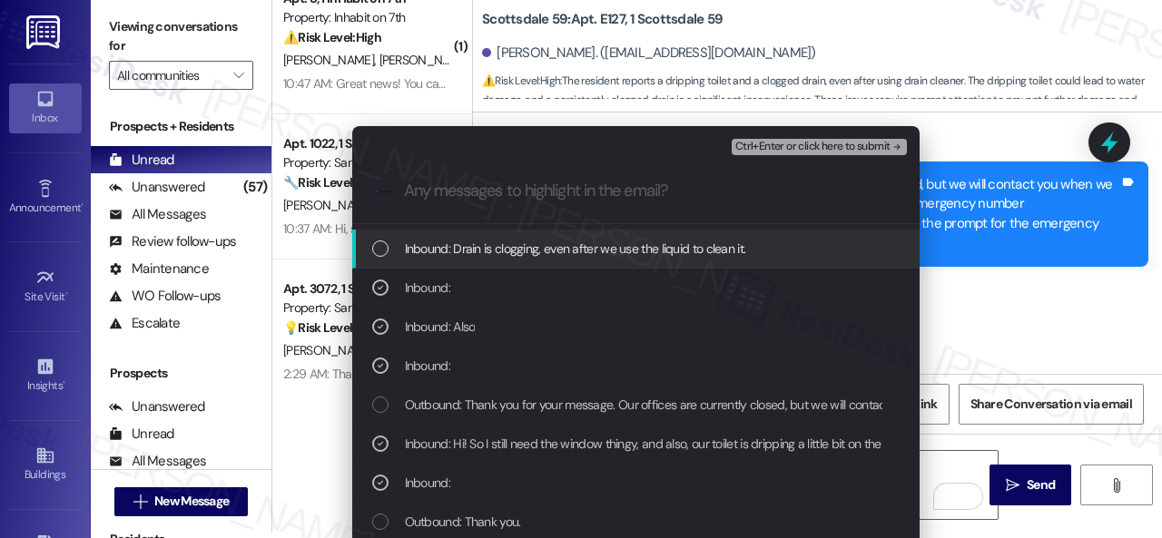
click at [476, 253] on span "Inbound: Drain is clogging, even after we use the liquid to clean it." at bounding box center [575, 249] width 341 height 20
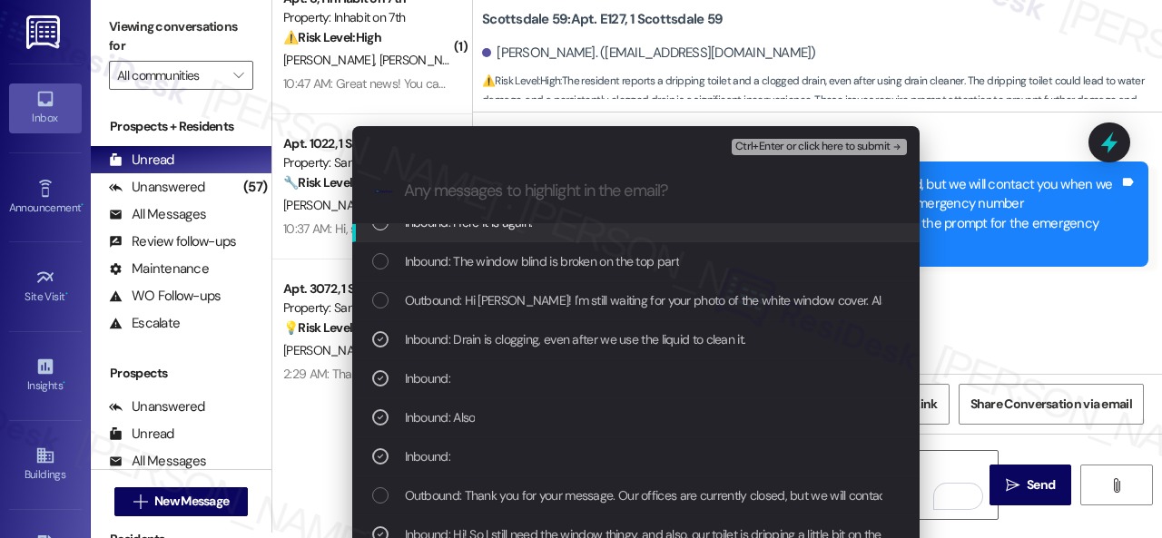
click at [772, 143] on span "Ctrl+Enter or click here to submit" at bounding box center [812, 147] width 155 height 13
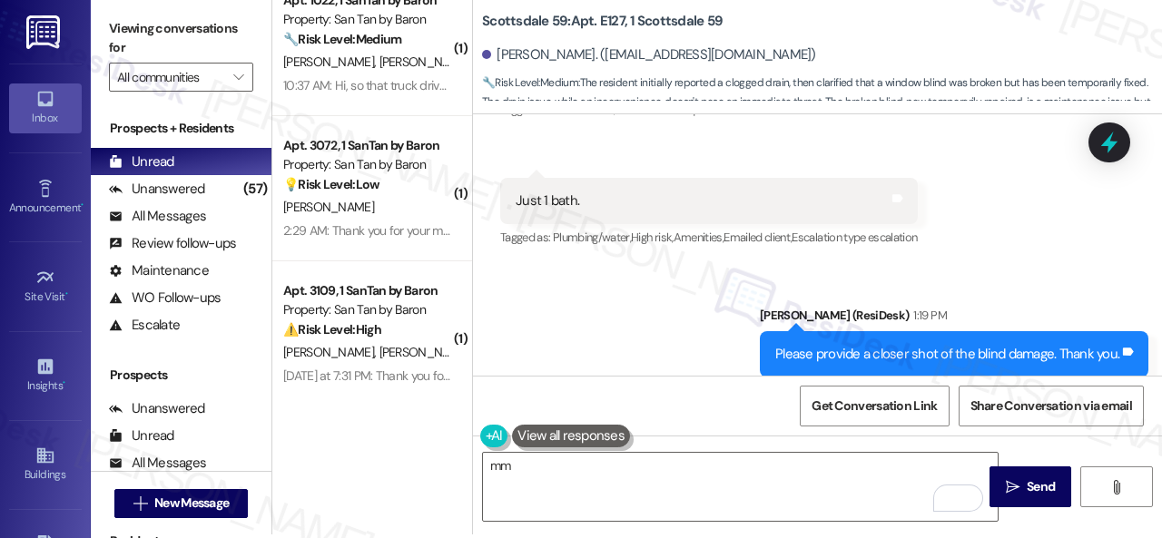
scroll to position [5, 0]
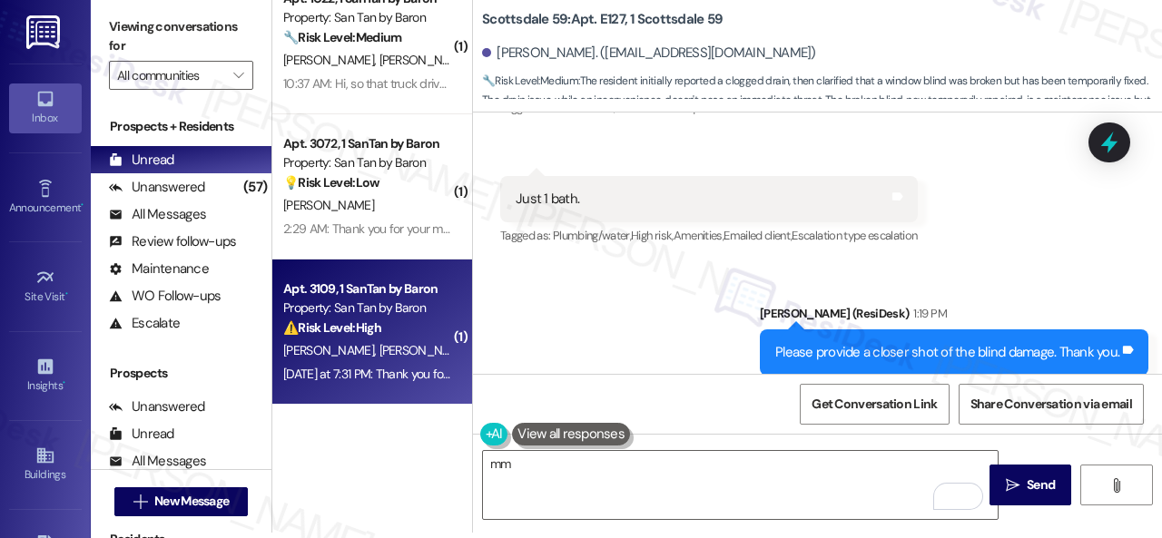
click at [398, 341] on div "[PERSON_NAME] [PERSON_NAME]" at bounding box center [367, 351] width 172 height 23
type textarea "Fetching suggested responses. Please feel free to read through the conversation…"
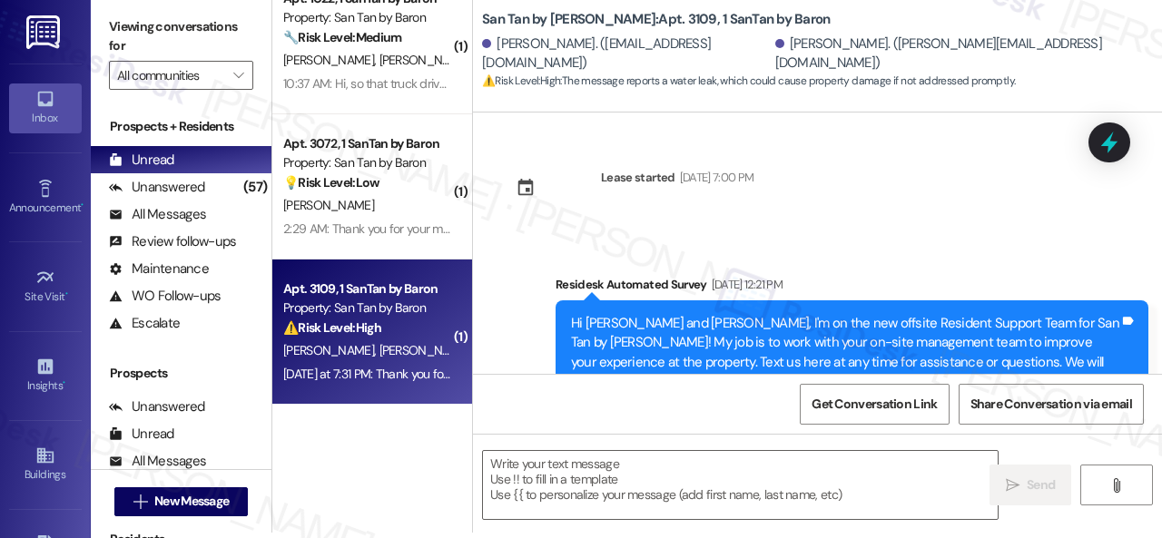
type textarea "Fetching suggested responses. Please feel free to read through the conversation…"
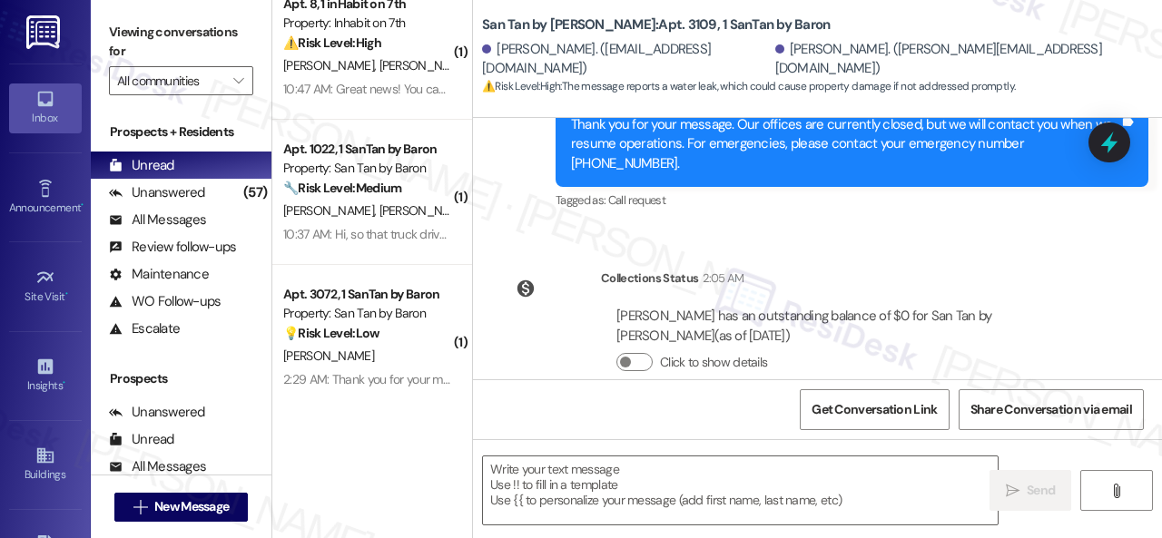
scroll to position [1001, 0]
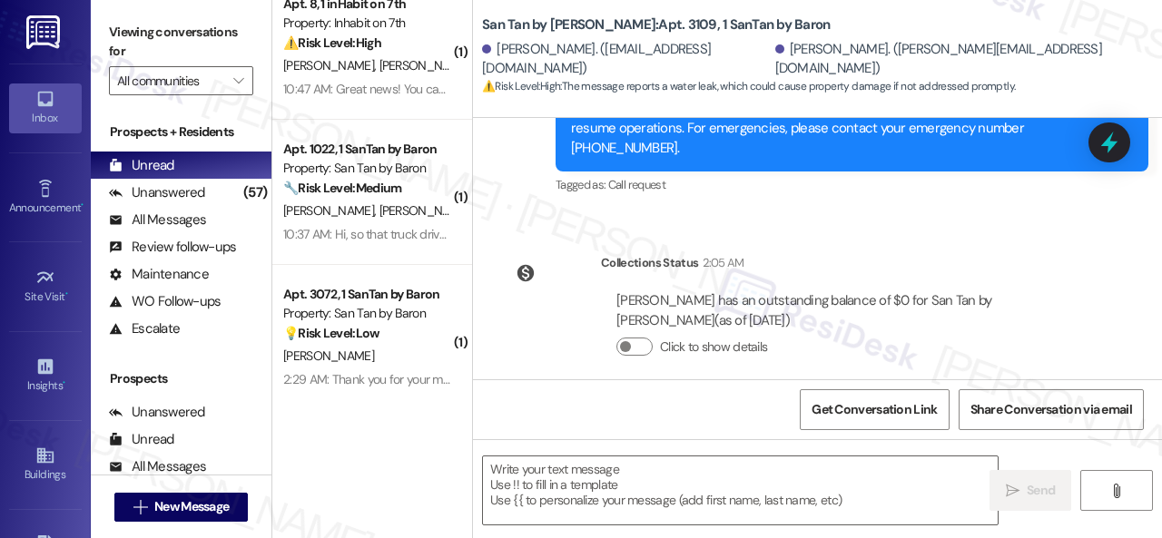
drag, startPoint x: 972, startPoint y: 230, endPoint x: 962, endPoint y: 236, distance: 11.8
click at [972, 240] on div "Collections Status 2:05 AM [PERSON_NAME] has an outstanding balance of $0 for S…" at bounding box center [797, 319] width 620 height 159
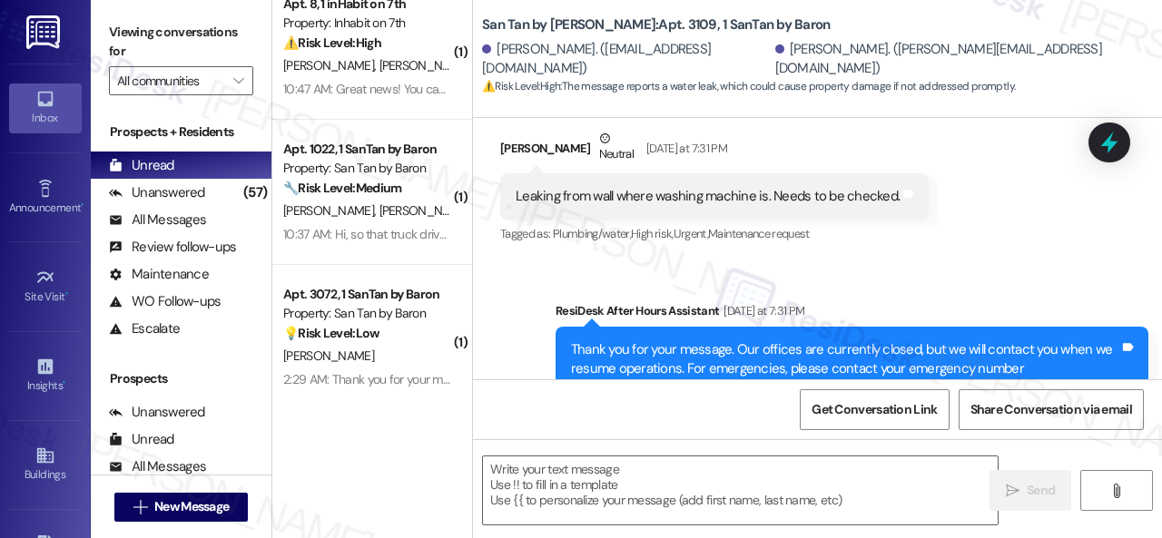
scroll to position [729, 0]
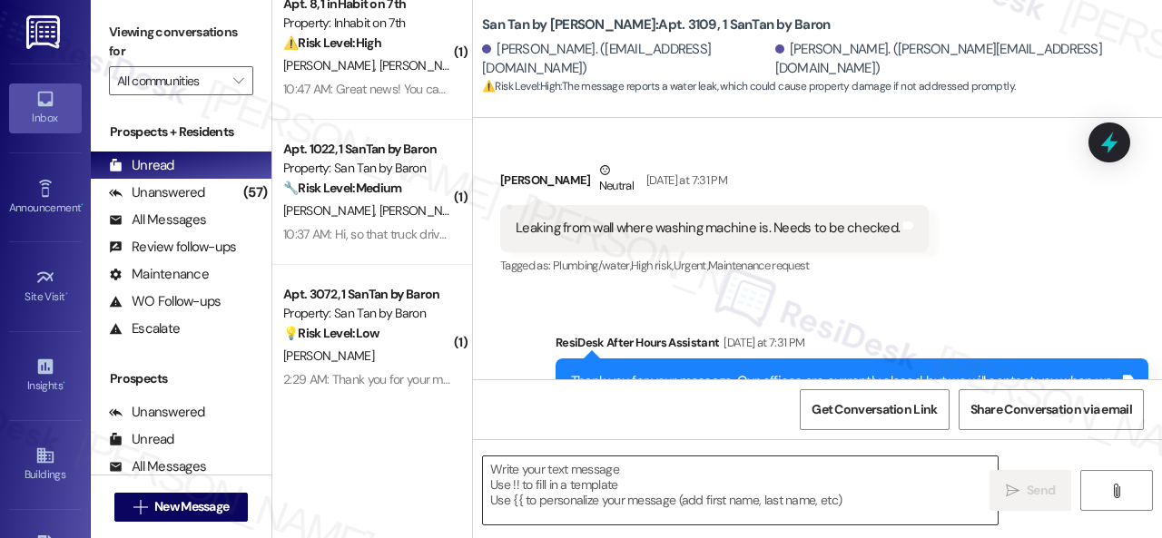
click at [592, 468] on textarea at bounding box center [740, 491] width 515 height 68
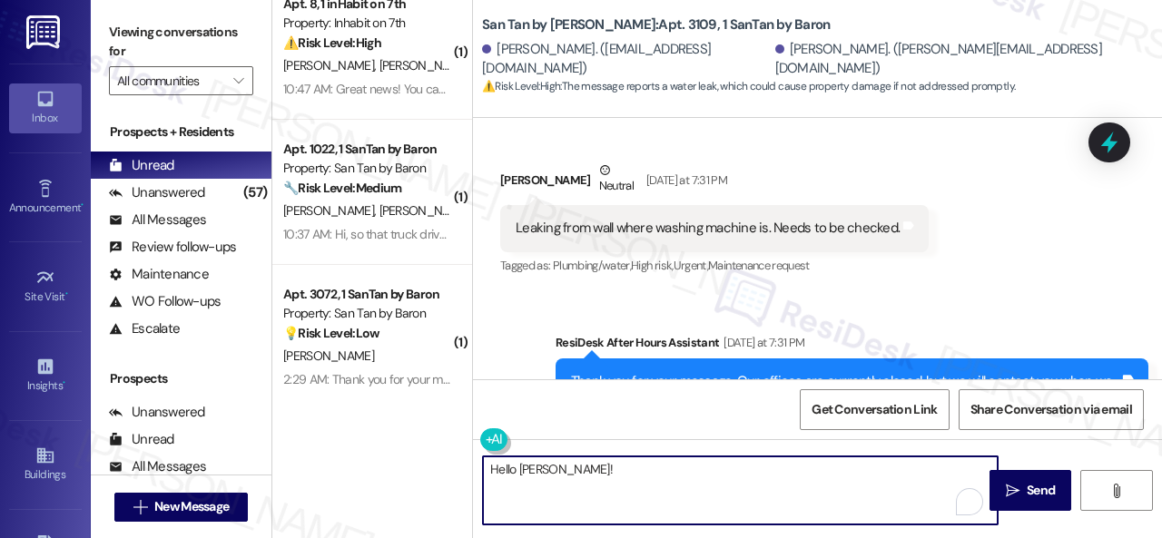
paste textarea "Is there already a work order for the issue? If so, may I have the work order n…"
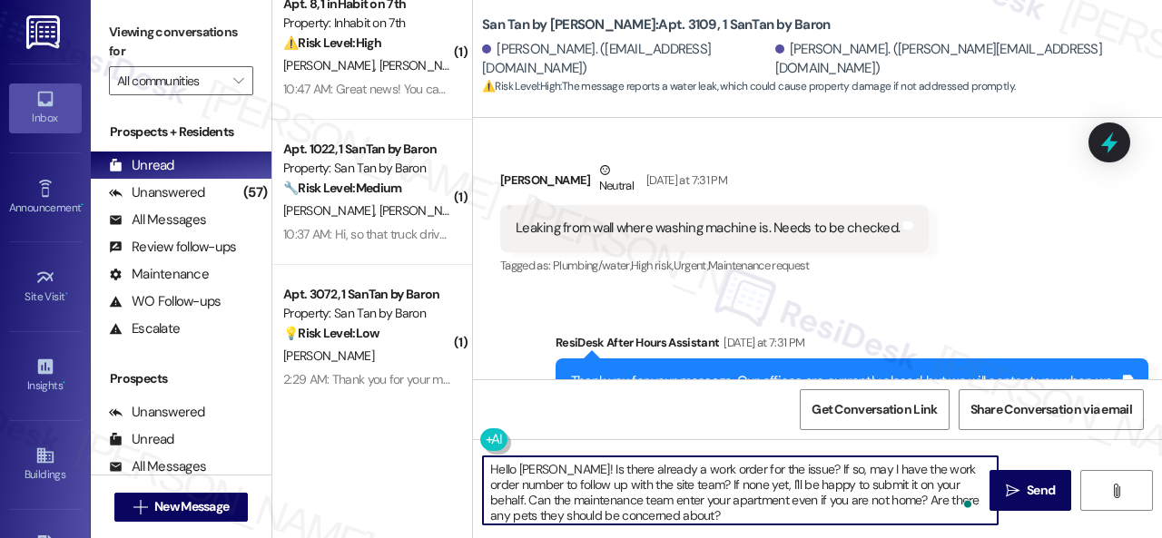
click at [560, 469] on textarea "Hello [PERSON_NAME]! Is there already a work order for the issue? If so, may I …" at bounding box center [740, 491] width 515 height 68
click at [794, 497] on textarea "Hello [PERSON_NAME]! I'm sorry to hear about the leak from the wall of the [PER…" at bounding box center [740, 491] width 515 height 68
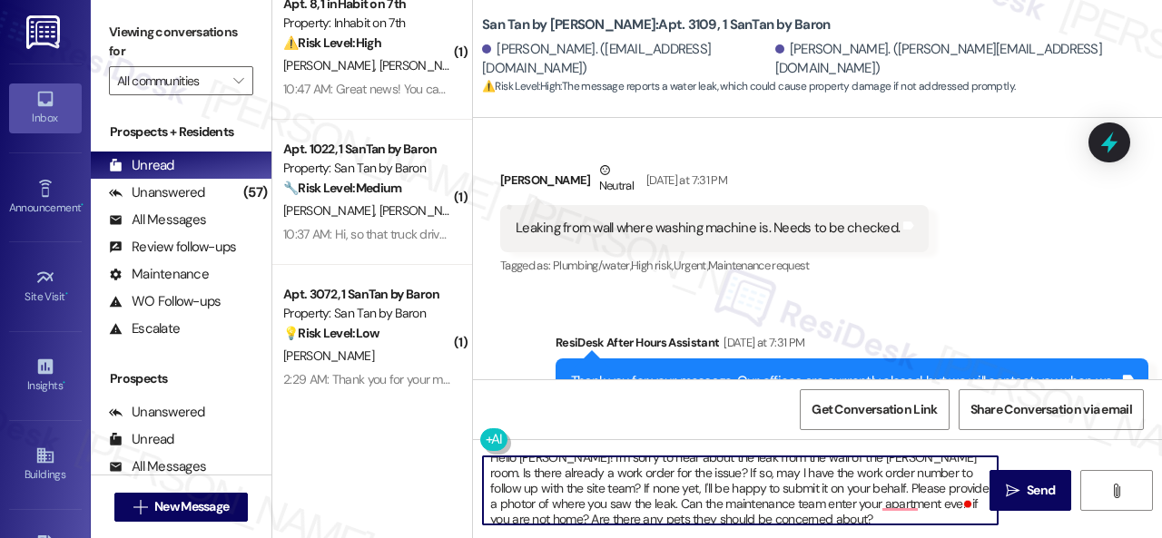
scroll to position [20, 0]
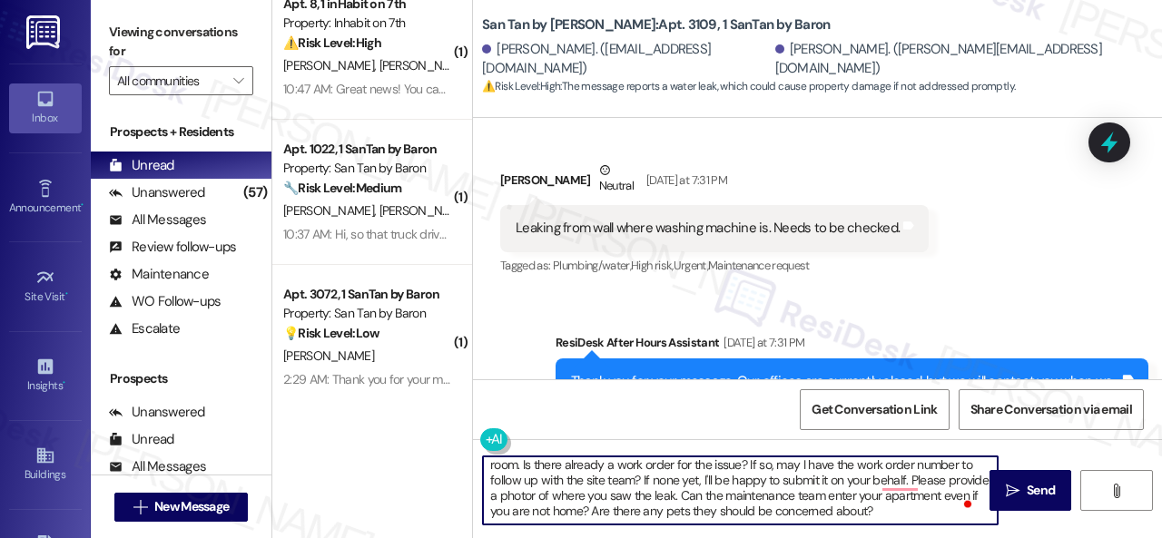
click at [835, 514] on textarea "Hello [PERSON_NAME]! I'm sorry to hear about the leak from the wall of the [PER…" at bounding box center [740, 491] width 515 height 68
click at [890, 480] on textarea "Hello [PERSON_NAME]! I'm sorry to hear about the leak from the wall of the [PER…" at bounding box center [740, 491] width 515 height 68
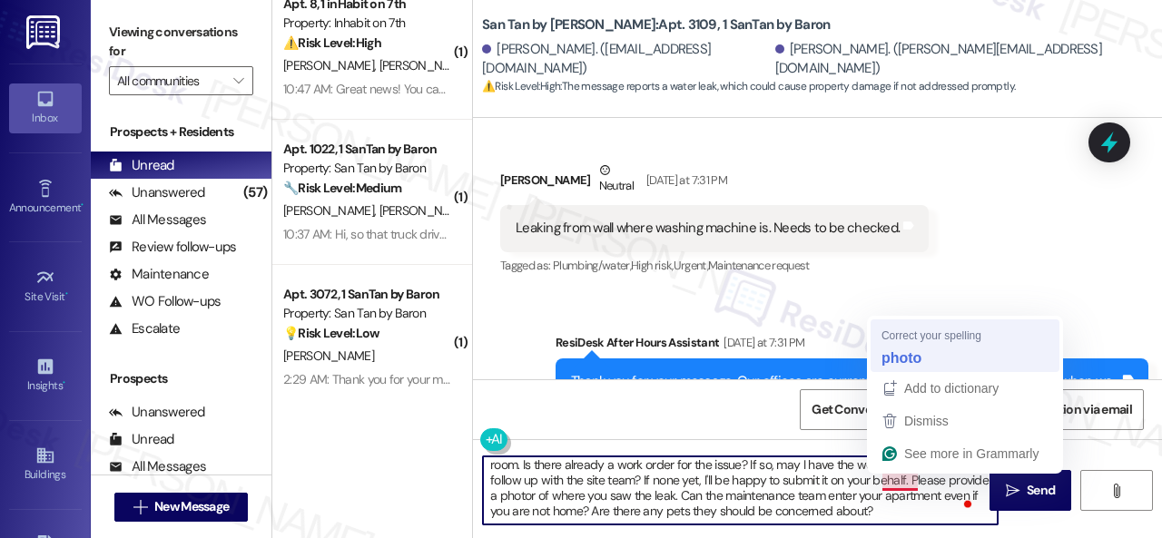
type textarea "Hello [PERSON_NAME]! I'm sorry to hear about the leak from the wall of the [PER…"
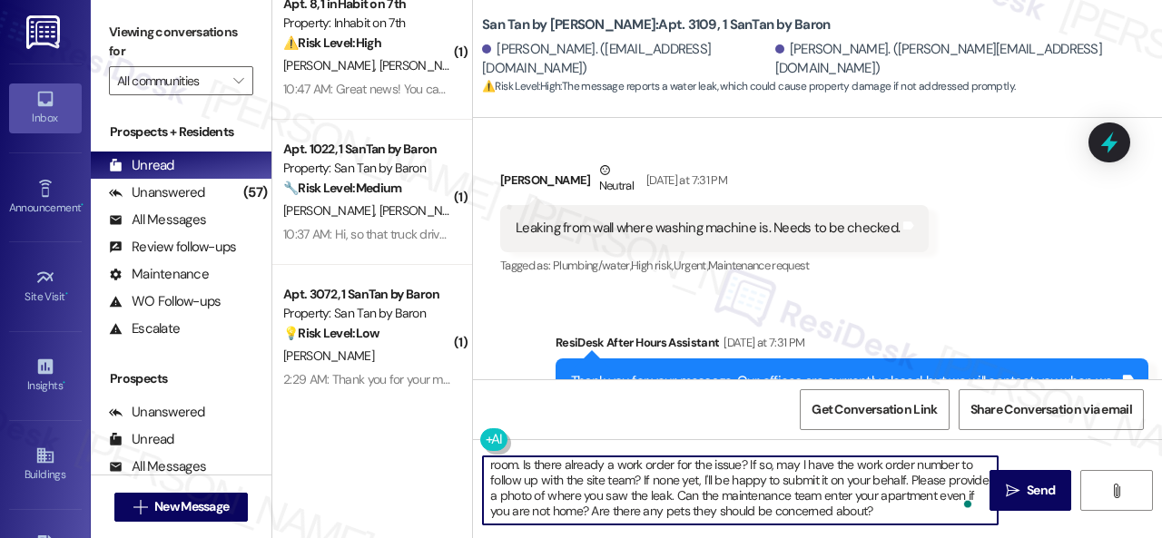
click at [906, 507] on textarea "Hello [PERSON_NAME]! I'm sorry to hear about the leak from the wall of the [PER…" at bounding box center [740, 491] width 515 height 68
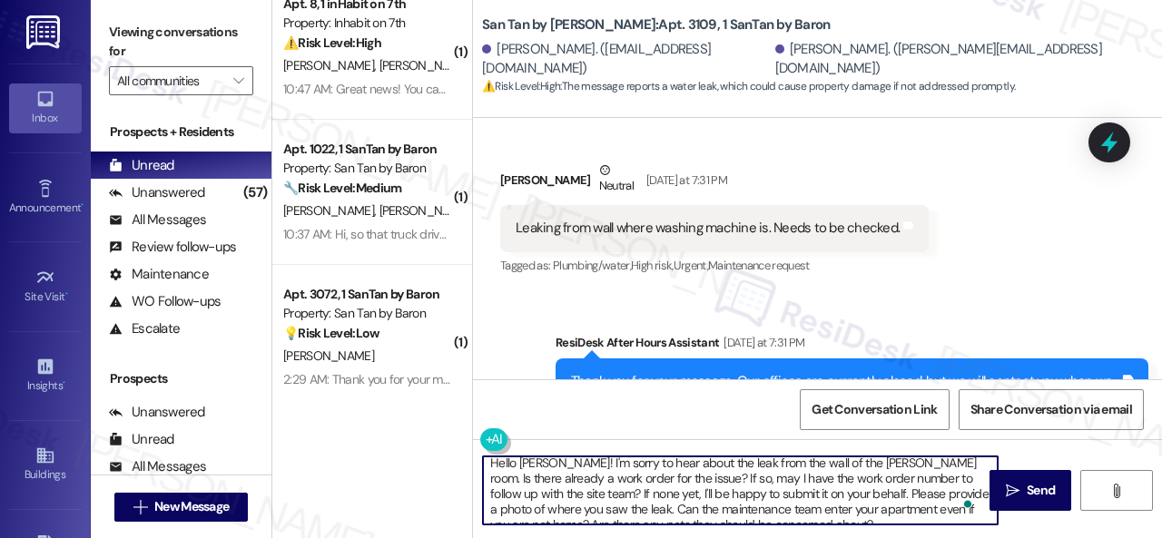
scroll to position [0, 0]
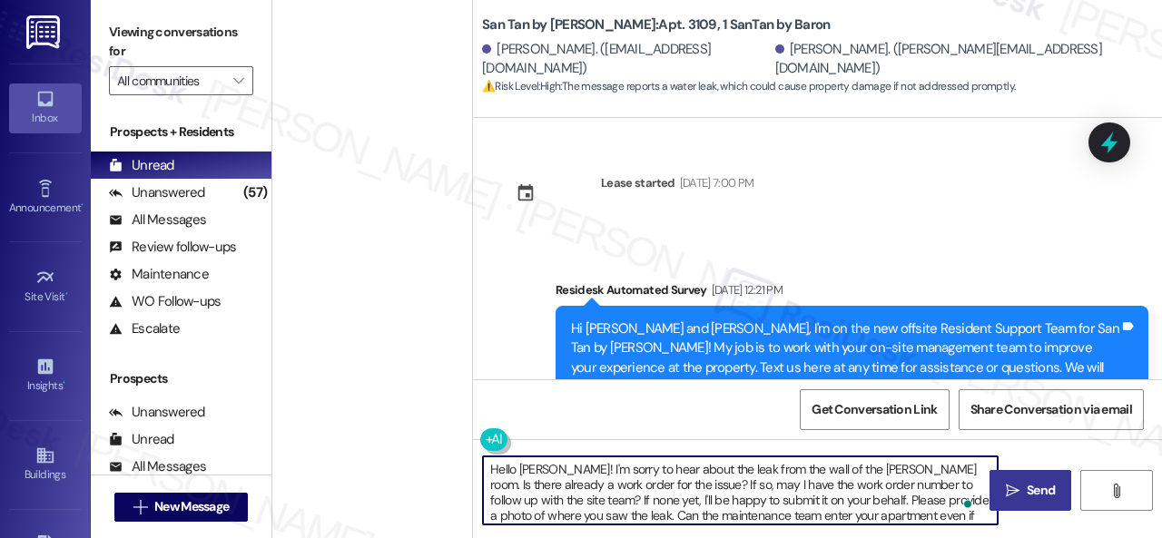
scroll to position [729, 0]
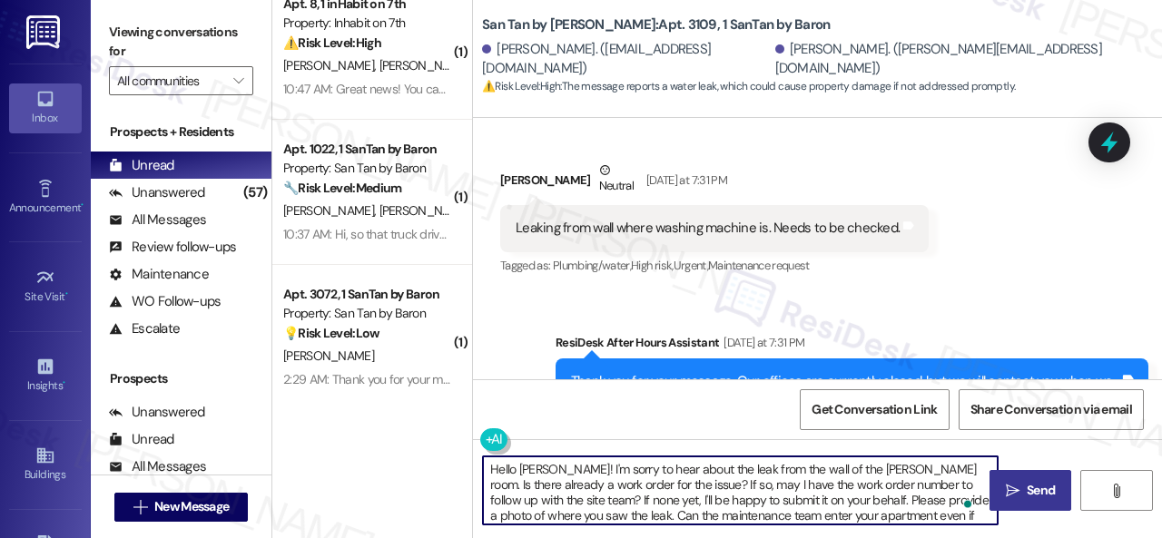
type textarea "Hello [PERSON_NAME]! I'm sorry to hear about the leak from the wall of the [PER…"
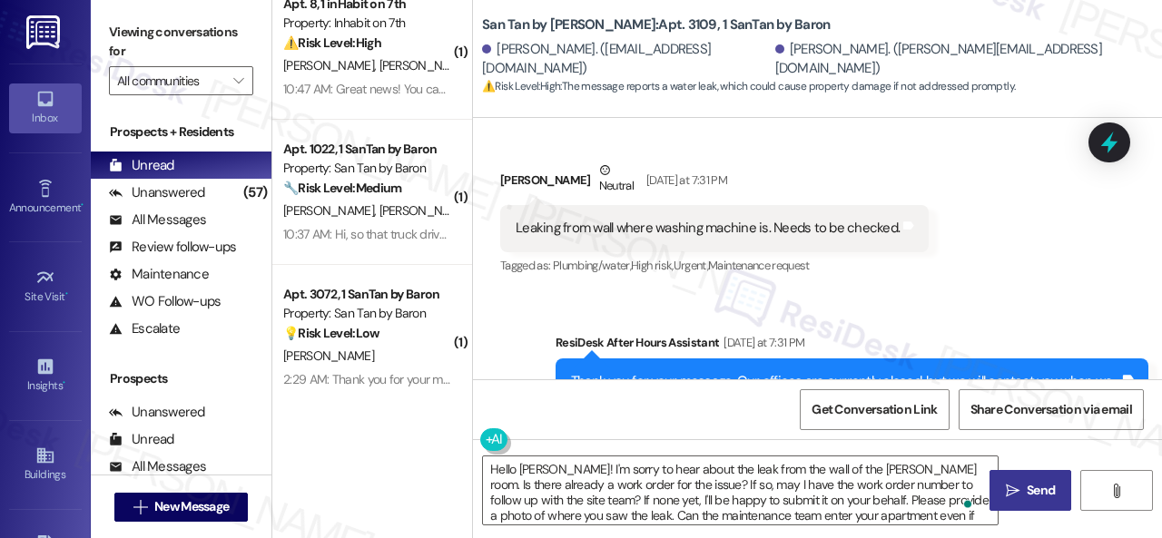
click at [1028, 491] on span "Send" at bounding box center [1041, 490] width 28 height 19
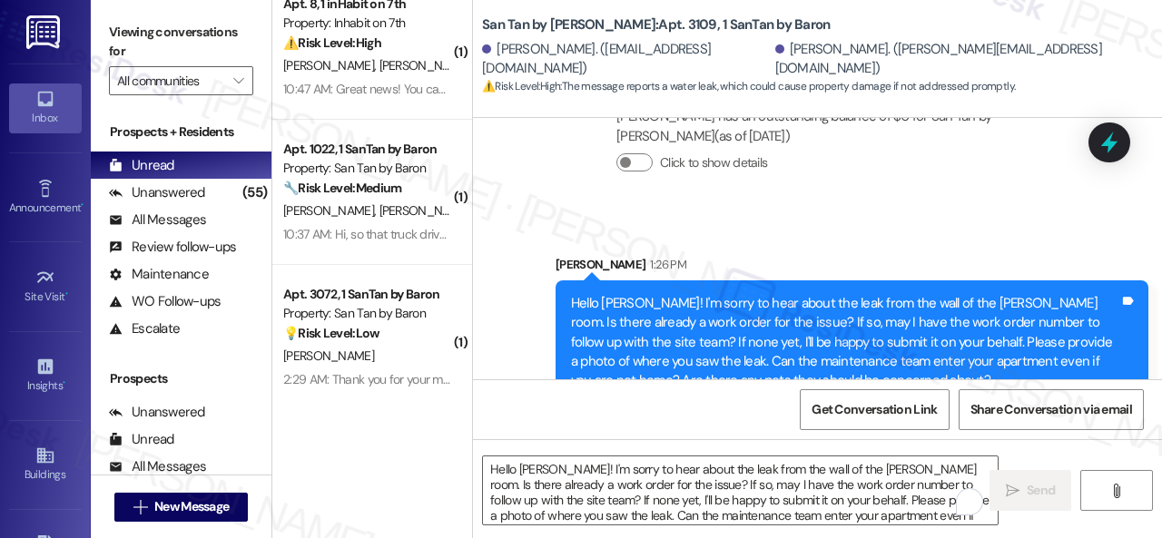
scroll to position [1206, 0]
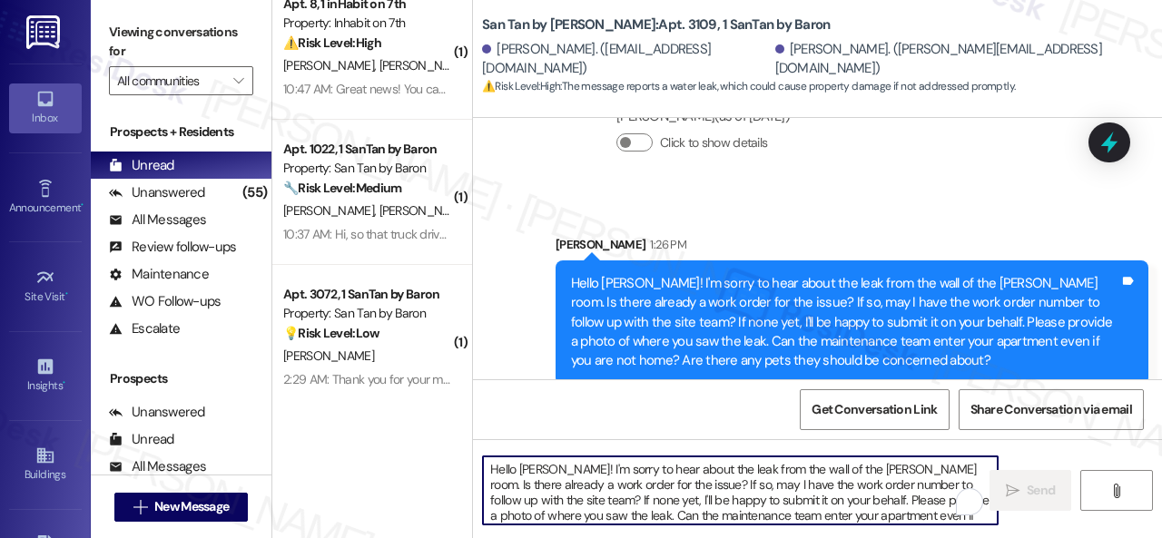
drag, startPoint x: 610, startPoint y: 484, endPoint x: 610, endPoint y: 496, distance: 11.8
click at [610, 496] on textarea "Hello [PERSON_NAME]! I'm sorry to hear about the leak from the wall of the [PER…" at bounding box center [740, 491] width 515 height 68
